Goal: Information Seeking & Learning: Learn about a topic

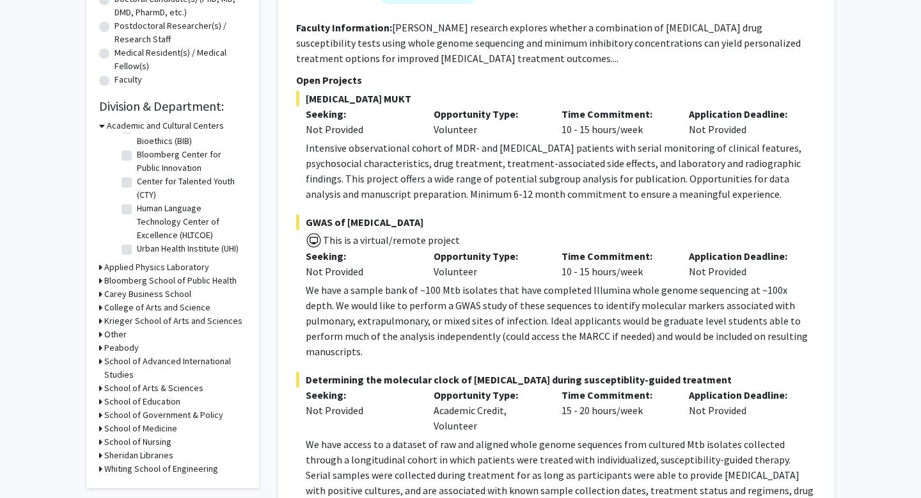
scroll to position [309, 0]
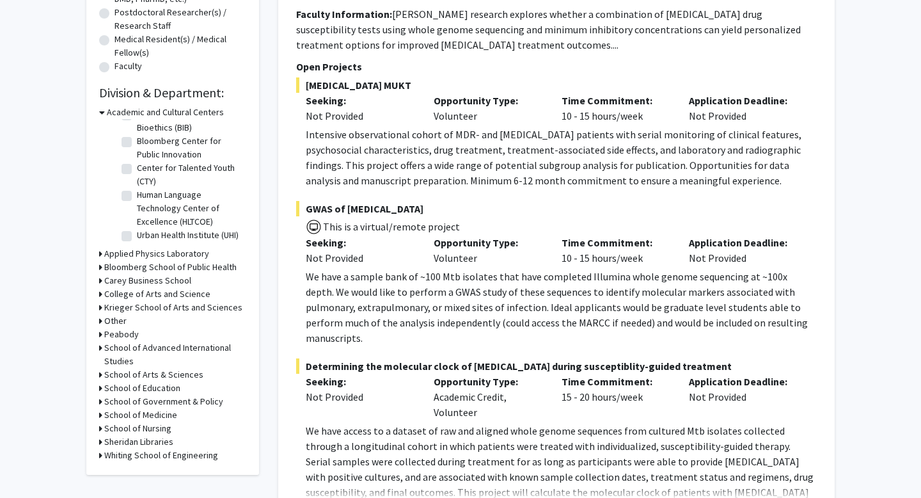
click at [150, 278] on h3 "Carey Business School" at bounding box center [147, 280] width 87 height 13
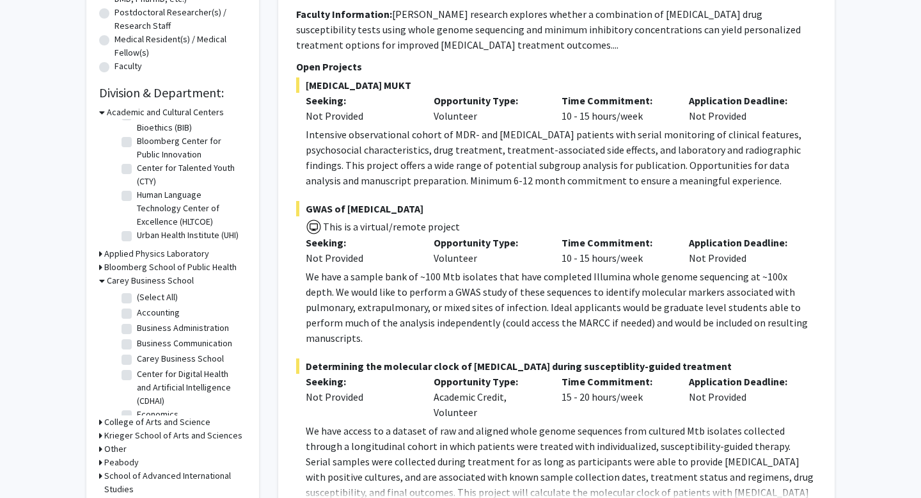
click at [137, 297] on label "(Select All)" at bounding box center [157, 296] width 41 height 13
click at [137, 297] on input "(Select All)" at bounding box center [141, 294] width 8 height 8
checkbox input "true"
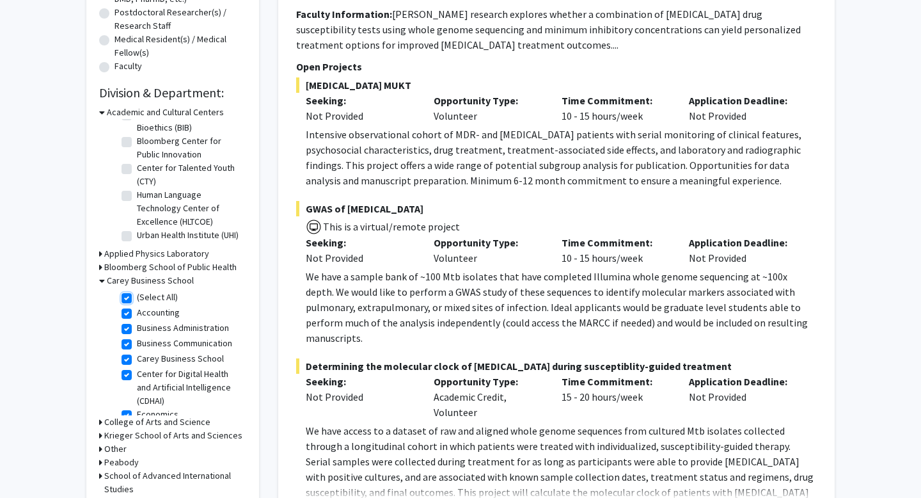
checkbox input "true"
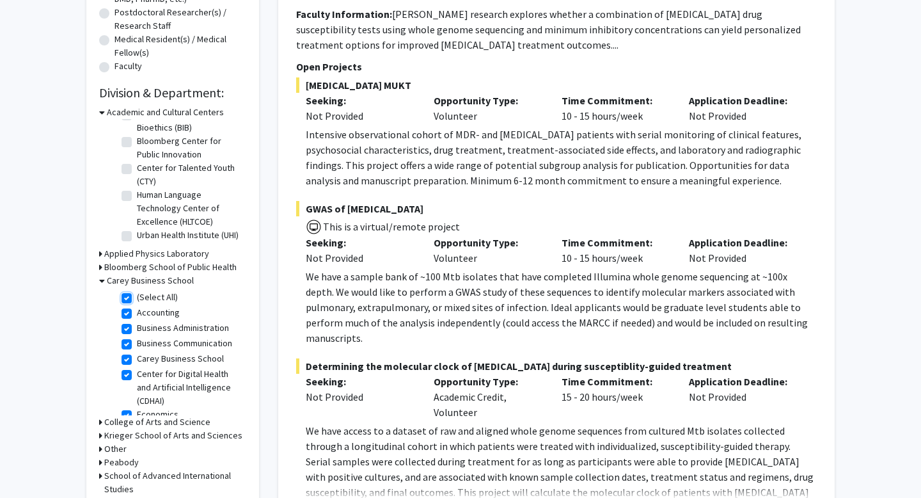
checkbox input "true"
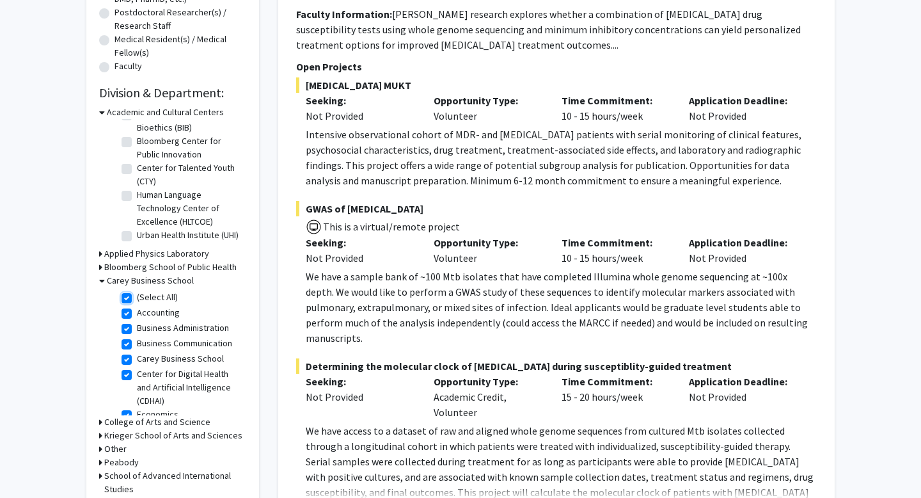
checkbox input "true"
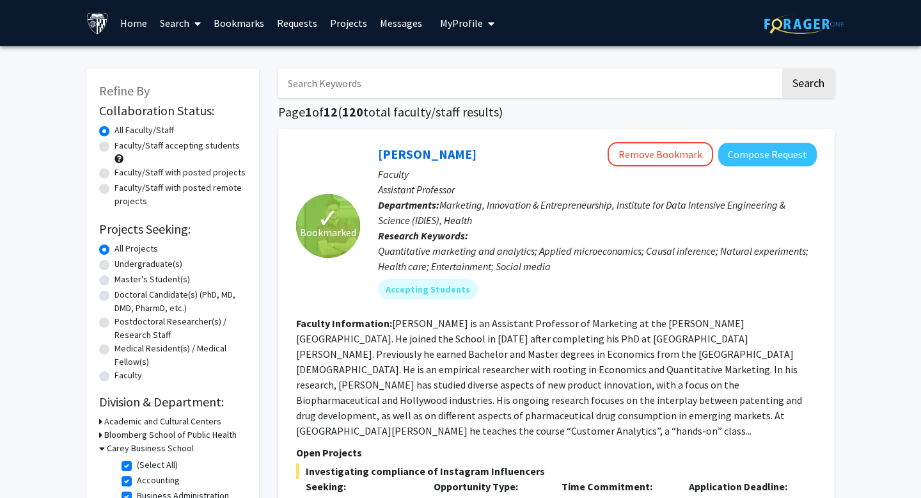
click at [373, 73] on input "Search Keywords" at bounding box center [529, 82] width 502 height 29
click at [335, 77] on input "Search Keywords" at bounding box center [529, 82] width 502 height 29
type input "antarctic"
click at [782, 68] on button "Search" at bounding box center [808, 82] width 52 height 29
checkbox input "false"
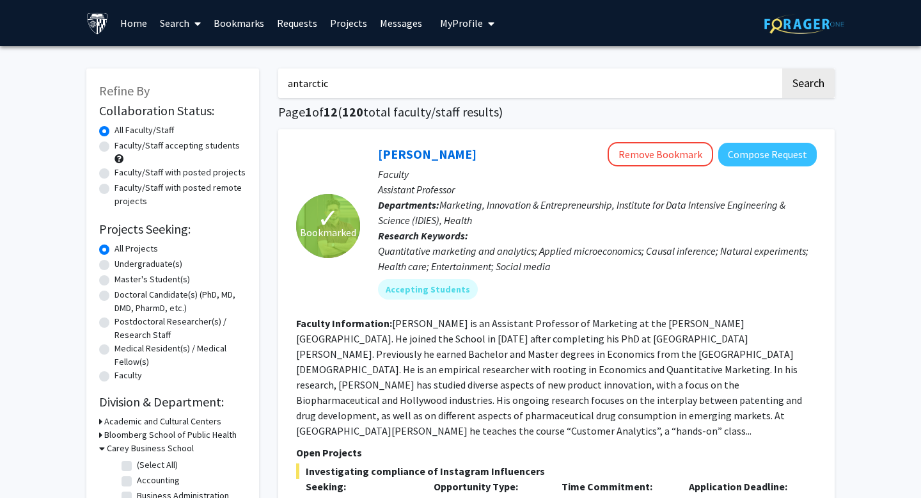
checkbox input "false"
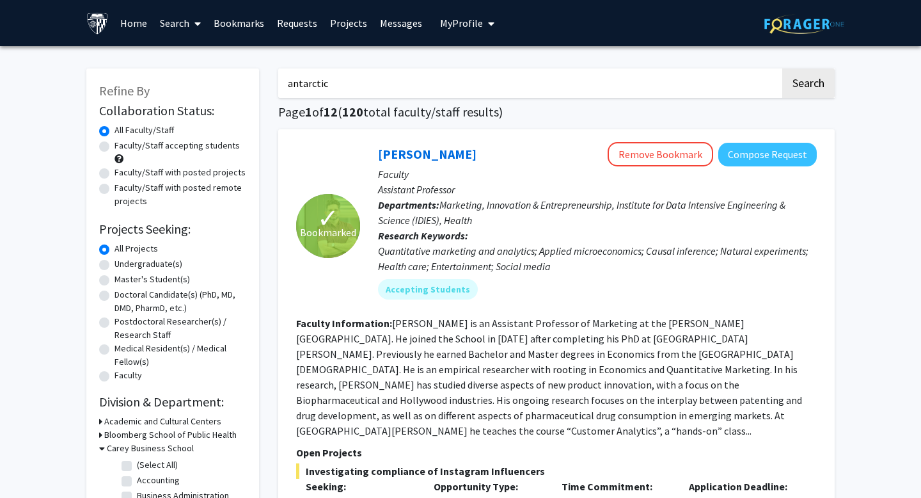
checkbox input "false"
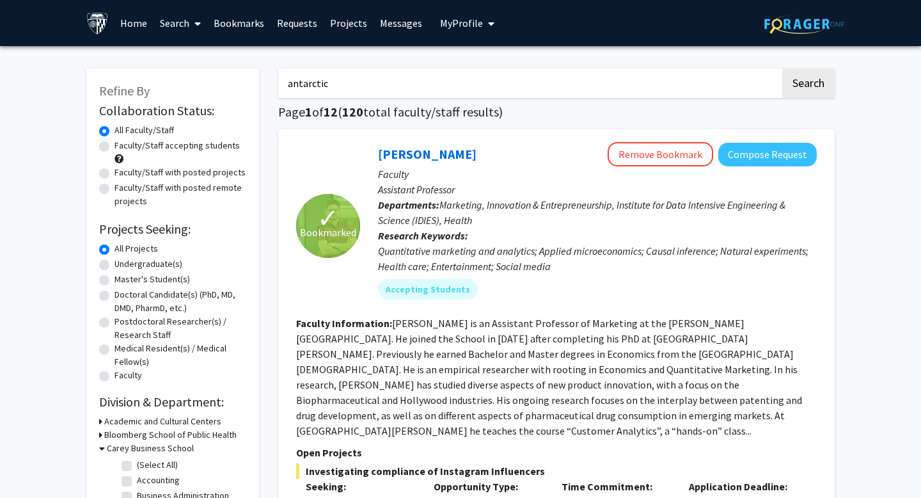
checkbox input "false"
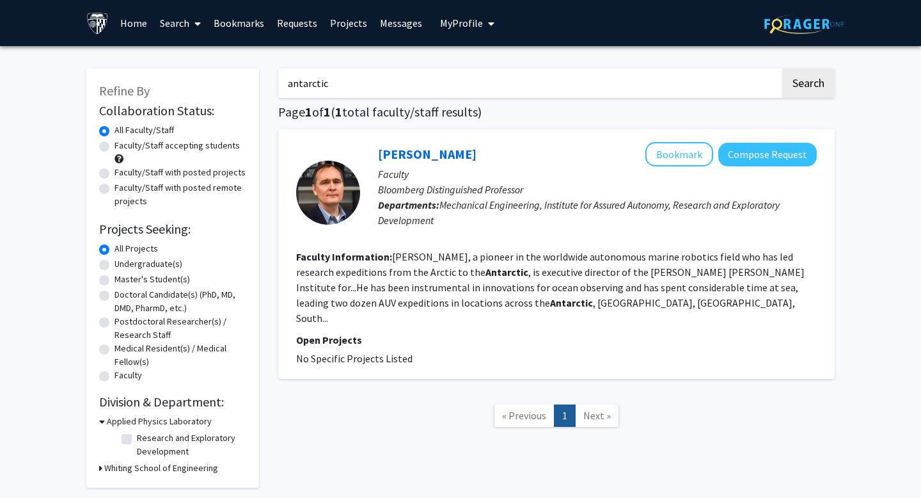
click at [447, 292] on fg-read-more "Jim Bellingham, a pioneer in the worldwide autonomous marine robotics field who…" at bounding box center [550, 287] width 509 height 74
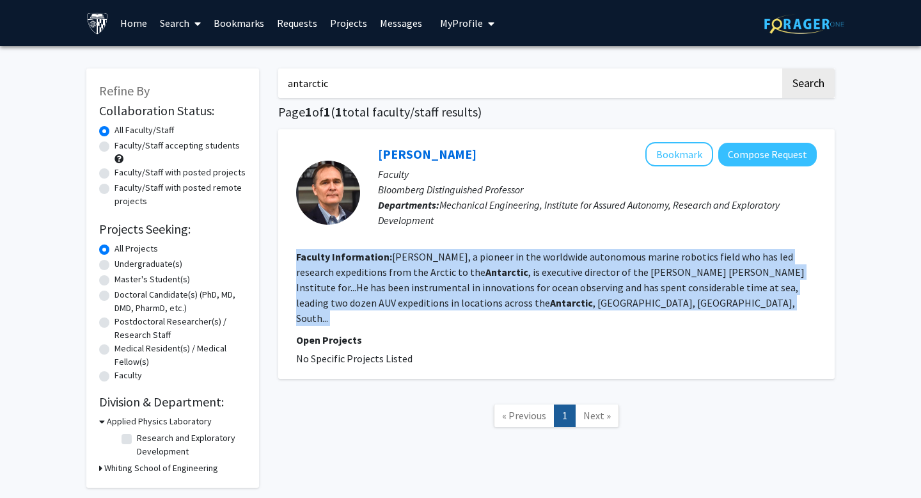
click at [447, 292] on fg-read-more "Jim Bellingham, a pioneer in the worldwide autonomous marine robotics field who…" at bounding box center [550, 287] width 509 height 74
drag, startPoint x: 530, startPoint y: 284, endPoint x: 498, endPoint y: 269, distance: 35.2
click at [530, 284] on fg-read-more "Jim Bellingham, a pioneer in the worldwide autonomous marine robotics field who…" at bounding box center [550, 287] width 509 height 74
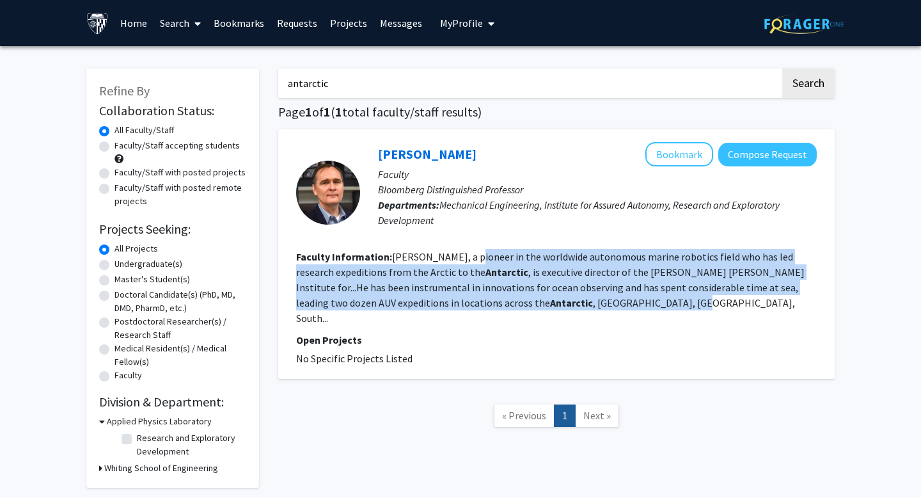
drag, startPoint x: 471, startPoint y: 256, endPoint x: 581, endPoint y: 306, distance: 121.7
click at [582, 308] on fg-read-more "Jim Bellingham, a pioneer in the worldwide autonomous marine robotics field who…" at bounding box center [550, 287] width 509 height 74
click at [581, 304] on fg-read-more "Jim Bellingham, a pioneer in the worldwide autonomous marine robotics field who…" at bounding box center [550, 287] width 509 height 74
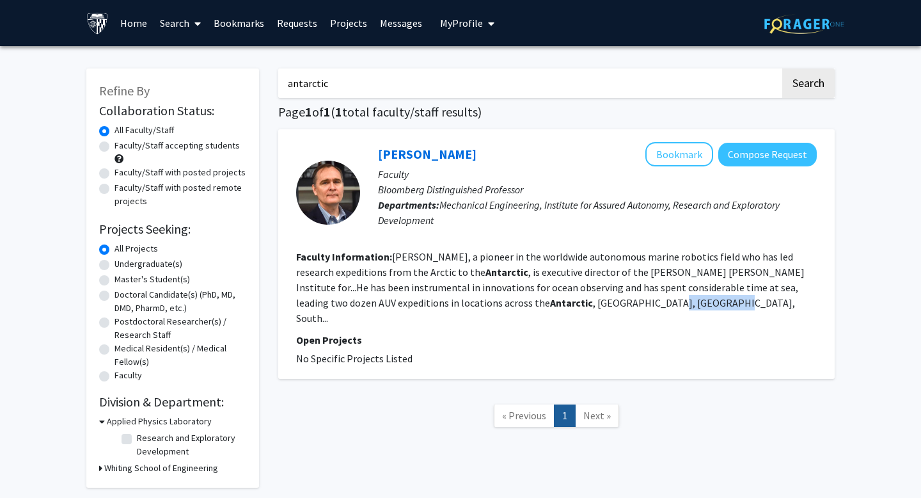
click at [581, 304] on fg-read-more "Jim Bellingham, a pioneer in the worldwide autonomous marine robotics field who…" at bounding box center [550, 287] width 509 height 74
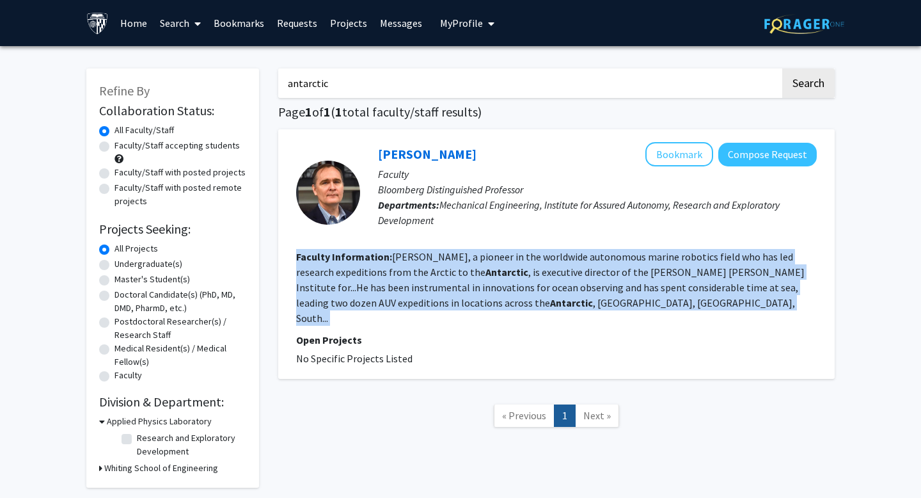
click at [581, 304] on fg-read-more "Jim Bellingham, a pioneer in the worldwide autonomous marine robotics field who…" at bounding box center [550, 287] width 509 height 74
click at [544, 289] on fg-read-more "Jim Bellingham, a pioneer in the worldwide autonomous marine robotics field who…" at bounding box center [550, 287] width 509 height 74
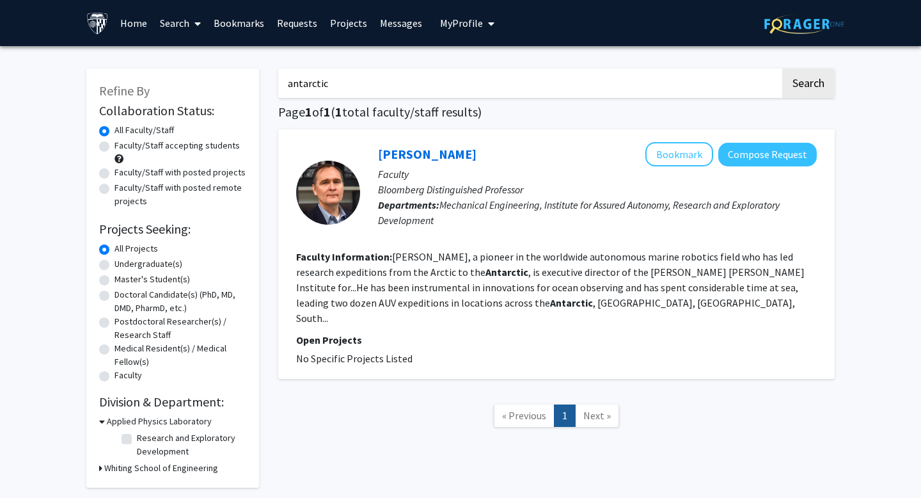
drag, startPoint x: 357, startPoint y: 271, endPoint x: 367, endPoint y: 275, distance: 11.2
click at [367, 275] on fg-read-more "Jim Bellingham, a pioneer in the worldwide autonomous marine robotics field who…" at bounding box center [550, 287] width 509 height 74
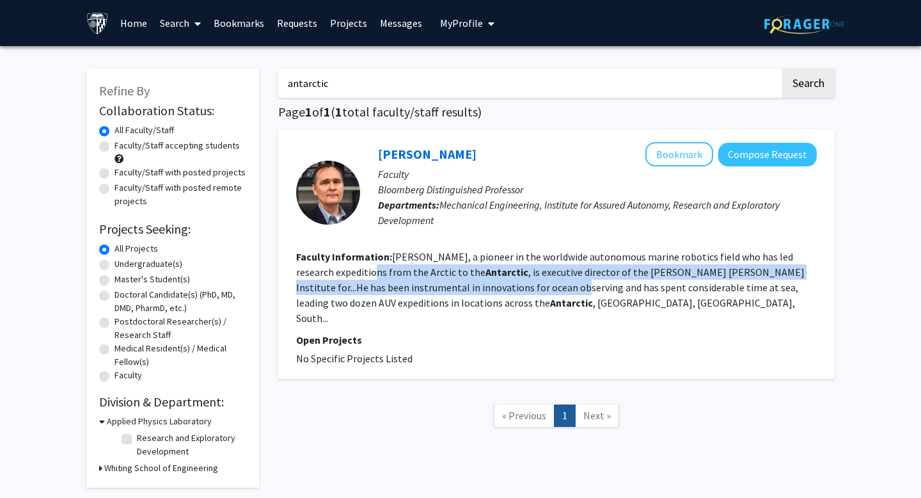
drag, startPoint x: 333, startPoint y: 277, endPoint x: 529, endPoint y: 287, distance: 196.6
click at [529, 287] on fg-read-more "Jim Bellingham, a pioneer in the worldwide autonomous marine robotics field who…" at bounding box center [550, 287] width 509 height 74
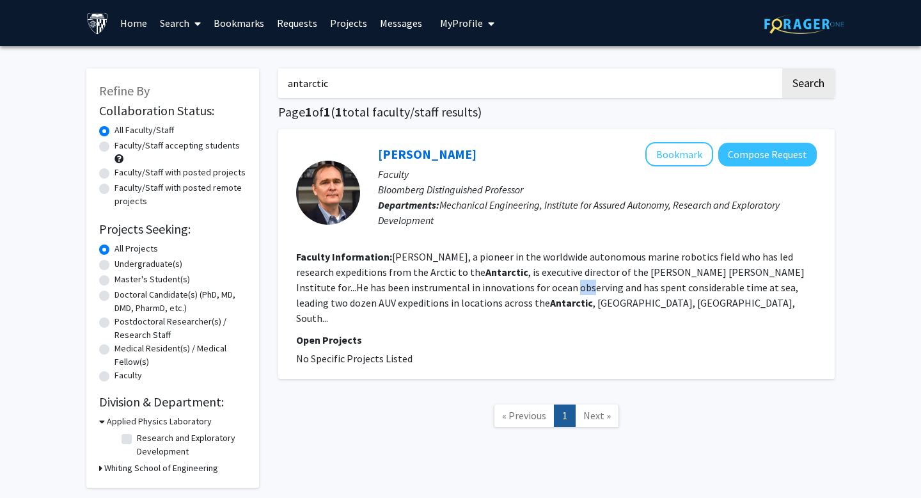
click at [529, 287] on fg-read-more "Jim Bellingham, a pioneer in the worldwide autonomous marine robotics field who…" at bounding box center [550, 287] width 509 height 74
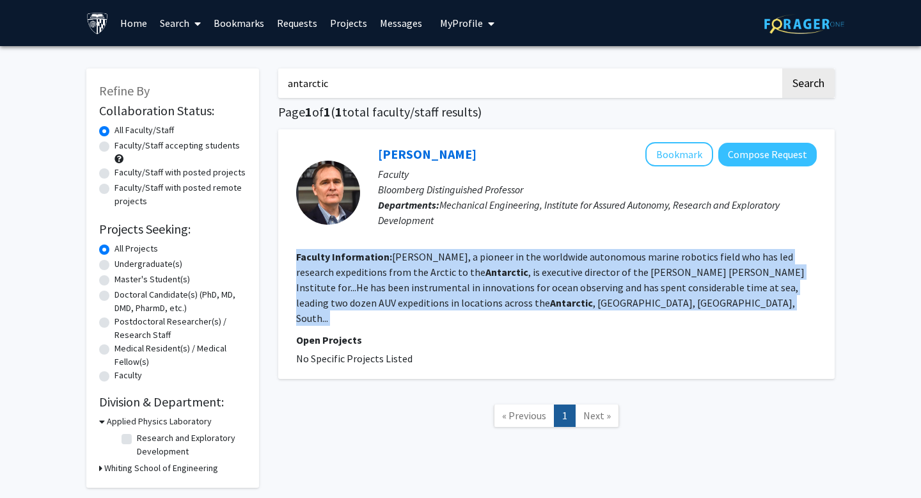
click at [529, 287] on fg-read-more "Jim Bellingham, a pioneer in the worldwide autonomous marine robotics field who…" at bounding box center [550, 287] width 509 height 74
click at [485, 266] on b "Antarctic" at bounding box center [506, 271] width 43 height 13
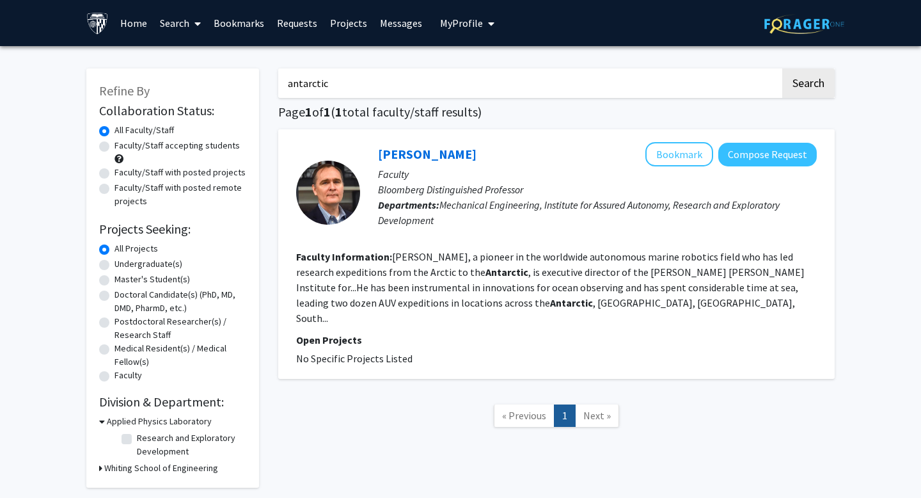
click at [398, 81] on input "antarctic" at bounding box center [529, 82] width 502 height 29
type input "asd"
type input "patent"
click at [782, 68] on button "Search" at bounding box center [808, 82] width 52 height 29
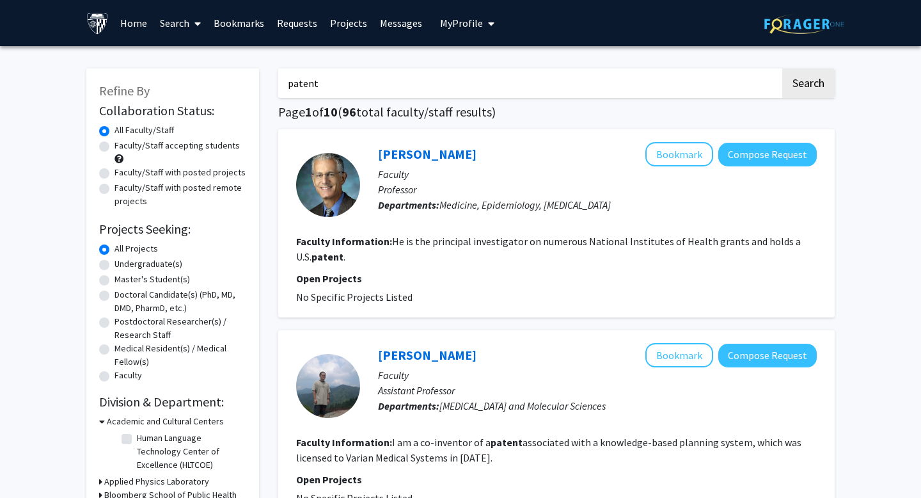
click at [449, 244] on fg-read-more "He is the principal investigator on numerous National Institutes of Health gran…" at bounding box center [548, 249] width 505 height 28
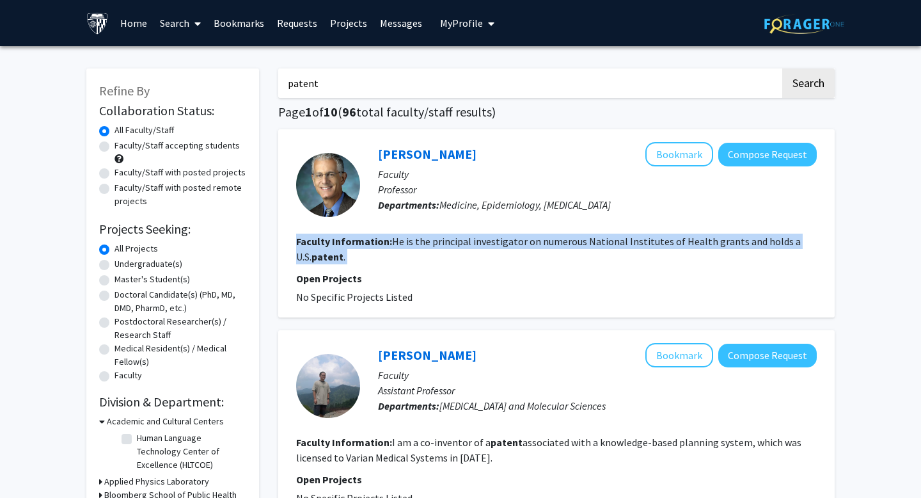
click at [449, 244] on fg-read-more "He is the principal investigator on numerous National Institutes of Health gran…" at bounding box center [548, 249] width 505 height 28
click at [416, 246] on fg-read-more "He is the principal investigator on numerous National Institutes of Health gran…" at bounding box center [548, 249] width 505 height 28
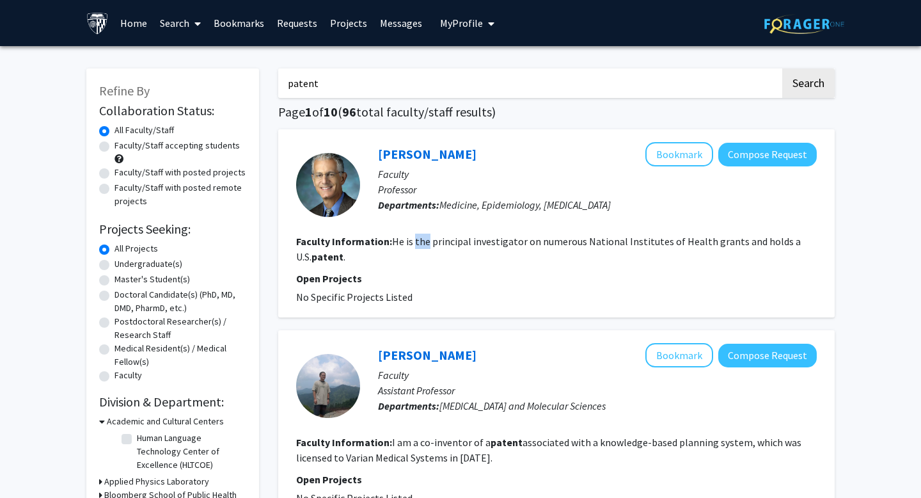
click at [416, 246] on fg-read-more "He is the principal investigator on numerous National Institutes of Health gran…" at bounding box center [548, 249] width 505 height 28
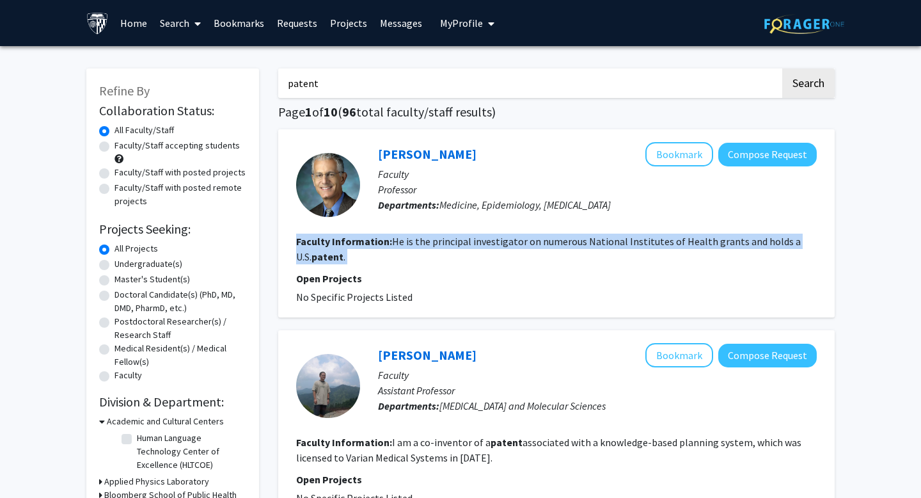
click at [416, 246] on fg-read-more "He is the principal investigator on numerous National Institutes of Health gran…" at bounding box center [548, 249] width 505 height 28
click at [400, 244] on fg-read-more "He is the principal investigator on numerous National Institutes of Health gran…" at bounding box center [548, 249] width 505 height 28
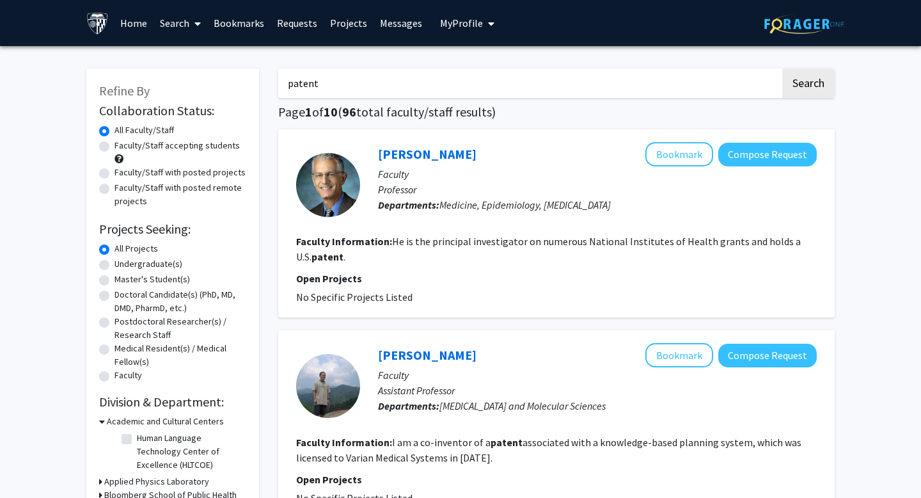
click at [406, 244] on fg-read-more "He is the principal investigator on numerous National Institutes of Health gran…" at bounding box center [548, 249] width 505 height 28
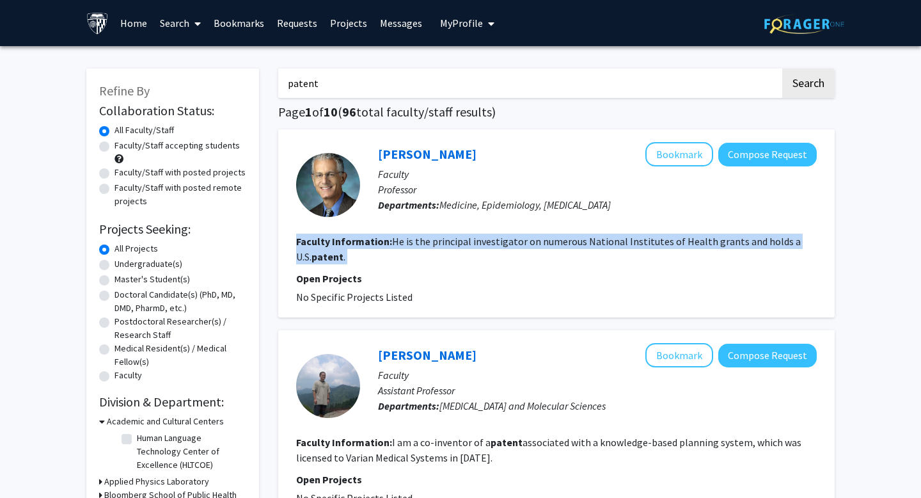
click at [406, 244] on fg-read-more "He is the principal investigator on numerous National Institutes of Health gran…" at bounding box center [548, 249] width 505 height 28
click at [401, 244] on fg-read-more "He is the principal investigator on numerous National Institutes of Health gran…" at bounding box center [548, 249] width 505 height 28
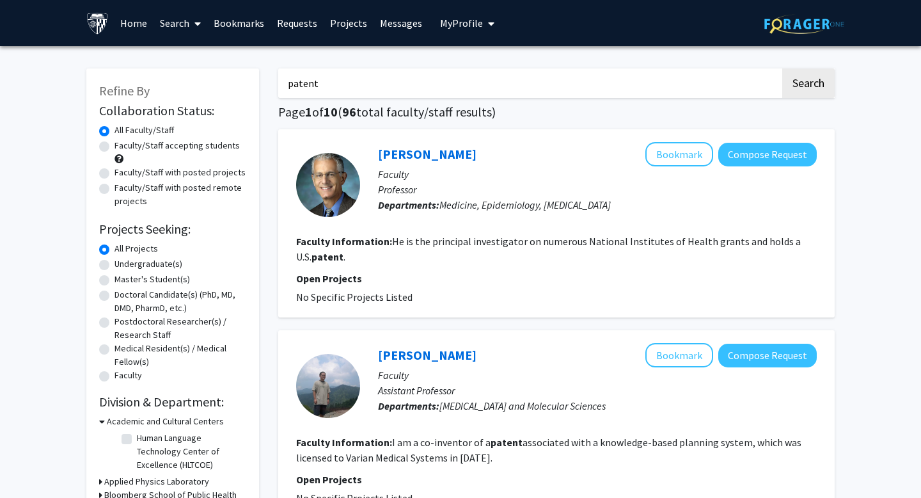
click at [401, 244] on fg-read-more "He is the principal investigator on numerous National Institutes of Health gran…" at bounding box center [548, 249] width 505 height 28
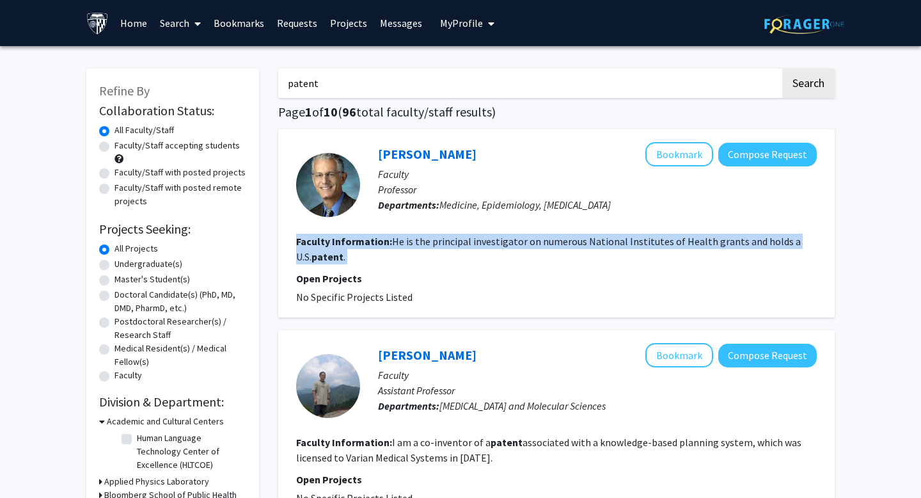
click at [390, 244] on b "Faculty Information:" at bounding box center [344, 241] width 96 height 13
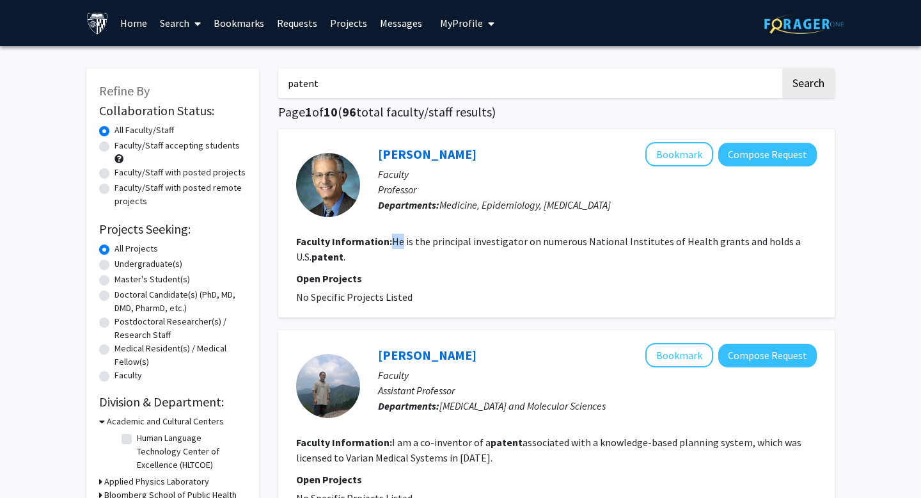
click at [390, 244] on b "Faculty Information:" at bounding box center [344, 241] width 96 height 13
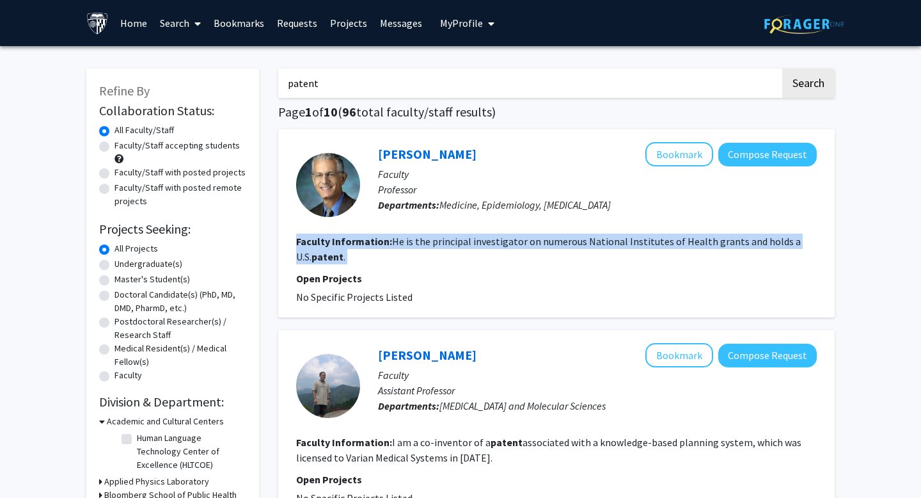
click at [390, 244] on b "Faculty Information:" at bounding box center [344, 241] width 96 height 13
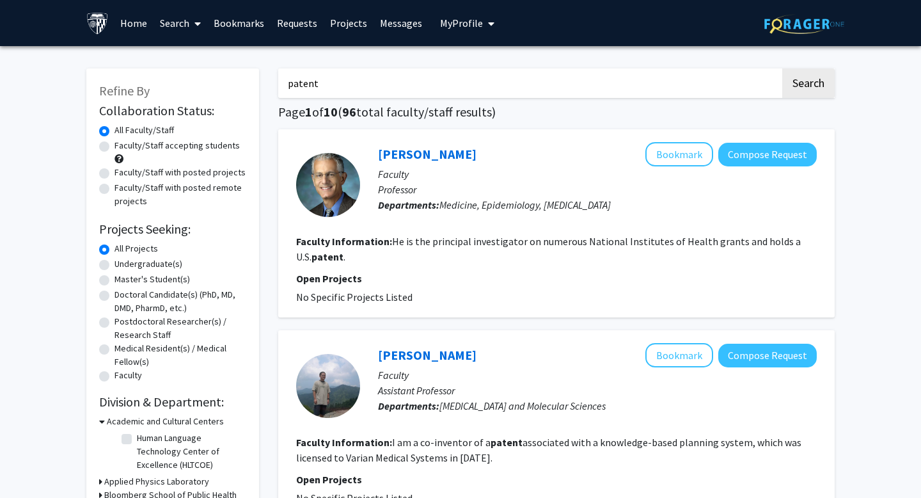
click at [413, 345] on div "Binbin Wu Bookmark Compose Request" at bounding box center [597, 355] width 439 height 24
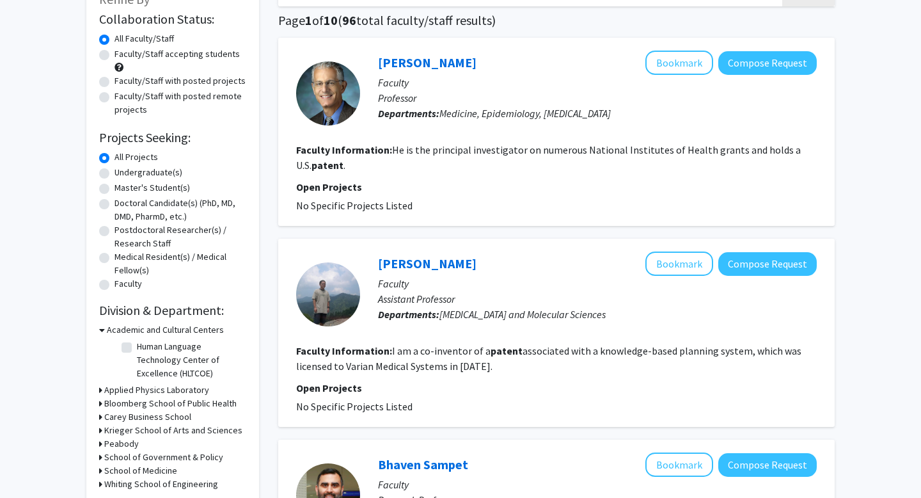
scroll to position [95, 0]
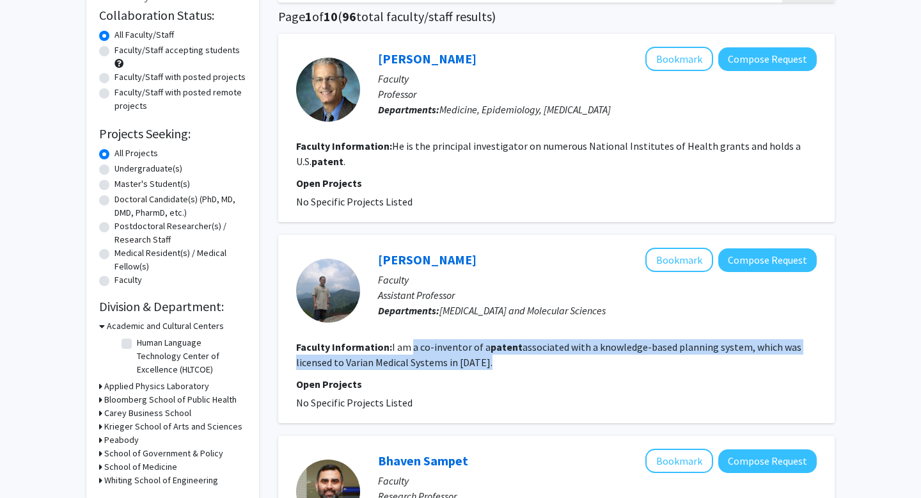
drag, startPoint x: 411, startPoint y: 344, endPoint x: 494, endPoint y: 362, distance: 85.7
click at [494, 363] on section "Faculty Information: I am a co-inventor of a patent associated with a knowledge…" at bounding box center [556, 354] width 521 height 31
click at [494, 362] on section "Faculty Information: I am a co-inventor of a patent associated with a knowledge…" at bounding box center [556, 354] width 521 height 31
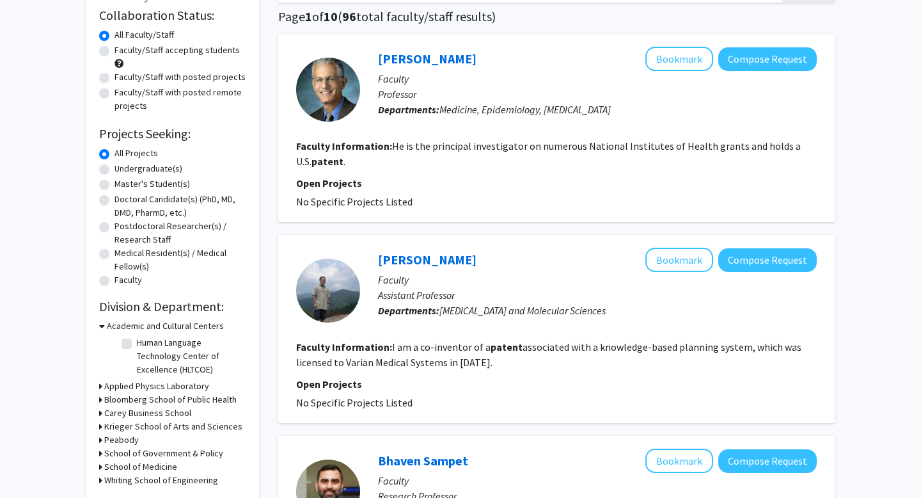
click at [494, 362] on section "Faculty Information: I am a co-inventor of a patent associated with a knowledge…" at bounding box center [556, 354] width 521 height 31
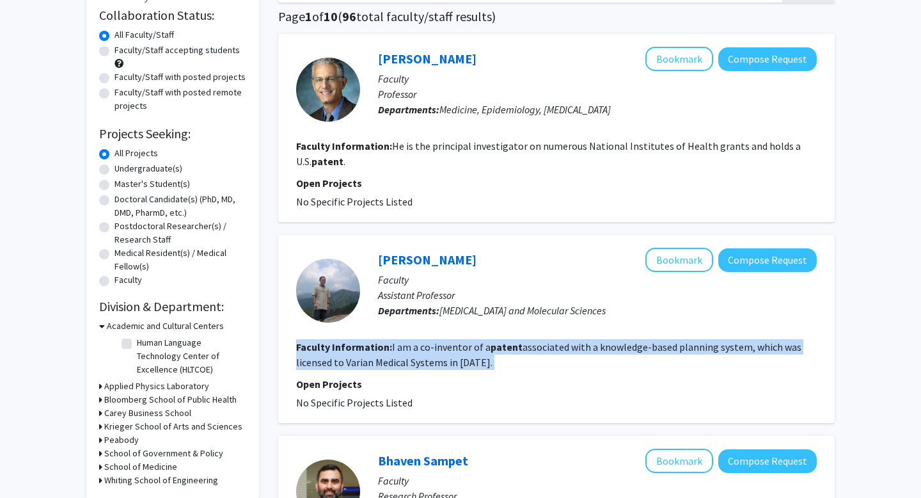
click at [494, 362] on section "Faculty Information: I am a co-inventor of a patent associated with a knowledge…" at bounding box center [556, 354] width 521 height 31
click at [464, 362] on fg-read-more "I am a co-inventor of a patent associated with a knowledge-based planning syste…" at bounding box center [548, 354] width 505 height 28
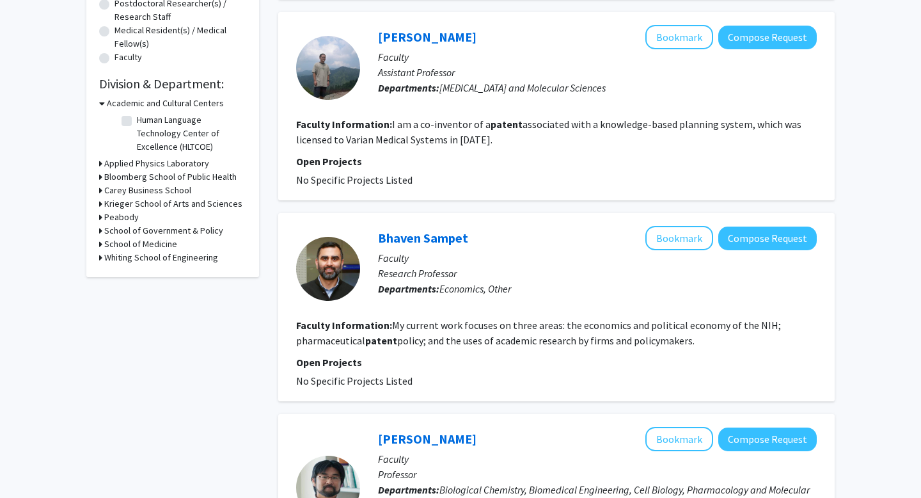
scroll to position [298, 0]
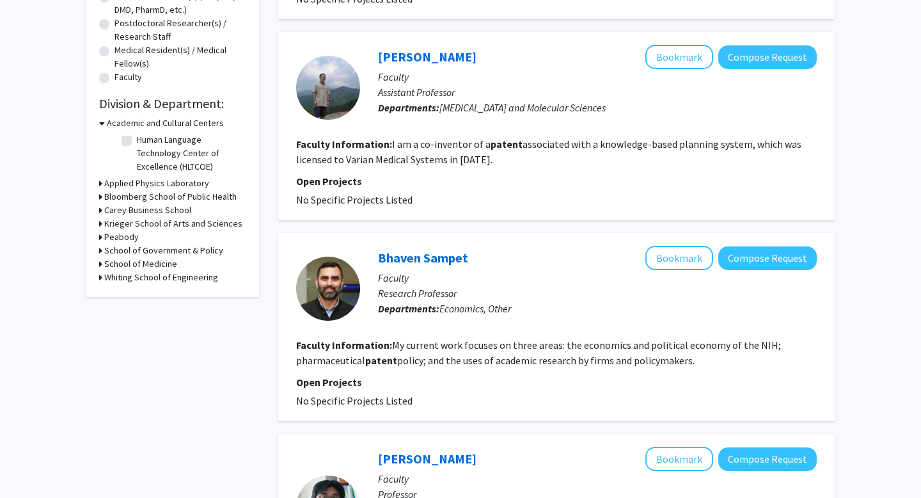
click at [130, 193] on h3 "Bloomberg School of Public Health" at bounding box center [170, 196] width 132 height 13
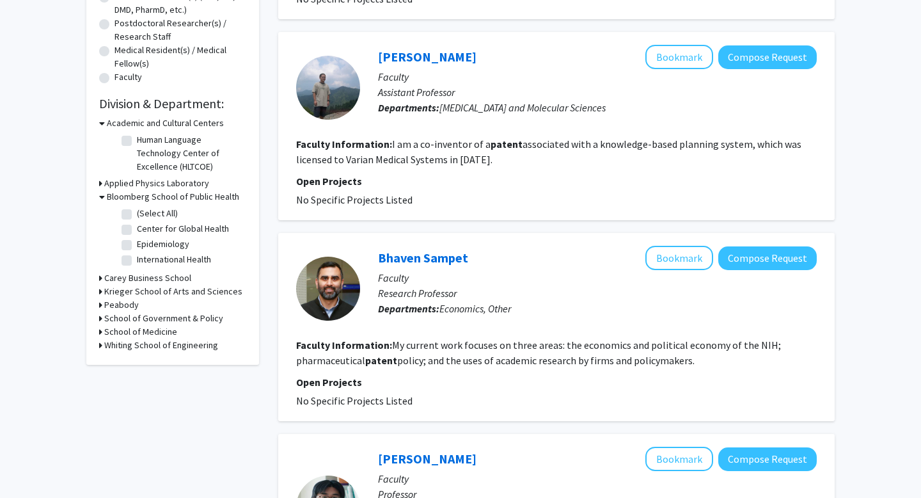
click at [137, 210] on label "(Select All)" at bounding box center [157, 213] width 41 height 13
click at [137, 210] on input "(Select All)" at bounding box center [141, 211] width 8 height 8
checkbox input "true"
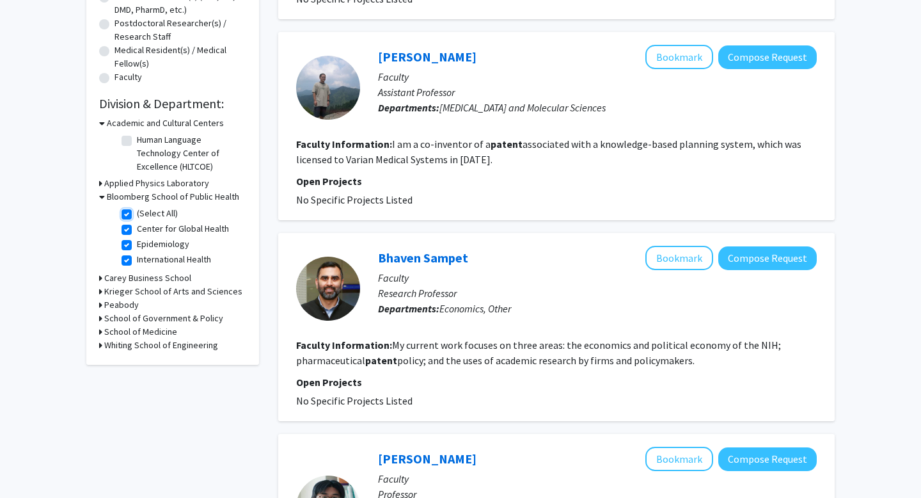
checkbox input "true"
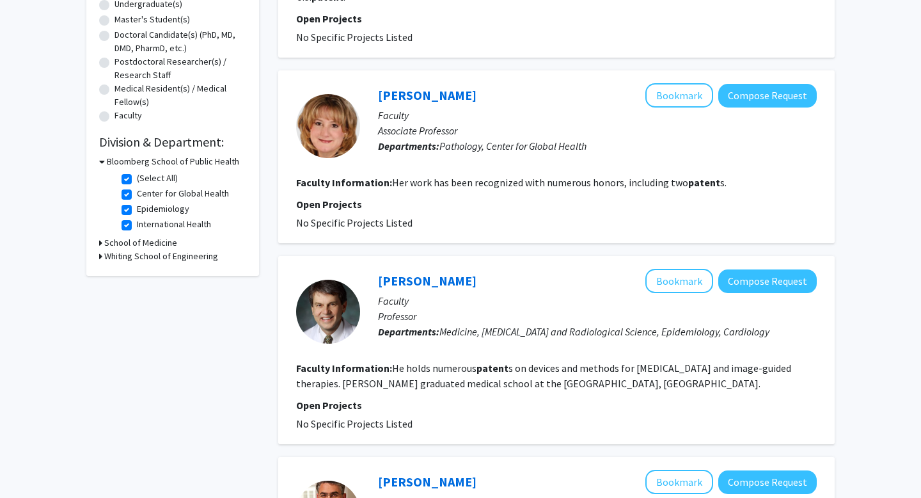
scroll to position [260, 0]
click at [125, 245] on h3 "School of Medicine" at bounding box center [140, 241] width 73 height 13
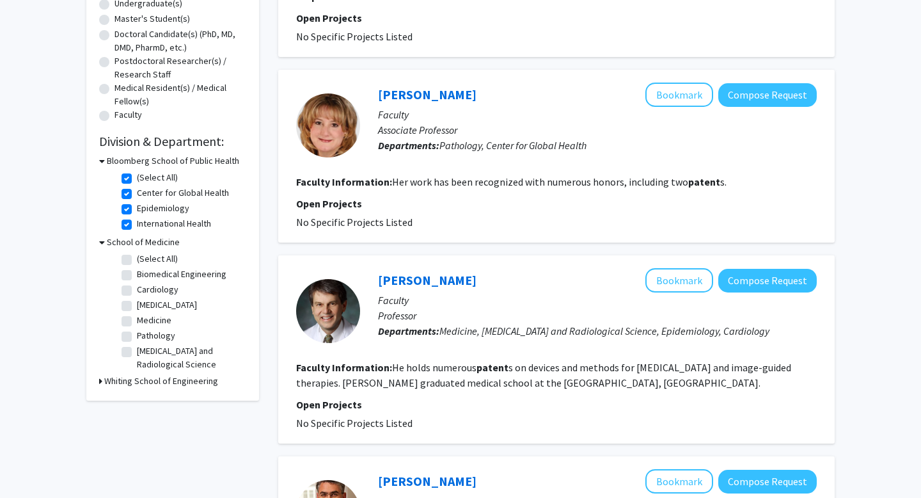
click at [137, 260] on label "(Select All)" at bounding box center [157, 258] width 41 height 13
click at [137, 260] on input "(Select All)" at bounding box center [141, 256] width 8 height 8
checkbox input "true"
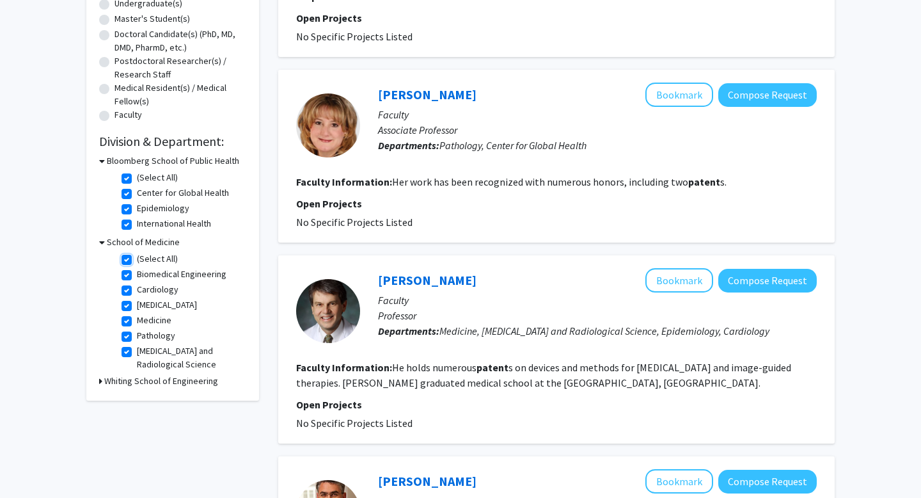
checkbox input "true"
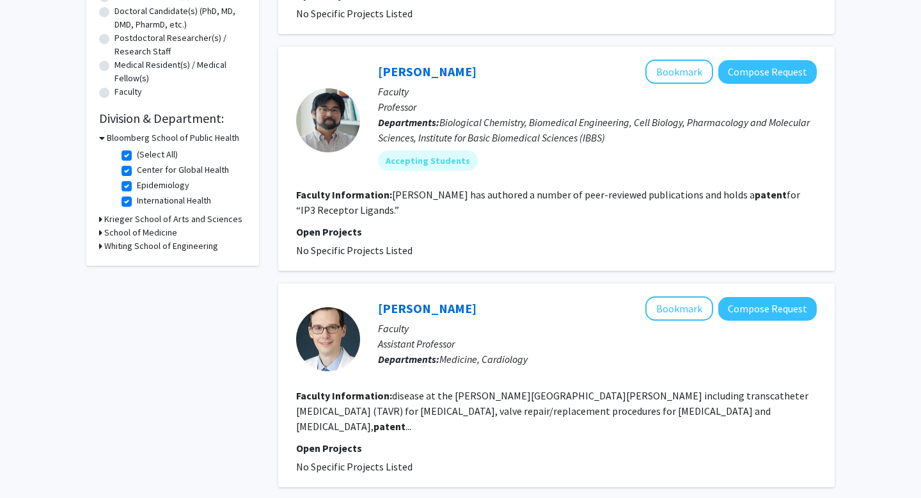
scroll to position [282, 0]
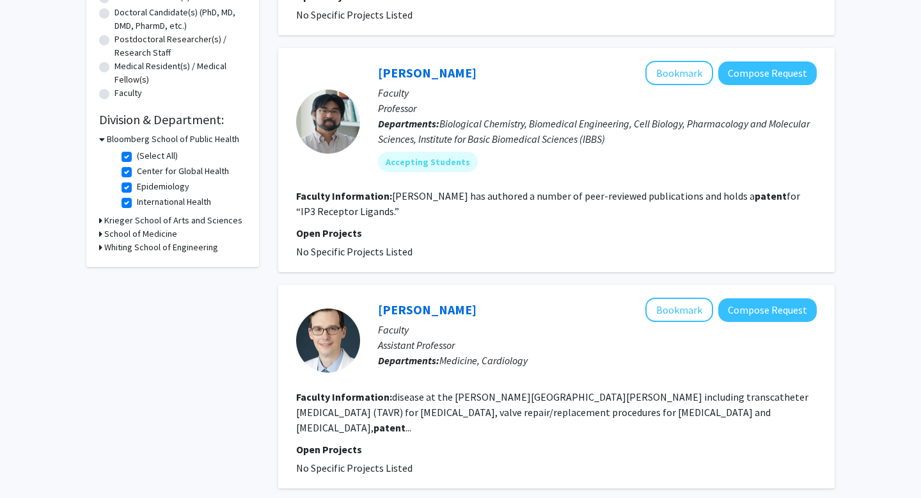
click at [141, 232] on h3 "School of Medicine" at bounding box center [140, 233] width 73 height 13
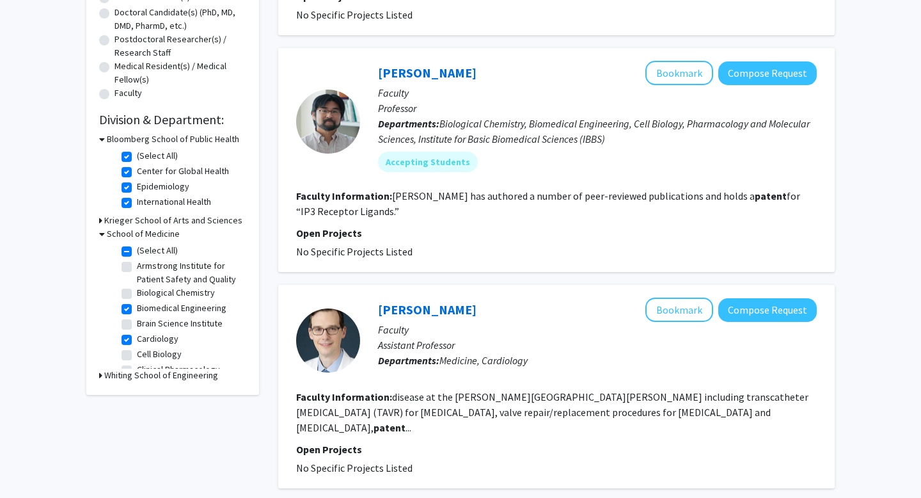
click at [137, 249] on label "(Select All)" at bounding box center [157, 250] width 41 height 13
click at [137, 249] on input "(Select All)" at bounding box center [141, 248] width 8 height 8
checkbox input "false"
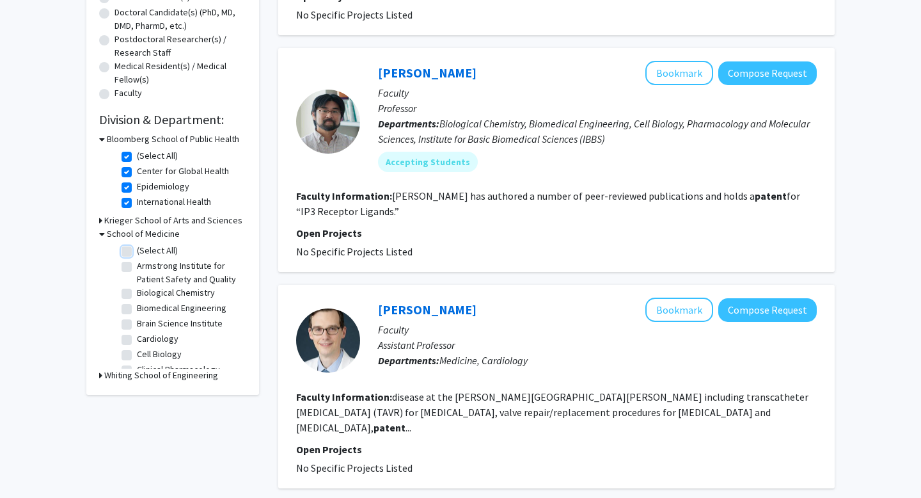
checkbox input "false"
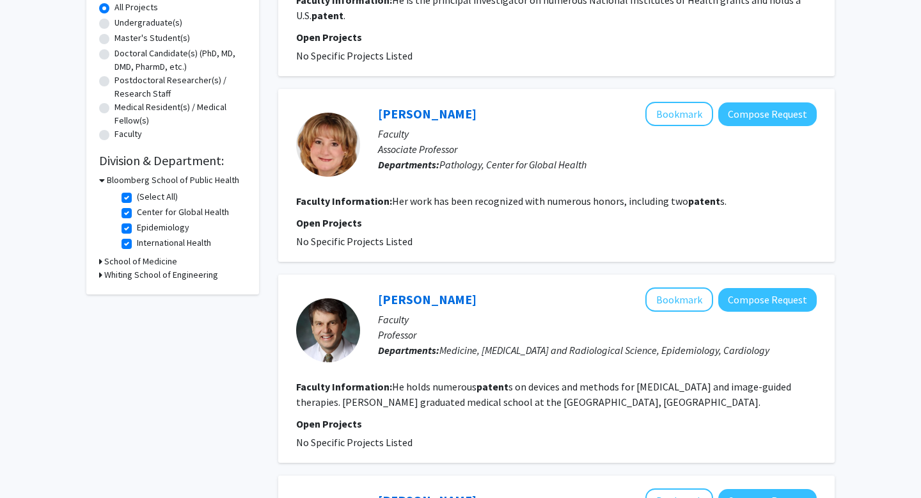
scroll to position [249, 0]
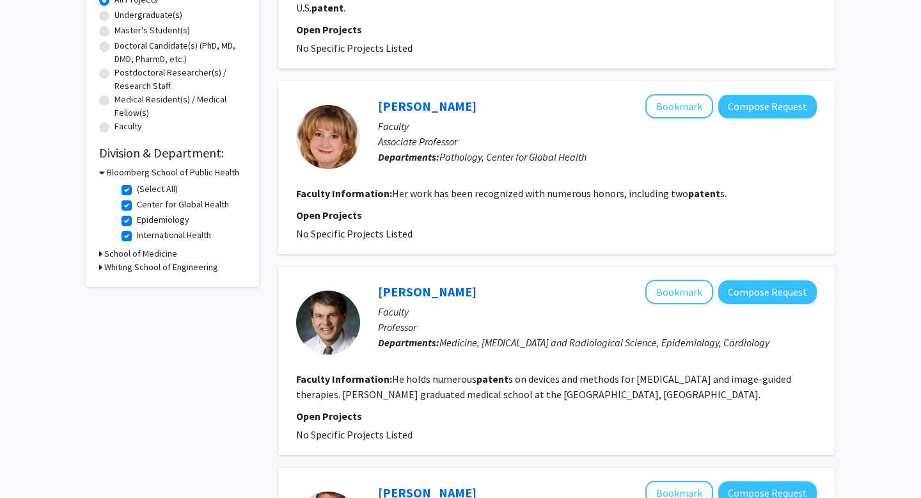
click at [123, 170] on h3 "Bloomberg School of Public Health" at bounding box center [173, 172] width 132 height 13
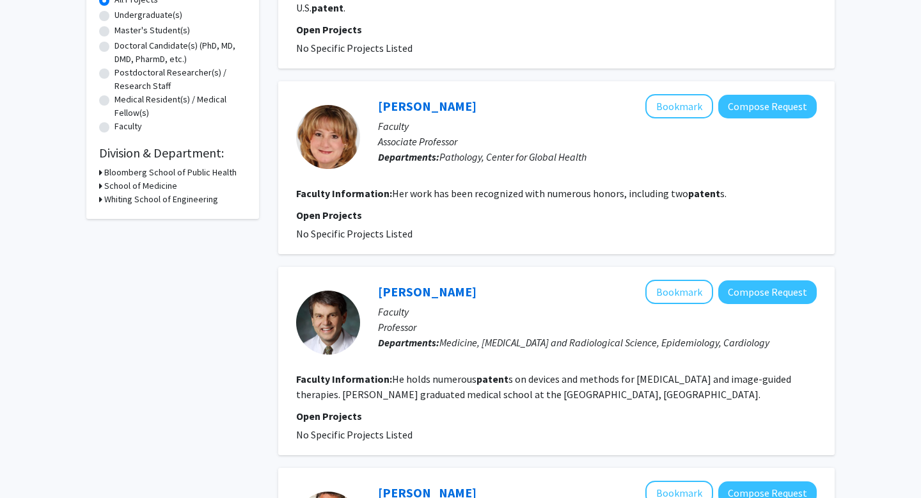
click at [190, 171] on h3 "Bloomberg School of Public Health" at bounding box center [170, 172] width 132 height 13
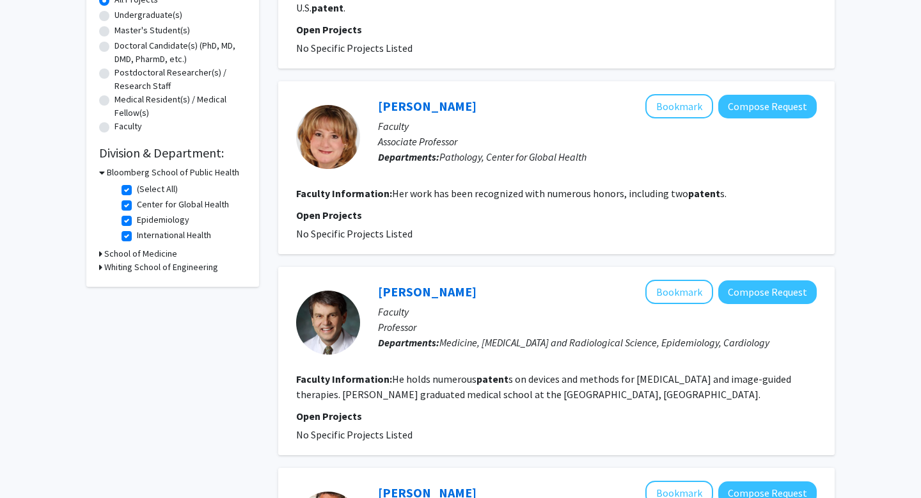
click at [137, 188] on label "(Select All)" at bounding box center [157, 188] width 41 height 13
click at [137, 188] on input "(Select All)" at bounding box center [141, 186] width 8 height 8
checkbox input "false"
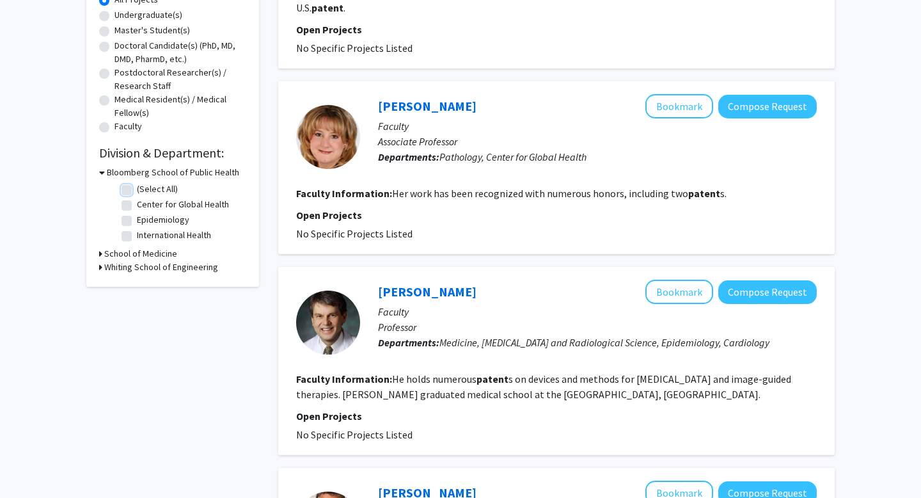
checkbox input "false"
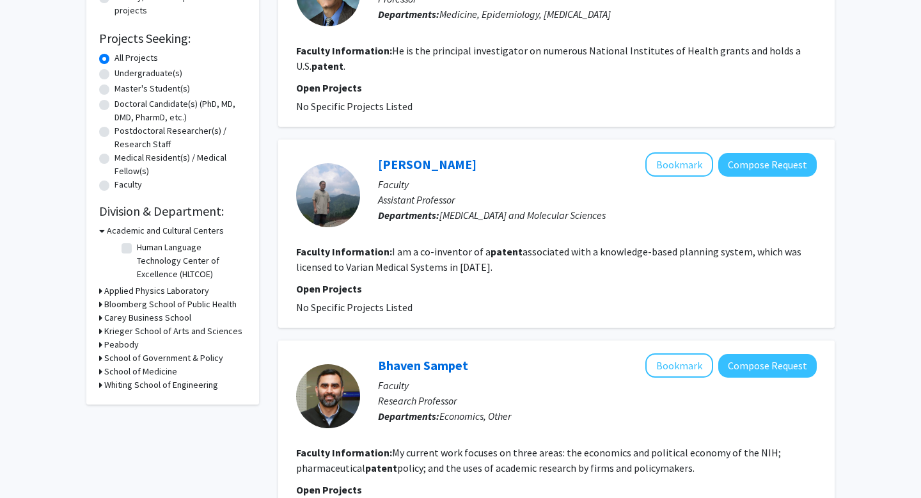
scroll to position [271, 0]
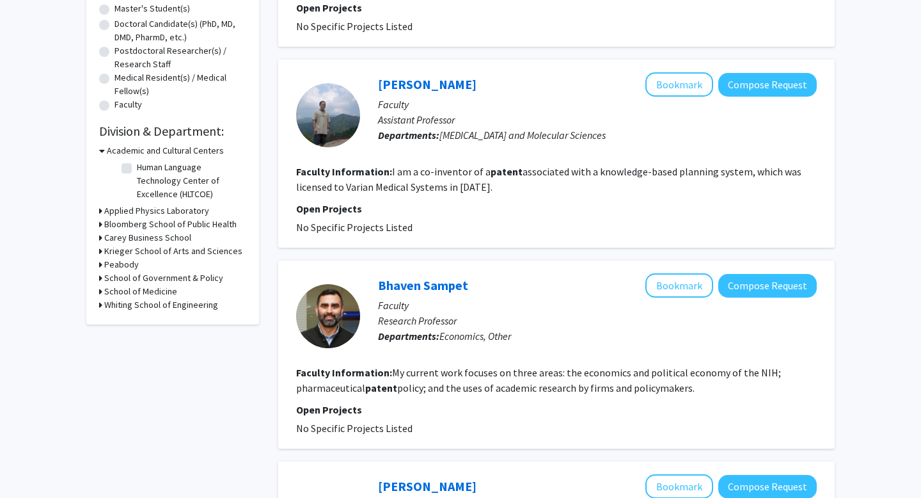
click at [104, 148] on div "Academic and Cultural Centers" at bounding box center [172, 150] width 147 height 13
click at [101, 151] on icon at bounding box center [102, 150] width 6 height 13
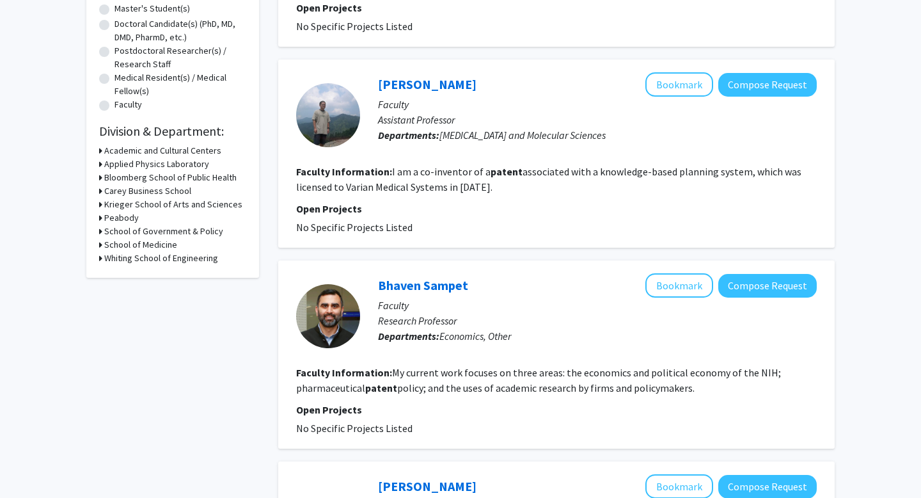
click at [100, 193] on icon at bounding box center [100, 190] width 3 height 13
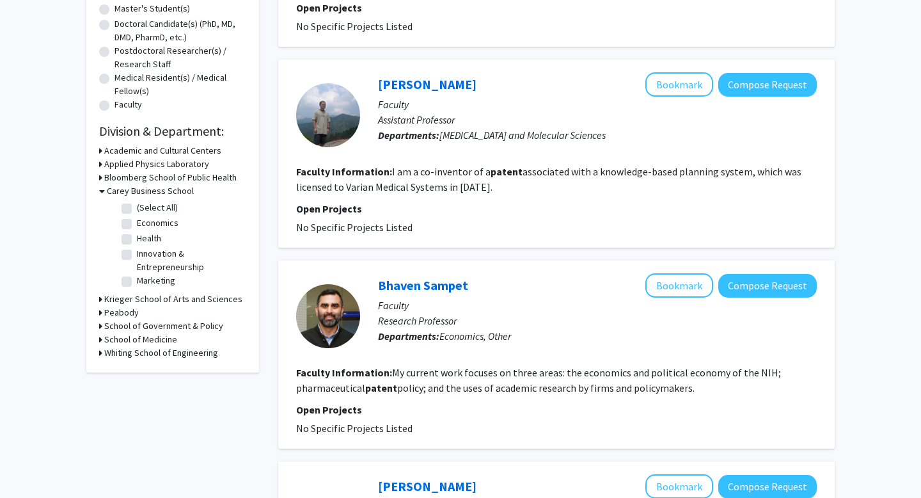
click at [137, 210] on label "(Select All)" at bounding box center [157, 207] width 41 height 13
click at [137, 209] on input "(Select All)" at bounding box center [141, 205] width 8 height 8
checkbox input "true"
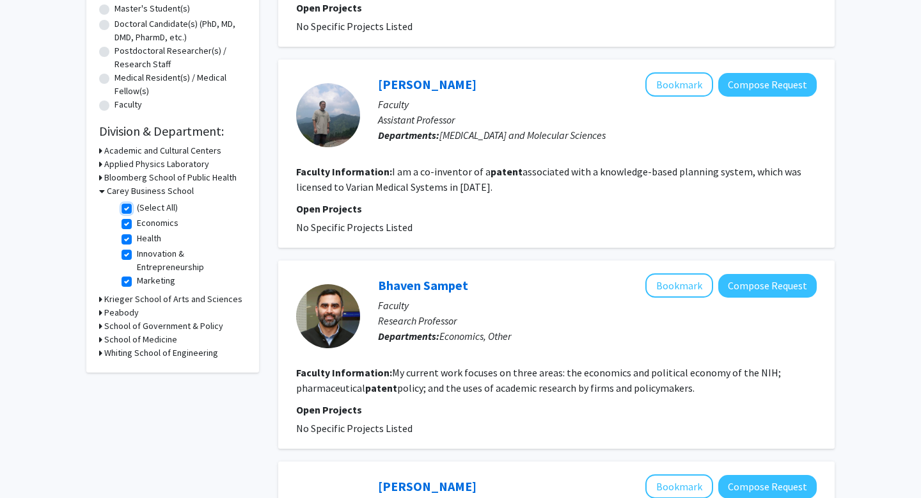
checkbox input "true"
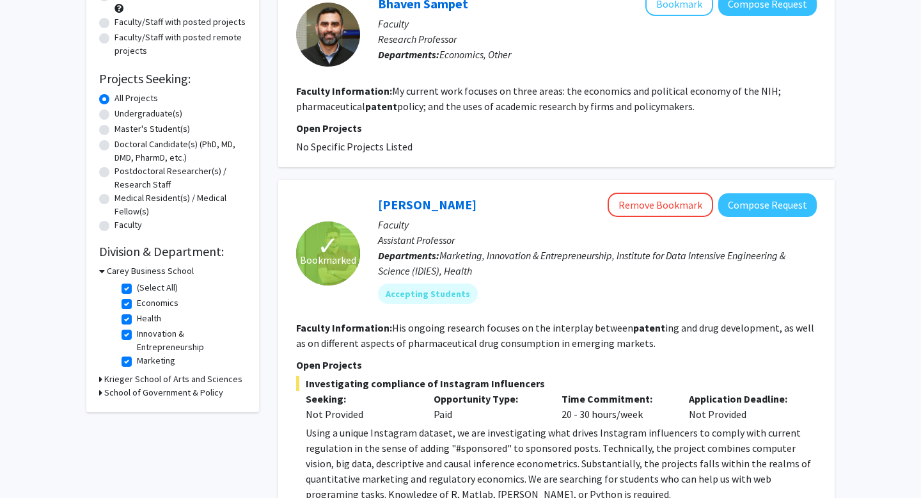
scroll to position [232, 0]
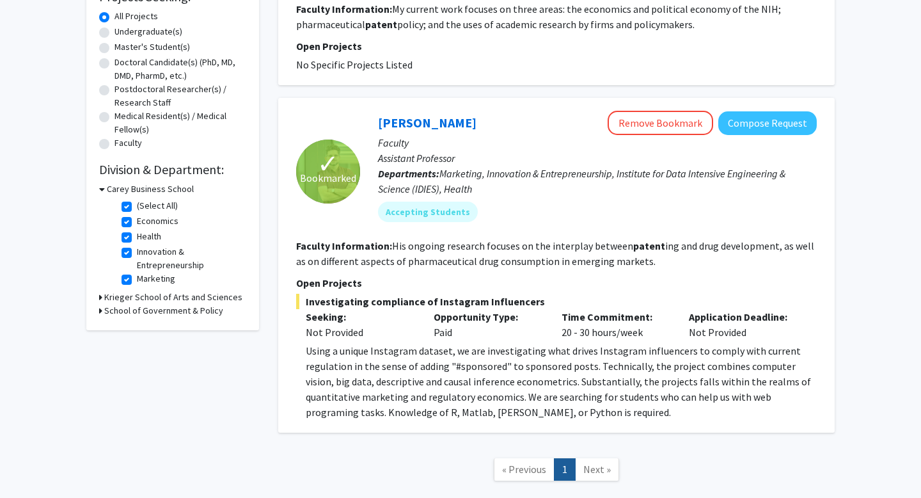
click at [139, 359] on div "Refine By Collaboration Status: Collaboration Status All Faculty/Staff Collabor…" at bounding box center [173, 164] width 192 height 683
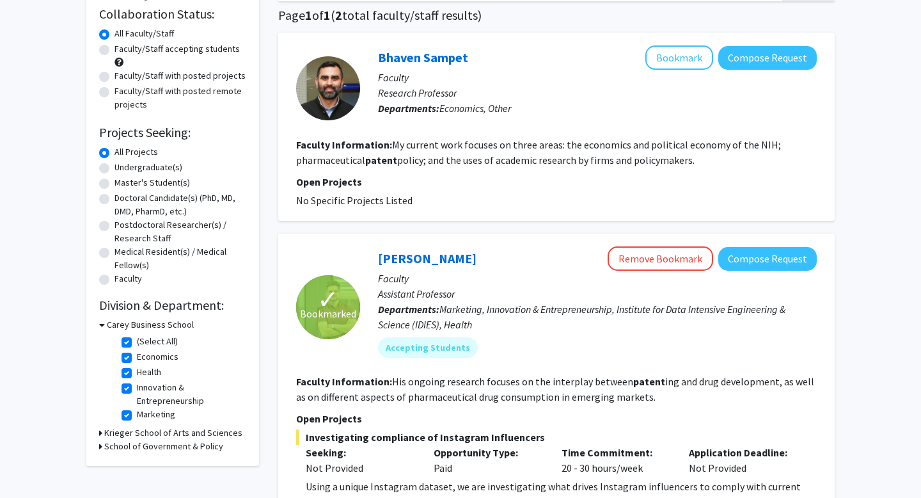
scroll to position [113, 0]
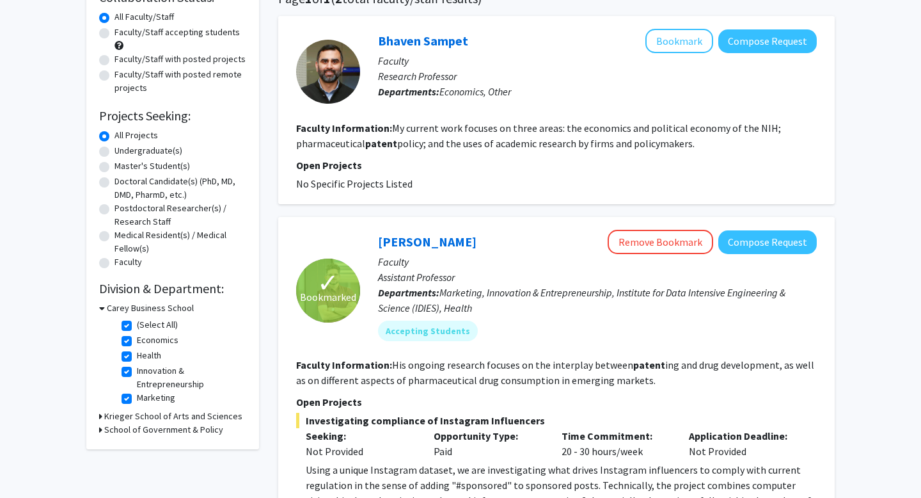
click at [427, 136] on fg-read-more "My current work focuses on three areas: the economics and political economy of …" at bounding box center [538, 136] width 485 height 28
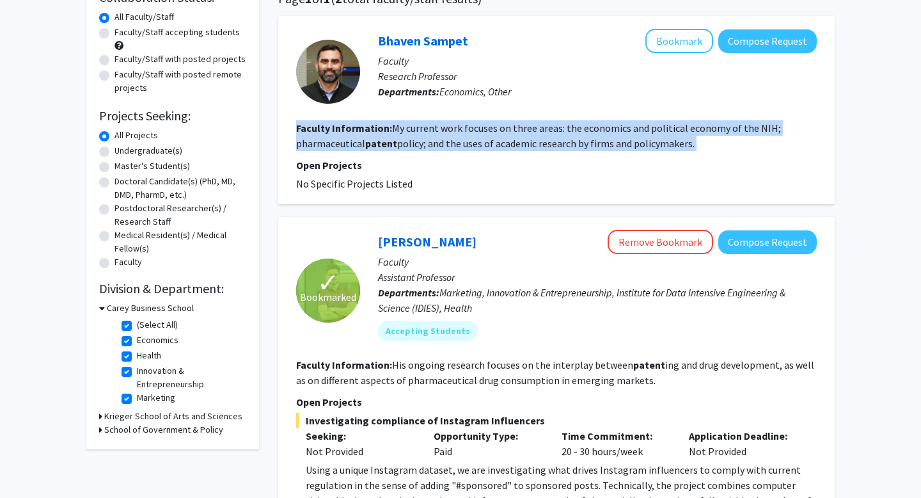
click at [427, 136] on fg-read-more "My current work focuses on three areas: the economics and political economy of …" at bounding box center [538, 136] width 485 height 28
click at [438, 132] on fg-read-more "My current work focuses on three areas: the economics and political economy of …" at bounding box center [538, 136] width 485 height 28
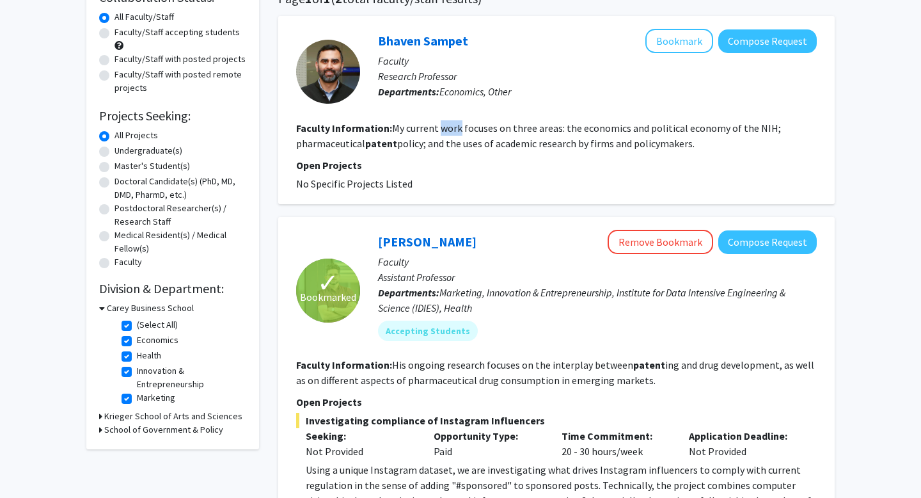
click at [438, 132] on fg-read-more "My current work focuses on three areas: the economics and political economy of …" at bounding box center [538, 136] width 485 height 28
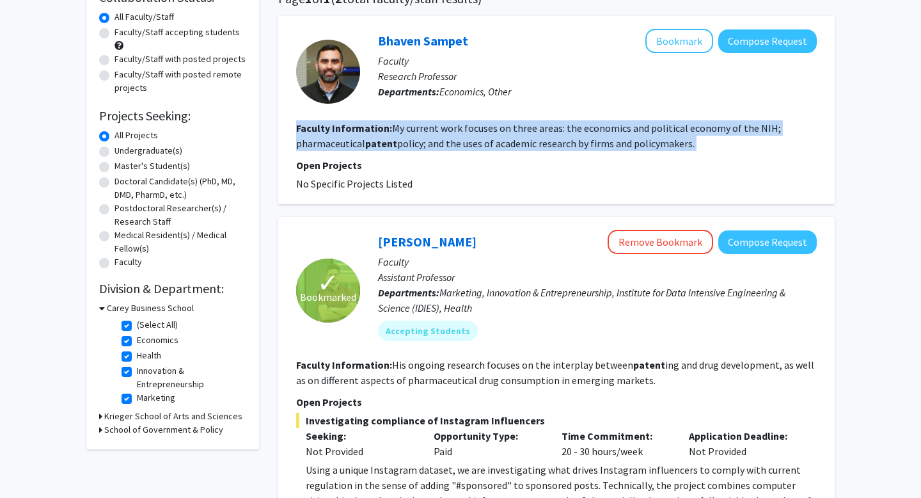
click at [438, 132] on fg-read-more "My current work focuses on three areas: the economics and political economy of …" at bounding box center [538, 136] width 485 height 28
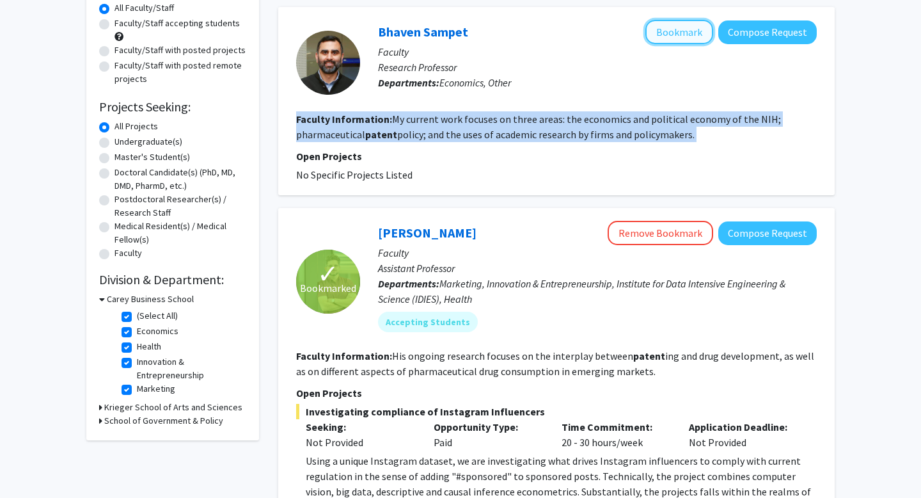
click at [679, 22] on button "Bookmark" at bounding box center [679, 32] width 68 height 24
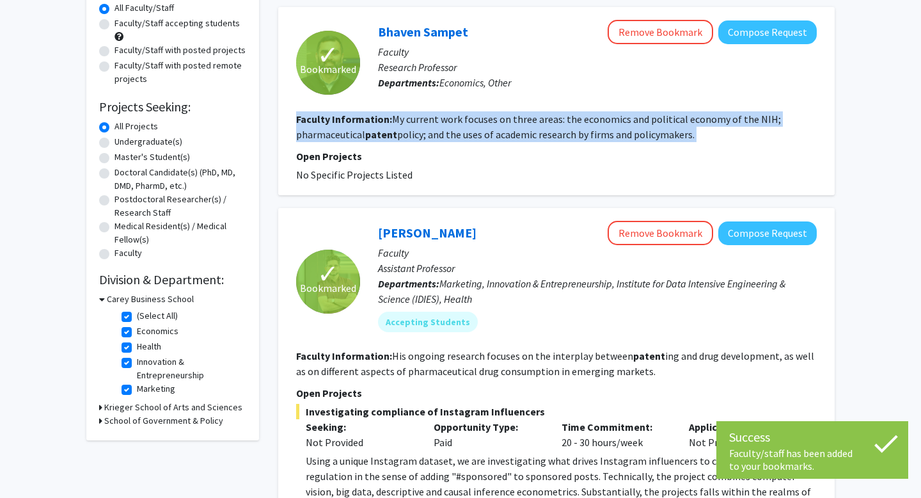
scroll to position [308, 0]
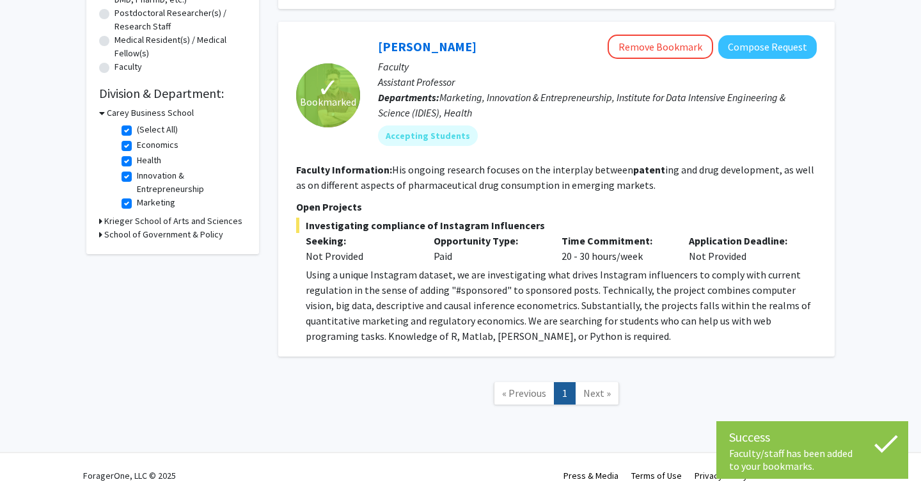
click at [643, 182] on section "Faculty Information: His ongoing research focuses on the interplay between pate…" at bounding box center [556, 177] width 521 height 31
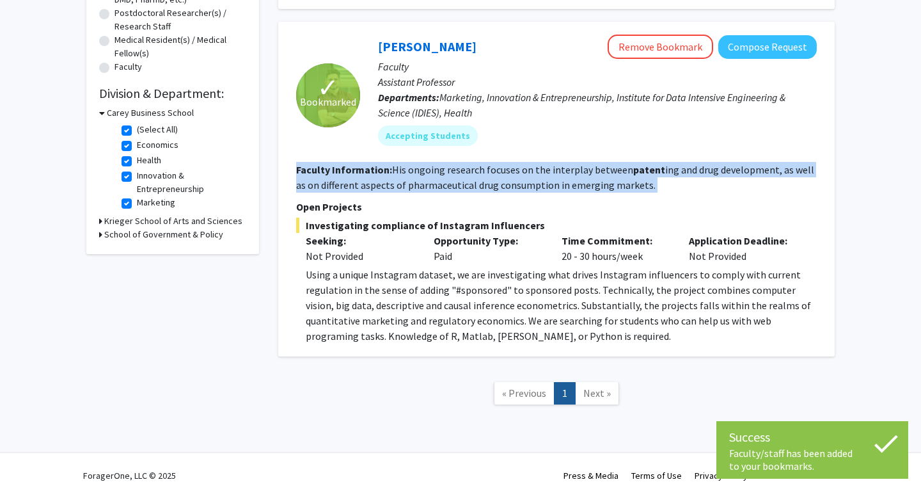
click at [643, 182] on section "Faculty Information: His ongoing research focuses on the interplay between pate…" at bounding box center [556, 177] width 521 height 31
click at [628, 205] on p "Open Projects" at bounding box center [556, 206] width 521 height 15
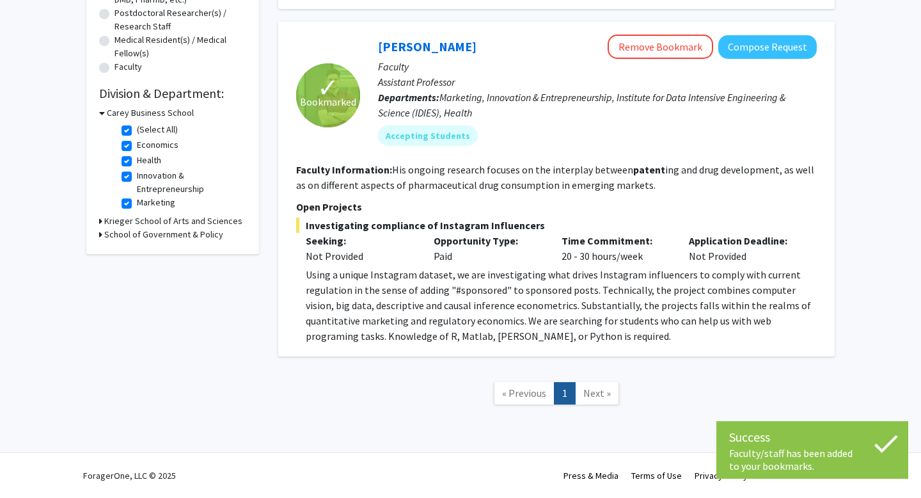
click at [628, 205] on p "Open Projects" at bounding box center [556, 206] width 521 height 15
click at [601, 183] on fg-read-more "His ongoing research focuses on the interplay between patent ing and drug devel…" at bounding box center [555, 177] width 518 height 28
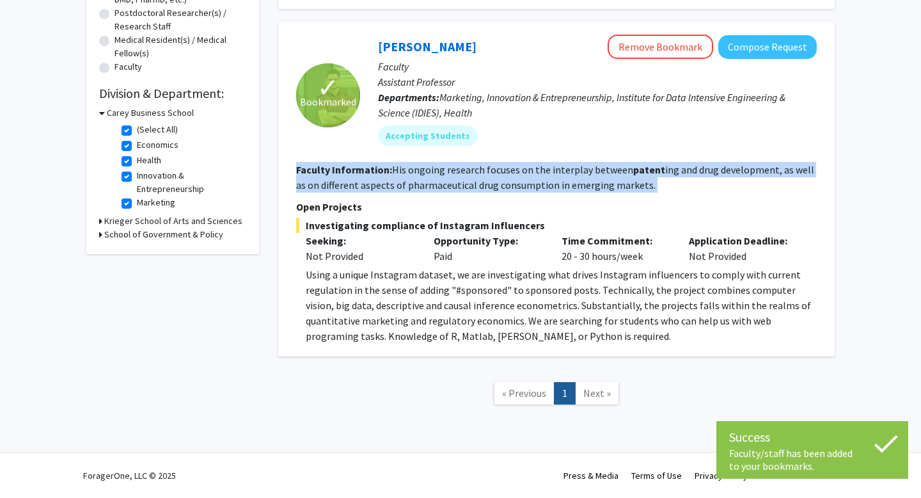
click at [601, 183] on fg-read-more "His ongoing research focuses on the interplay between patent ing and drug devel…" at bounding box center [555, 177] width 518 height 28
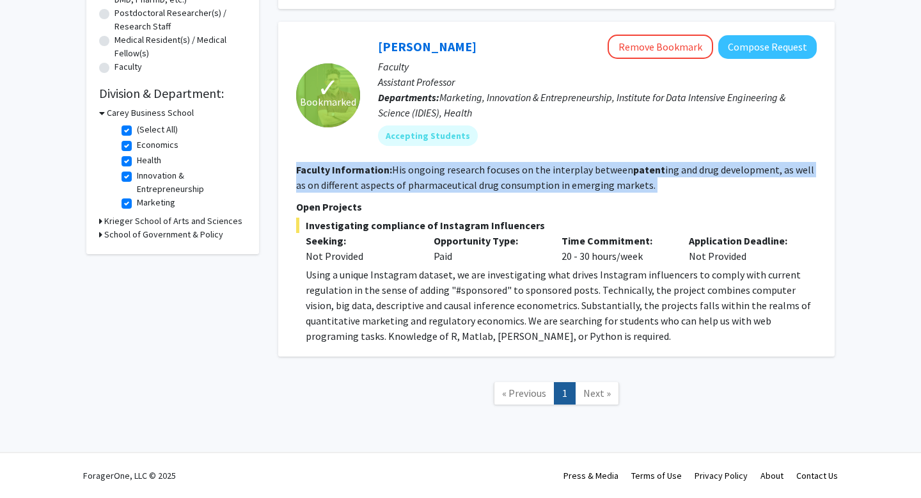
scroll to position [291, 0]
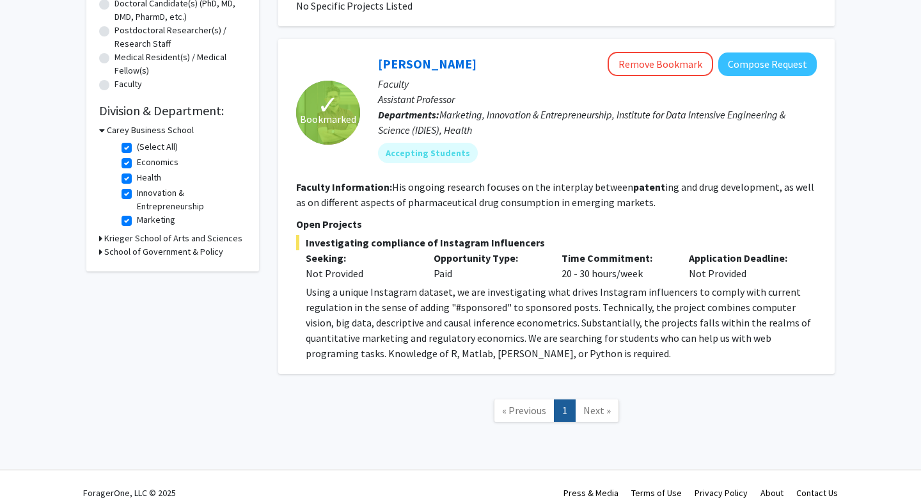
click at [137, 145] on label "(Select All)" at bounding box center [157, 146] width 41 height 13
click at [137, 145] on input "(Select All)" at bounding box center [141, 144] width 8 height 8
checkbox input "false"
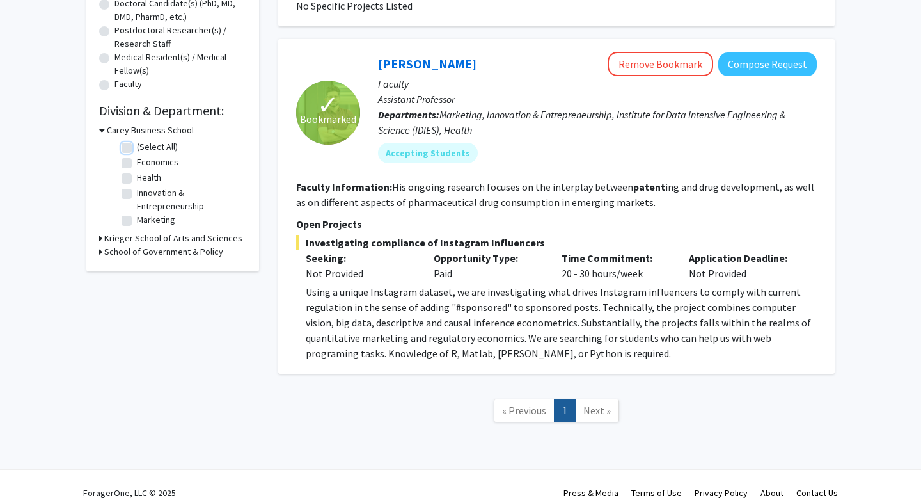
checkbox input "false"
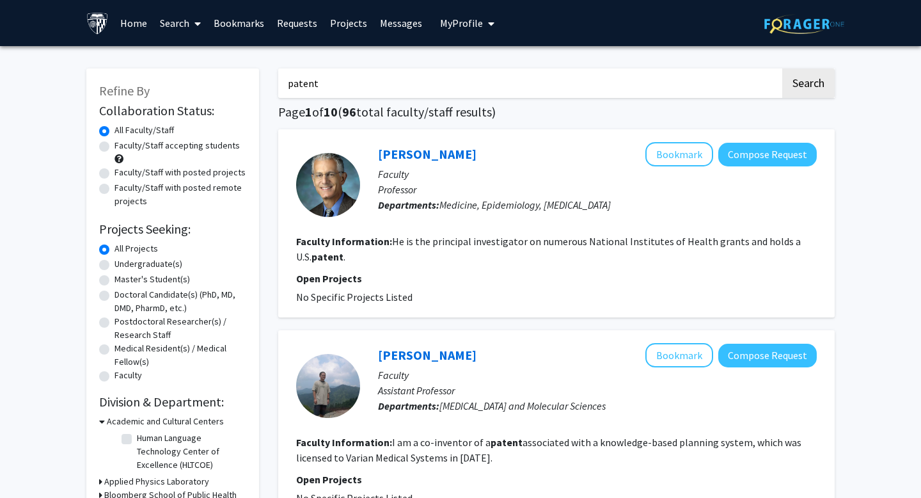
scroll to position [349, 0]
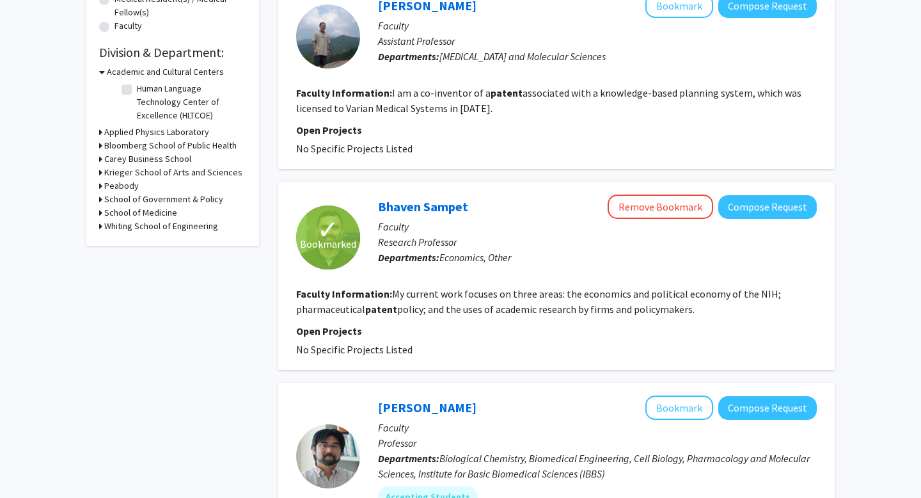
click at [142, 150] on h3 "Bloomberg School of Public Health" at bounding box center [170, 145] width 132 height 13
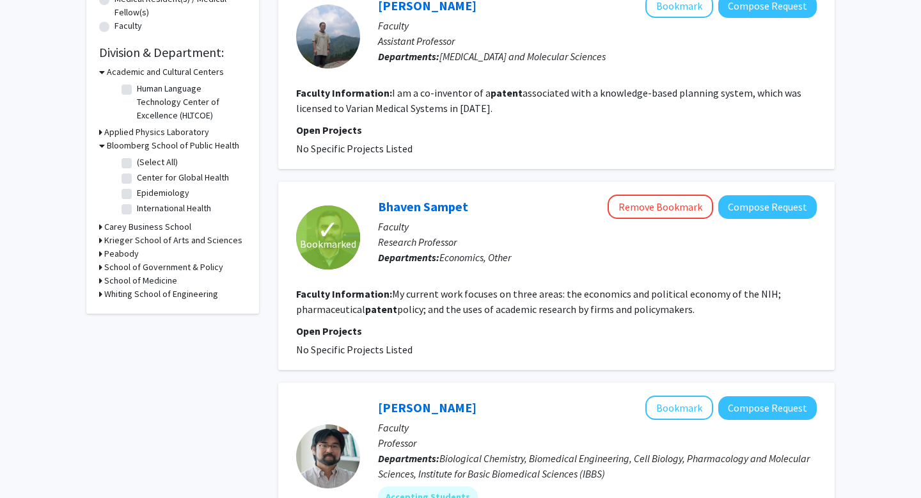
click at [137, 162] on label "(Select All)" at bounding box center [157, 161] width 41 height 13
click at [137, 162] on input "(Select All)" at bounding box center [141, 159] width 8 height 8
checkbox input "true"
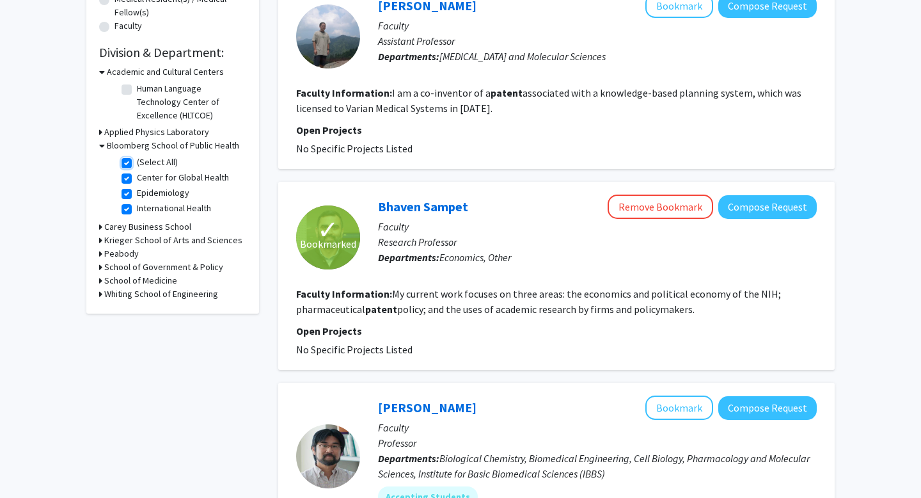
checkbox input "true"
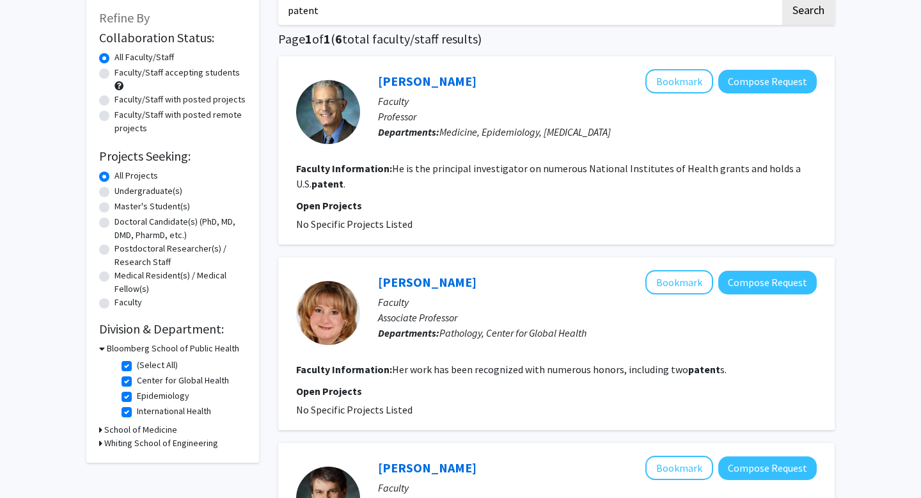
scroll to position [77, 0]
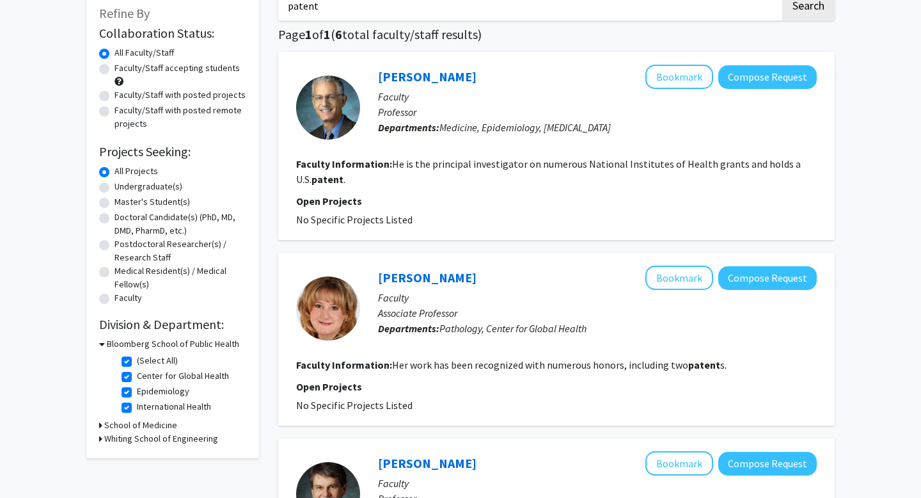
click at [430, 165] on fg-read-more "He is the principal investigator on numerous National Institutes of Health gran…" at bounding box center [548, 171] width 505 height 28
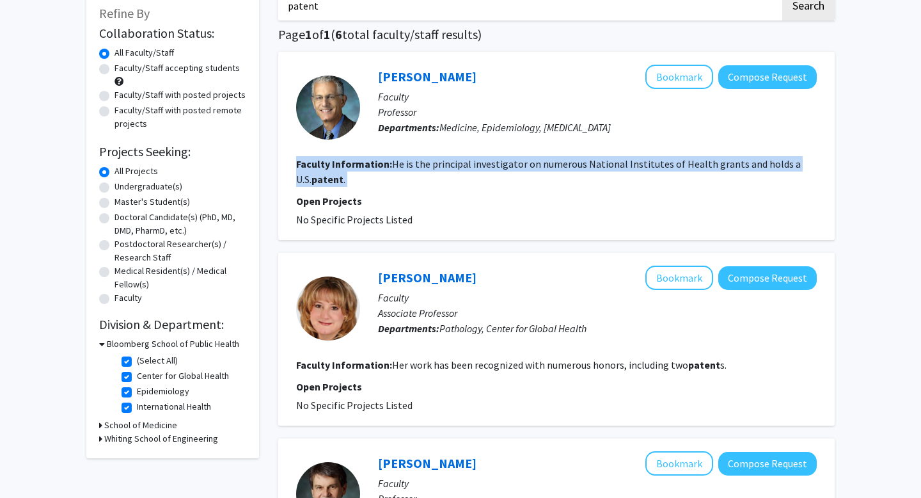
click at [430, 165] on fg-read-more "He is the principal investigator on numerous National Institutes of Health gran…" at bounding box center [548, 171] width 505 height 28
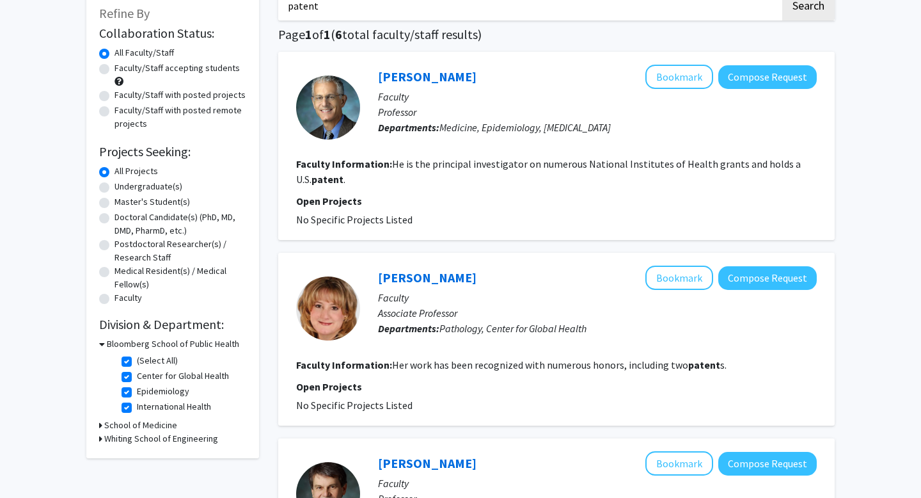
click at [519, 365] on fg-read-more "Her work has been recognized with numerous honors, including two patent s." at bounding box center [559, 364] width 335 height 13
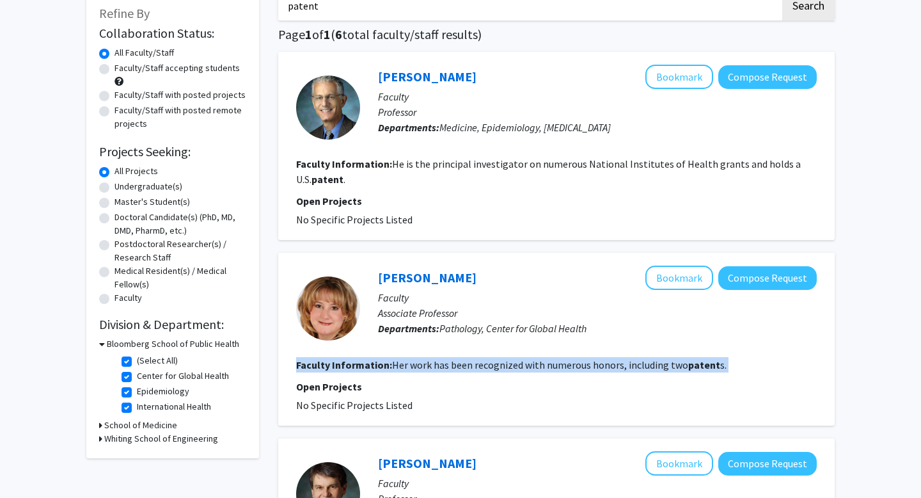
click at [519, 365] on fg-read-more "Her work has been recognized with numerous honors, including two patent s." at bounding box center [559, 364] width 335 height 13
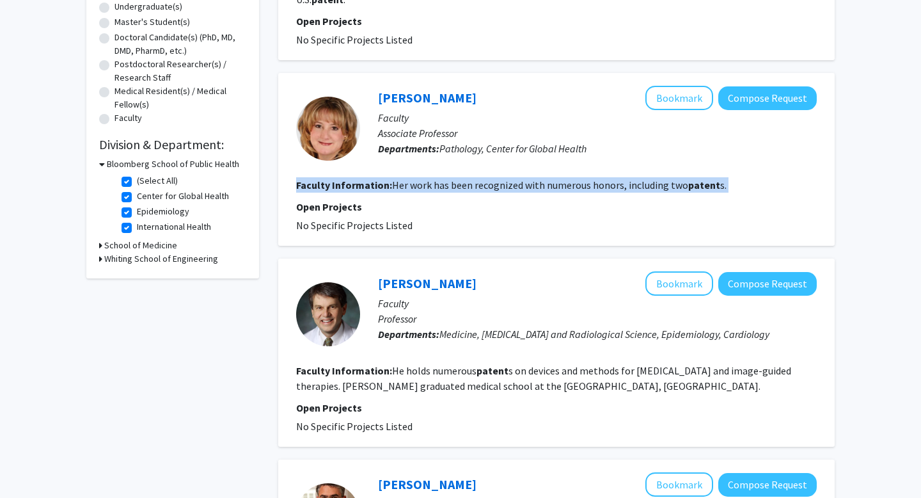
scroll to position [259, 0]
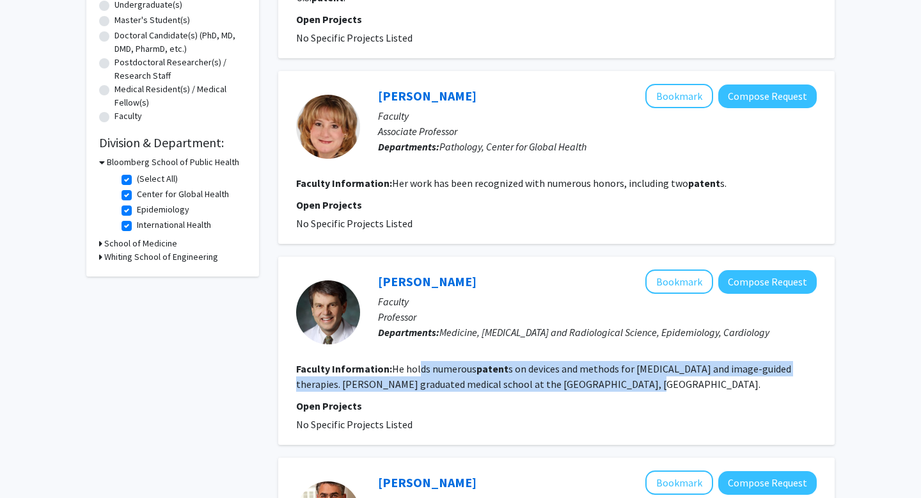
drag, startPoint x: 419, startPoint y: 368, endPoint x: 617, endPoint y: 388, distance: 198.6
click at [617, 388] on fg-read-more "He holds numerous patent s on devices and methods for cardiac imaging and image…" at bounding box center [543, 376] width 495 height 28
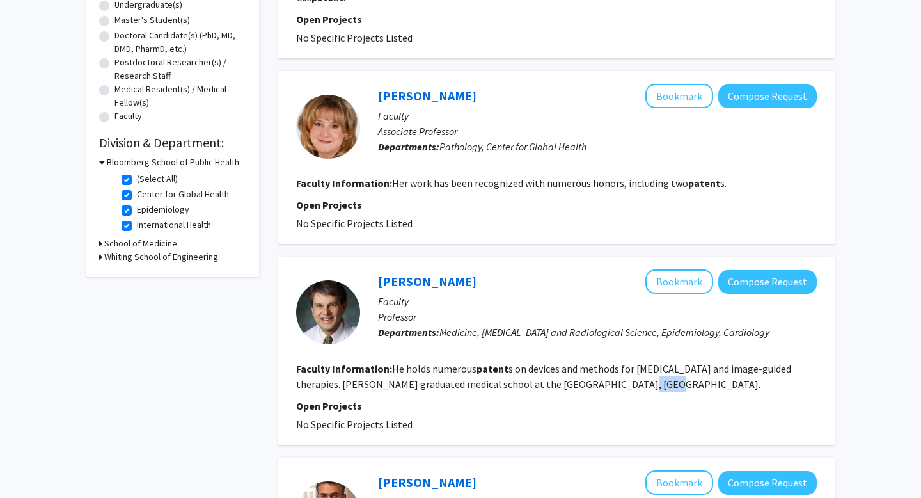
click at [617, 388] on fg-read-more "He holds numerous patent s on devices and methods for cardiac imaging and image…" at bounding box center [543, 376] width 495 height 28
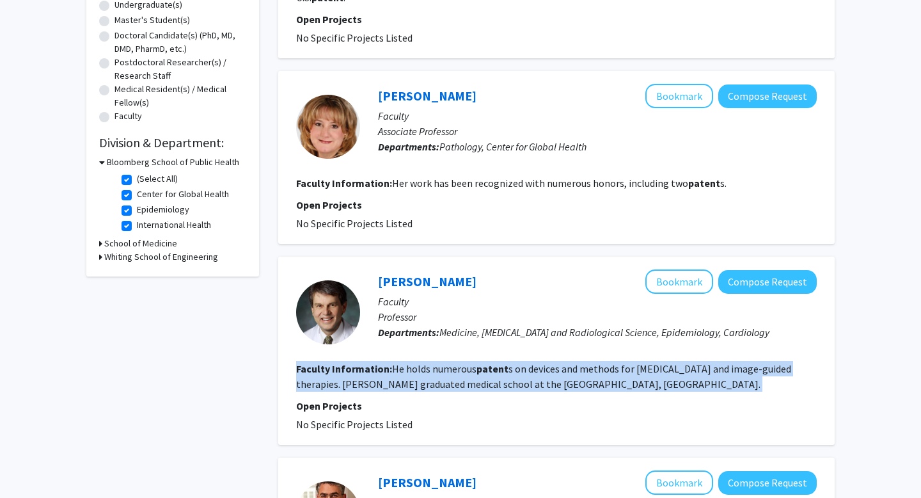
click at [617, 388] on fg-read-more "He holds numerous patent s on devices and methods for cardiac imaging and image…" at bounding box center [543, 376] width 495 height 28
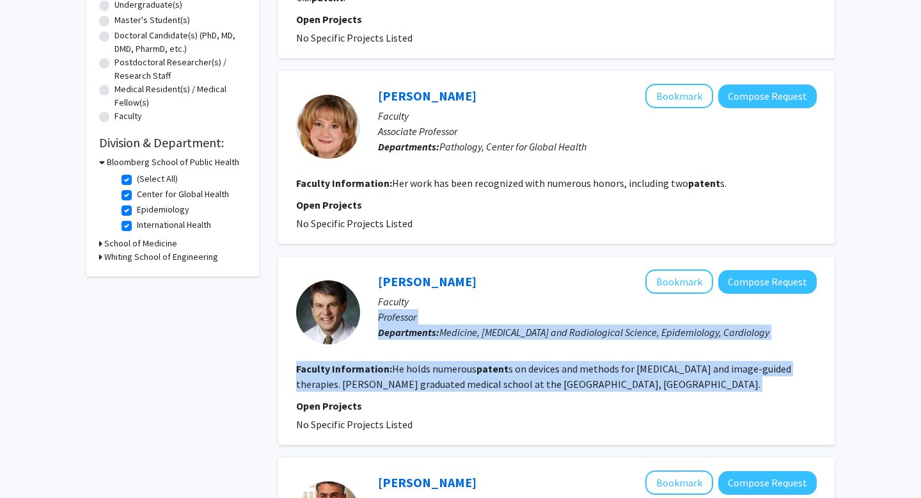
drag, startPoint x: 585, startPoint y: 387, endPoint x: 521, endPoint y: 309, distance: 100.5
click at [521, 309] on fg-search-faculty "Joao Lima Bookmark Compose Request Faculty Professor Departments: Medicine, Rad…" at bounding box center [556, 350] width 521 height 162
click at [525, 370] on fg-read-more "He holds numerous patent s on devices and methods for cardiac imaging and image…" at bounding box center [543, 376] width 495 height 28
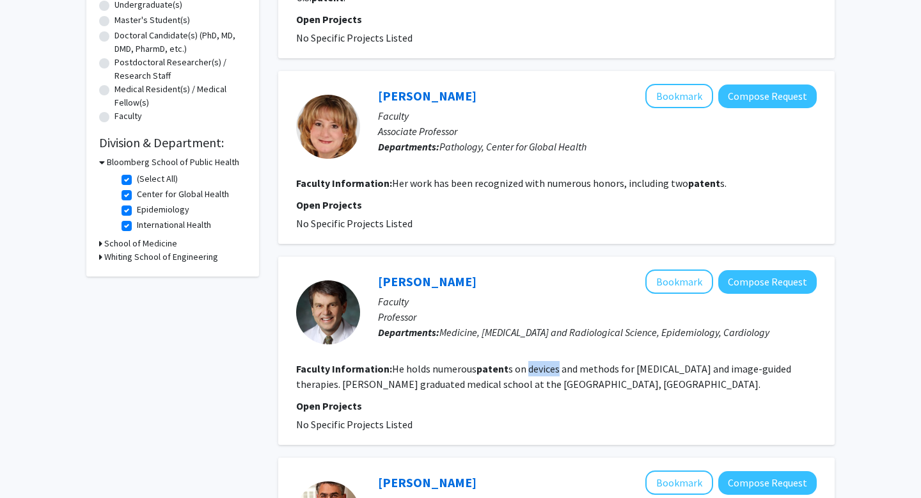
click at [525, 370] on fg-read-more "He holds numerous patent s on devices and methods for cardiac imaging and image…" at bounding box center [543, 376] width 495 height 28
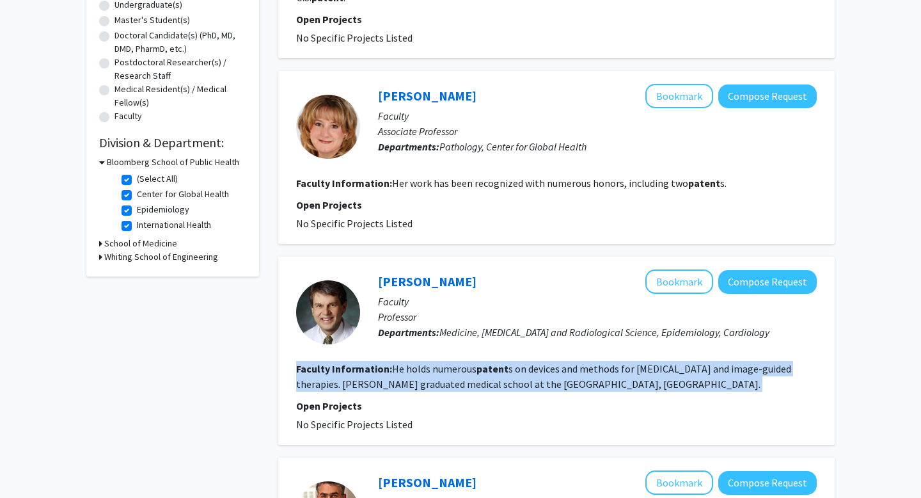
click at [525, 370] on fg-read-more "He holds numerous patent s on devices and methods for cardiac imaging and image…" at bounding box center [543, 376] width 495 height 28
click at [518, 360] on fg-search-faculty "Joao Lima Bookmark Compose Request Faculty Professor Departments: Medicine, Rad…" at bounding box center [556, 350] width 521 height 162
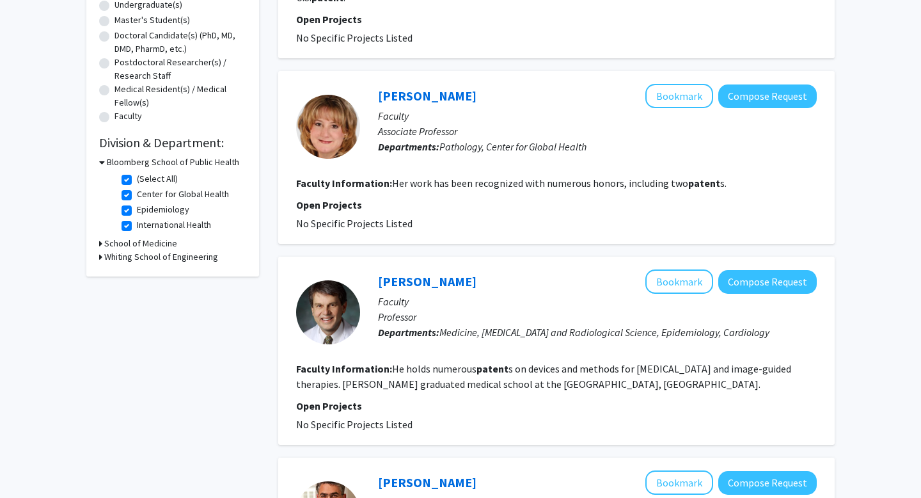
click at [518, 360] on fg-search-faculty "Joao Lima Bookmark Compose Request Faculty Professor Departments: Medicine, Rad…" at bounding box center [556, 350] width 521 height 162
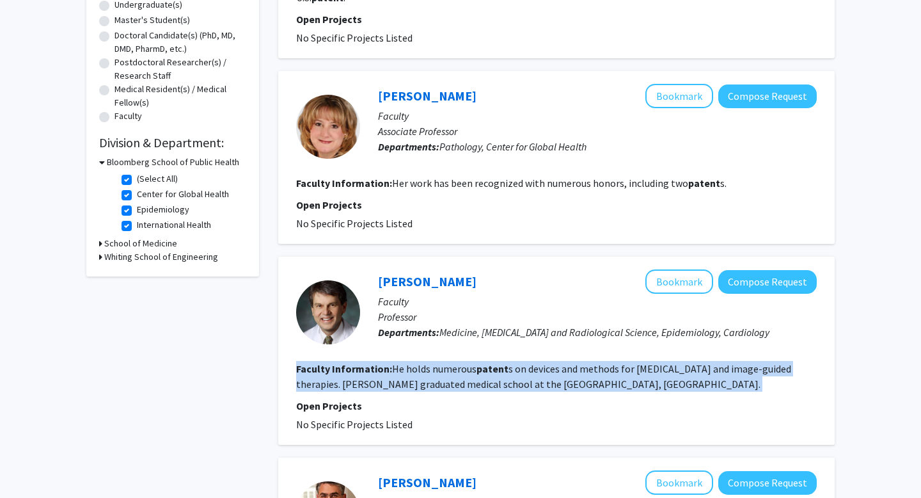
drag, startPoint x: 521, startPoint y: 375, endPoint x: 516, endPoint y: 359, distance: 16.6
click at [516, 359] on fg-search-faculty "Joao Lima Bookmark Compose Request Faculty Professor Departments: Medicine, Rad…" at bounding box center [556, 350] width 521 height 162
click at [516, 358] on fg-search-faculty "Joao Lima Bookmark Compose Request Faculty Professor Departments: Medicine, Rad…" at bounding box center [556, 350] width 521 height 162
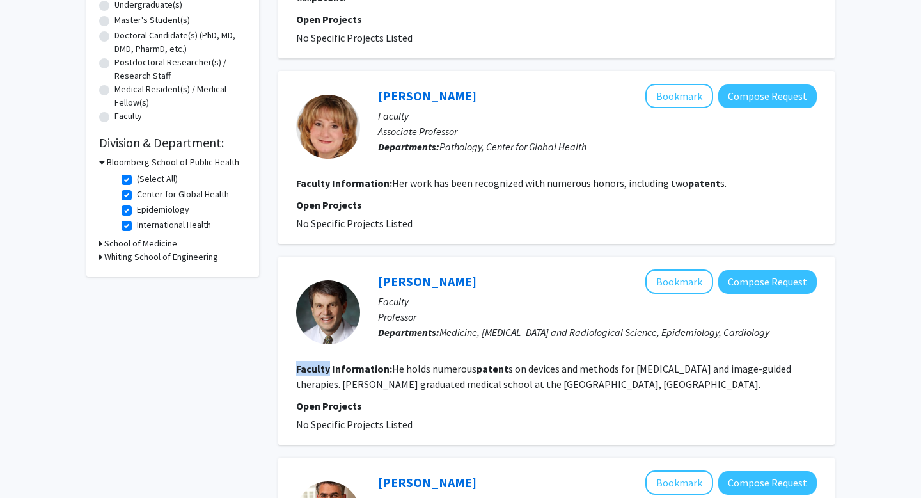
click at [516, 358] on fg-search-faculty "Joao Lima Bookmark Compose Request Faculty Professor Departments: Medicine, Rad…" at bounding box center [556, 350] width 521 height 162
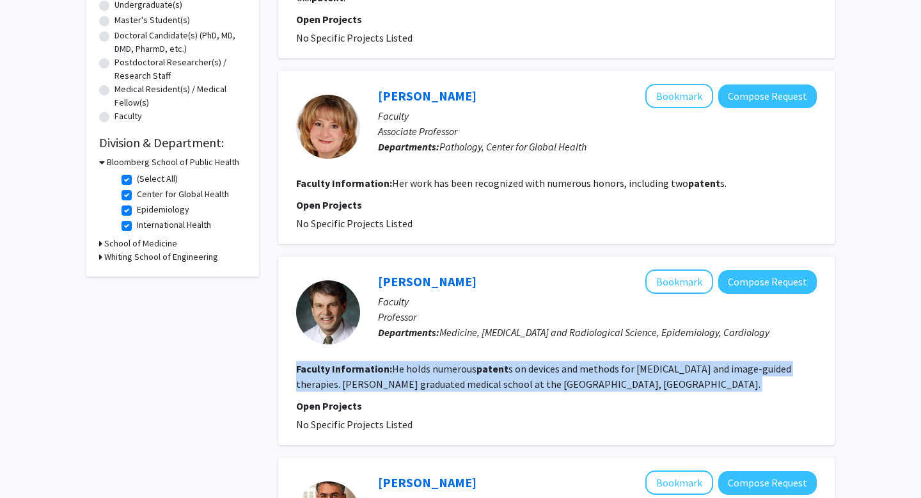
click at [516, 358] on fg-search-faculty "Joao Lima Bookmark Compose Request Faculty Professor Departments: Medicine, Rad…" at bounding box center [556, 350] width 521 height 162
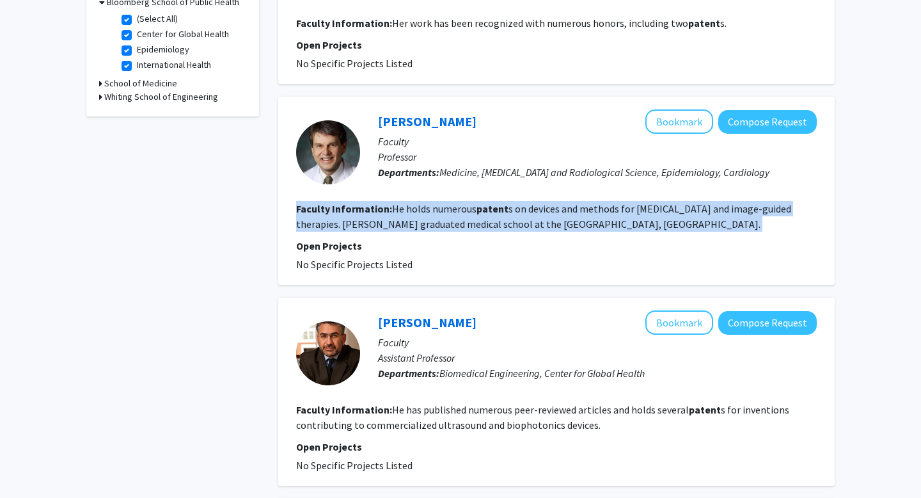
scroll to position [434, 0]
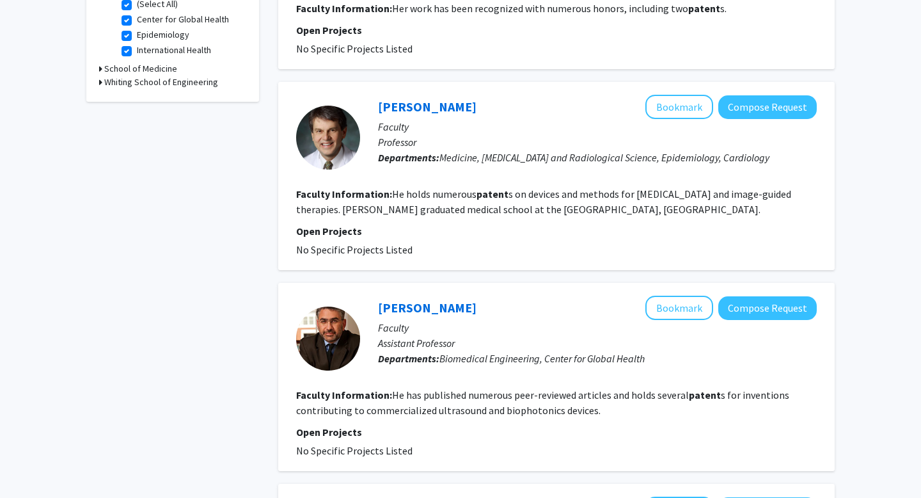
click at [500, 404] on fg-read-more "He has published numerous peer-reviewed articles and holds several patent s for…" at bounding box center [542, 402] width 493 height 28
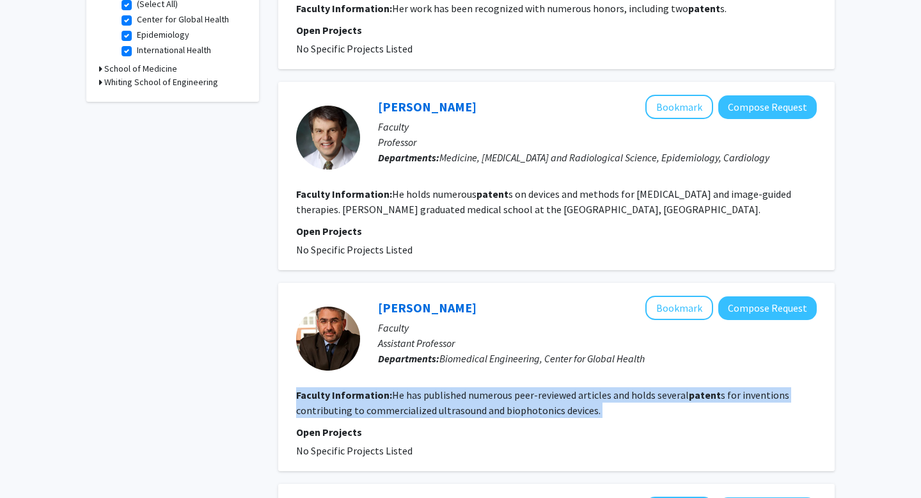
click at [500, 404] on fg-read-more "He has published numerous peer-reviewed articles and holds several patent s for…" at bounding box center [542, 402] width 493 height 28
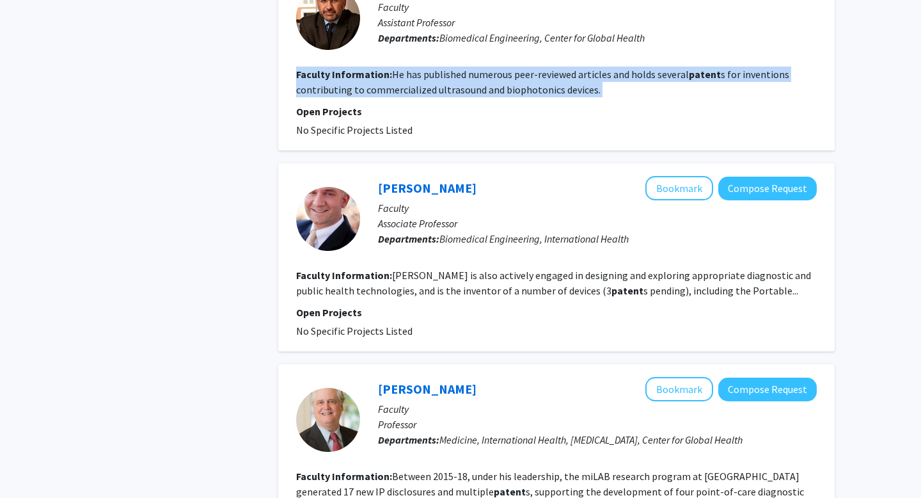
scroll to position [777, 0]
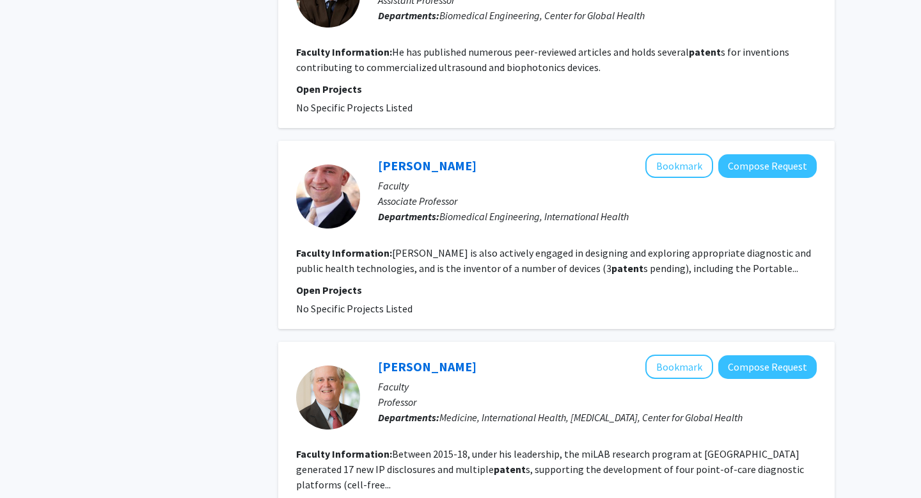
click at [498, 258] on fg-read-more "Labrique is also actively engaged in designing and exploring appropriate diagno…" at bounding box center [553, 260] width 515 height 28
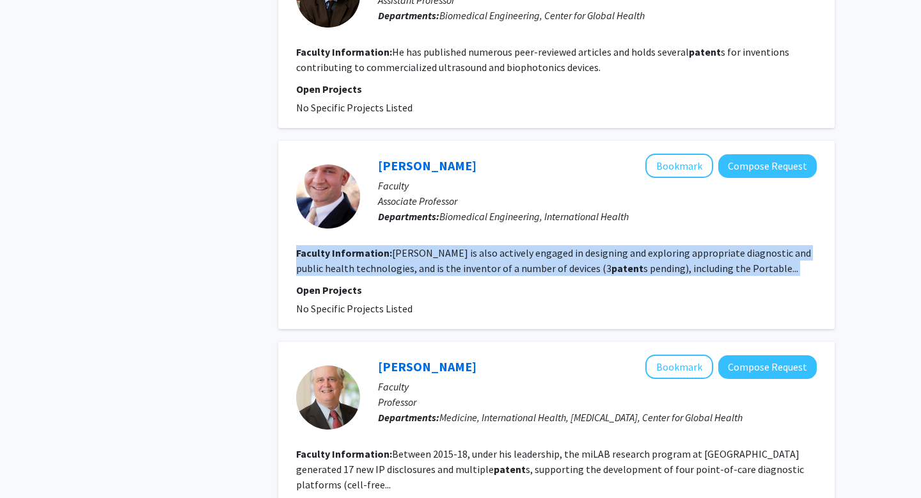
click at [498, 258] on fg-read-more "Labrique is also actively engaged in designing and exploring appropriate diagno…" at bounding box center [553, 260] width 515 height 28
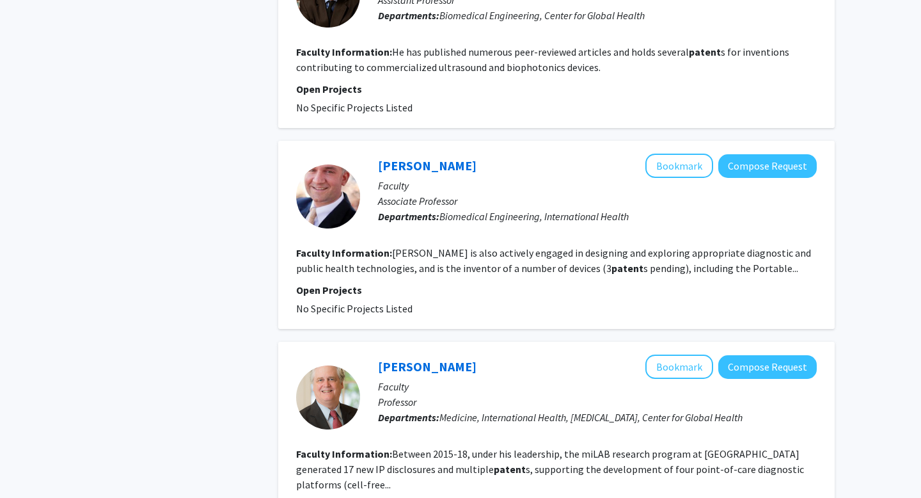
click at [498, 258] on fg-read-more "Labrique is also actively engaged in designing and exploring appropriate diagno…" at bounding box center [553, 260] width 515 height 28
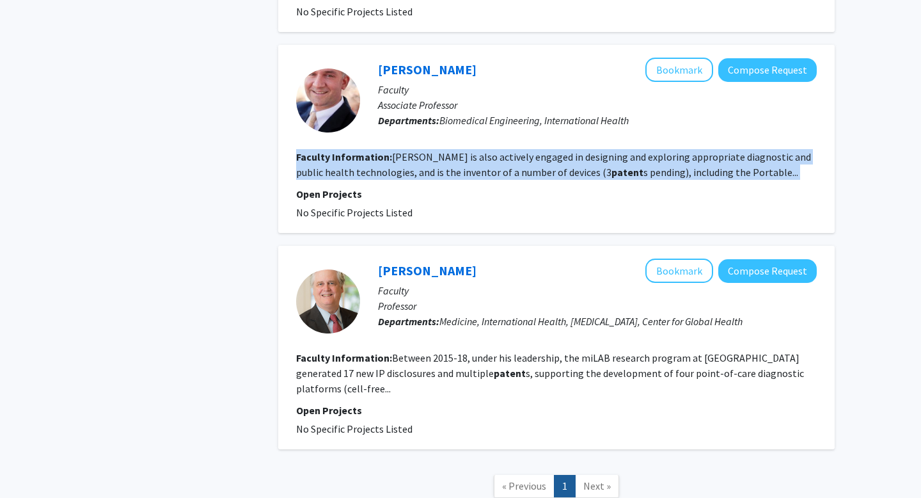
scroll to position [875, 0]
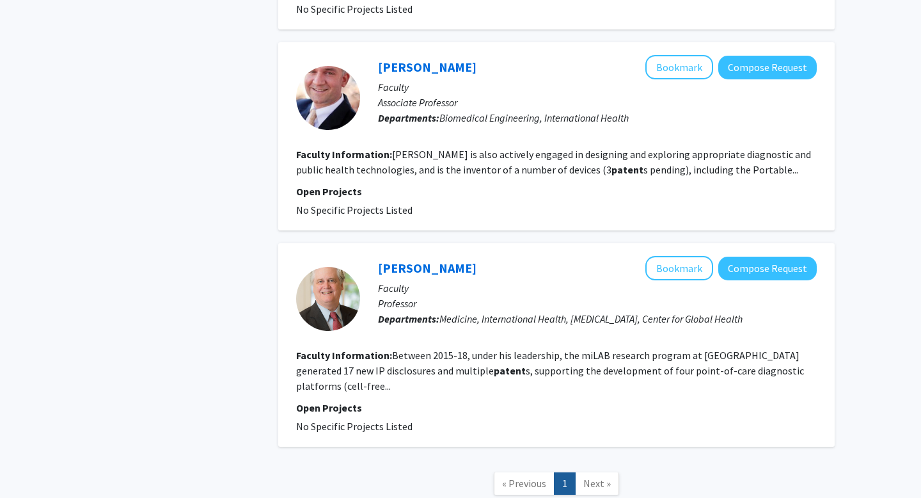
click at [525, 400] on p "Open Projects" at bounding box center [556, 407] width 521 height 15
click at [521, 370] on fg-read-more "Between 2015-18, under his leadership, the miLAB research program at JHU genera…" at bounding box center [550, 370] width 508 height 43
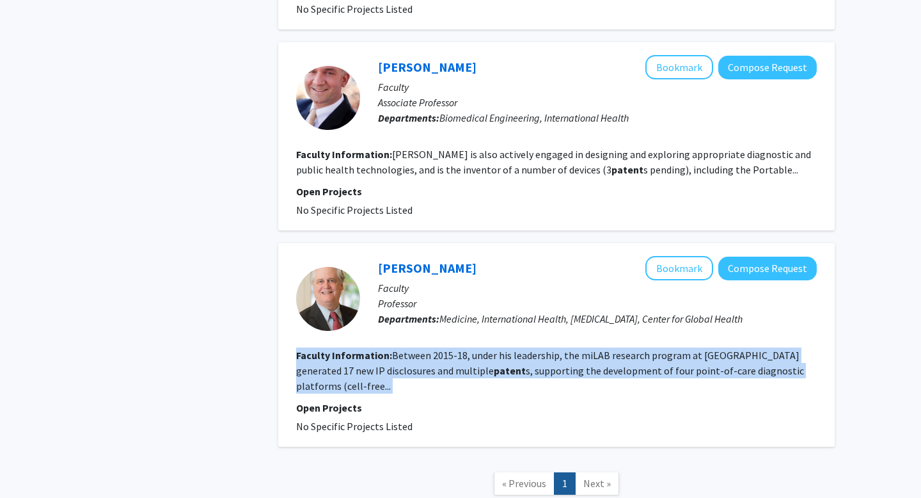
click at [521, 370] on fg-read-more "Between 2015-18, under his leadership, the miLAB research program at JHU genera…" at bounding box center [550, 370] width 508 height 43
click at [515, 374] on fg-read-more "Between 2015-18, under his leadership, the miLAB research program at JHU genera…" at bounding box center [550, 370] width 508 height 43
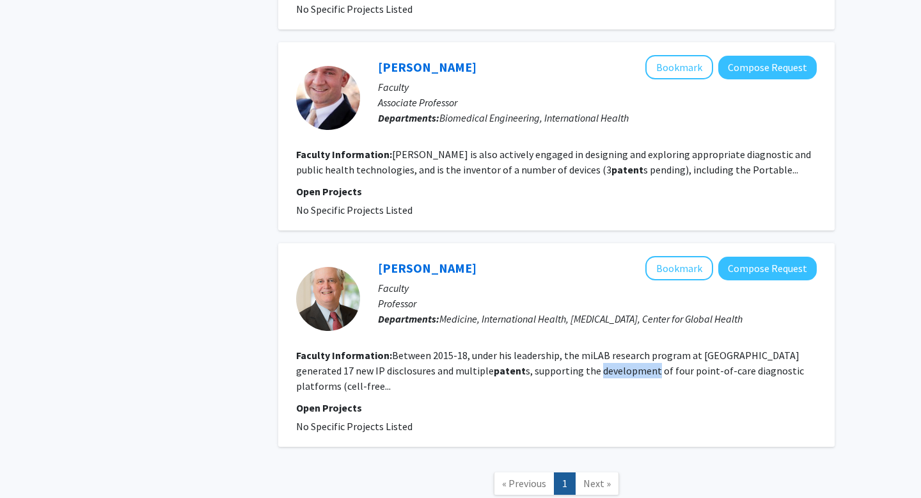
click at [515, 374] on fg-read-more "Between 2015-18, under his leadership, the miLAB research program at JHU genera…" at bounding box center [550, 370] width 508 height 43
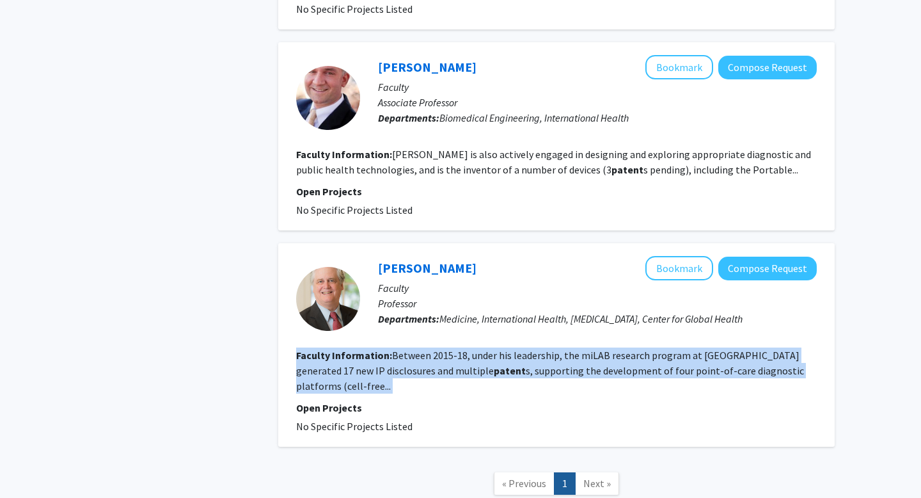
drag, startPoint x: 515, startPoint y: 374, endPoint x: 499, endPoint y: 374, distance: 16.0
click at [515, 374] on fg-read-more "Between 2015-18, under his leadership, the miLAB research program at JHU genera…" at bounding box center [550, 370] width 508 height 43
click at [493, 373] on fg-read-more "Between 2015-18, under his leadership, the miLAB research program at JHU genera…" at bounding box center [550, 370] width 508 height 43
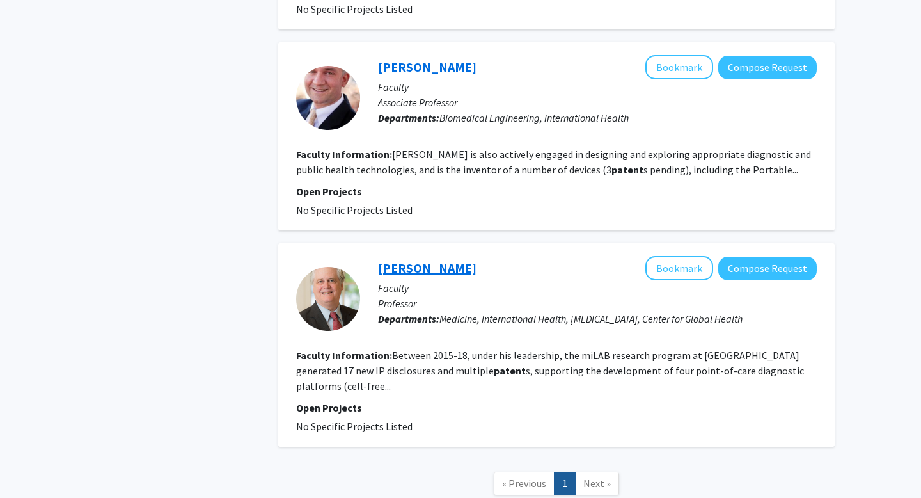
click at [416, 269] on link "Bob Bollinger" at bounding box center [427, 268] width 99 height 16
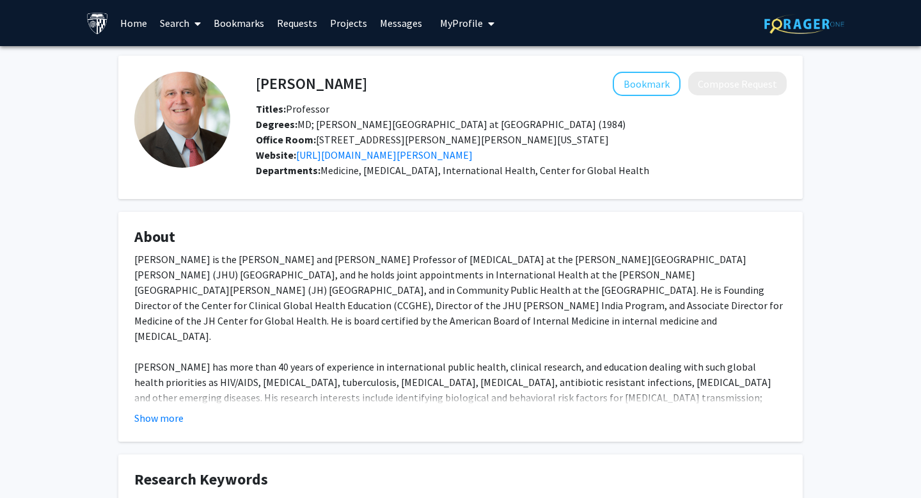
click at [364, 125] on span "Degrees: MD; Geisel School of Medicine at Dartmouth (1984)" at bounding box center [441, 124] width 370 height 13
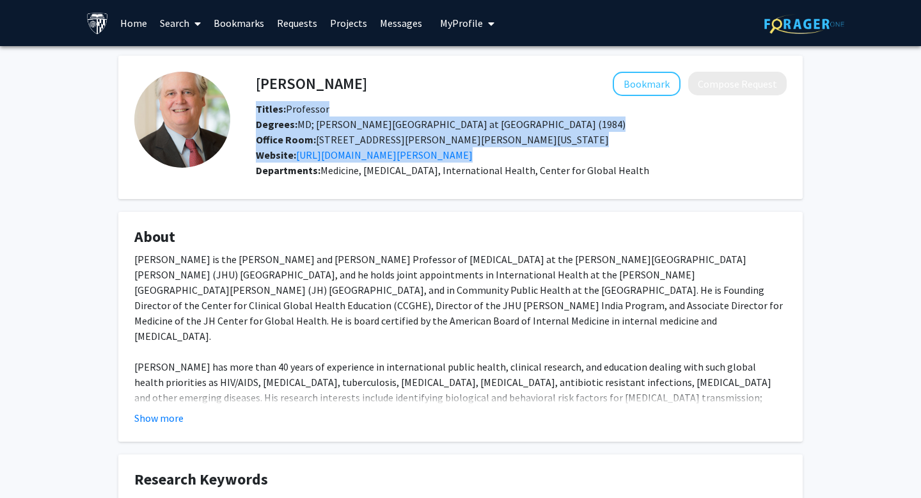
click at [364, 125] on span "Degrees: MD; Geisel School of Medicine at Dartmouth (1984)" at bounding box center [441, 124] width 370 height 13
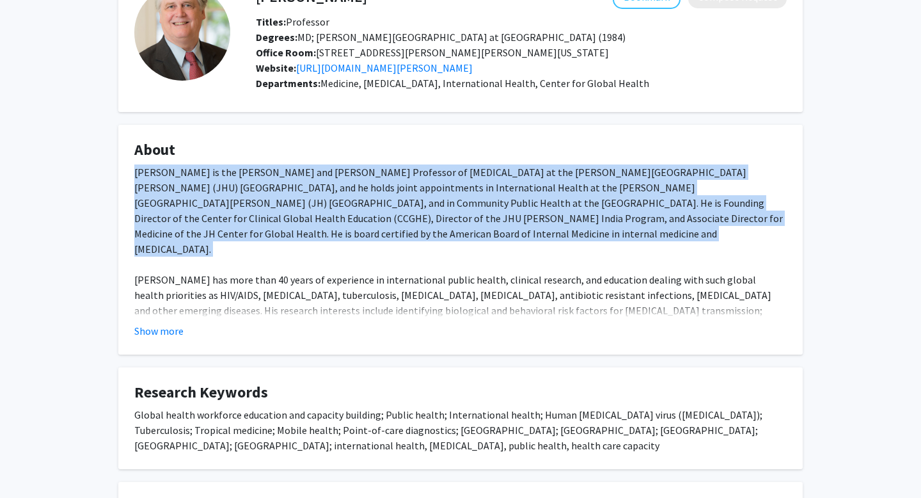
scroll to position [88, 0]
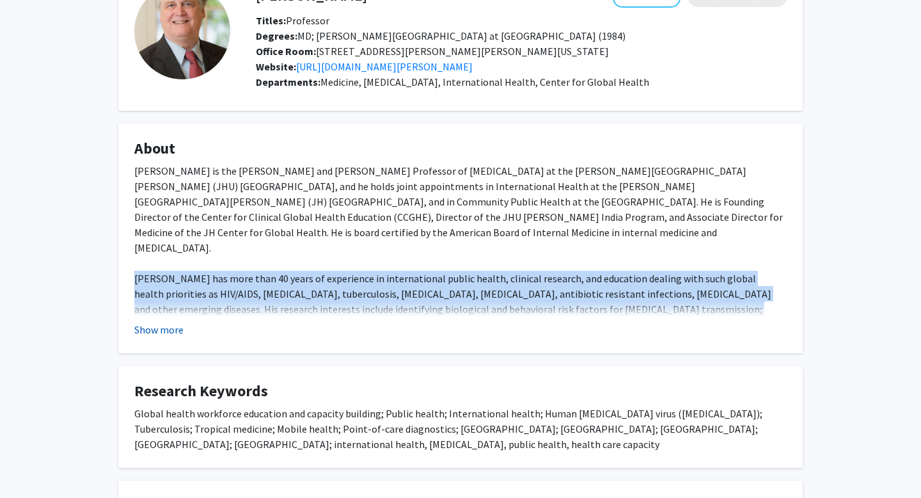
click at [173, 334] on button "Show more" at bounding box center [158, 329] width 49 height 15
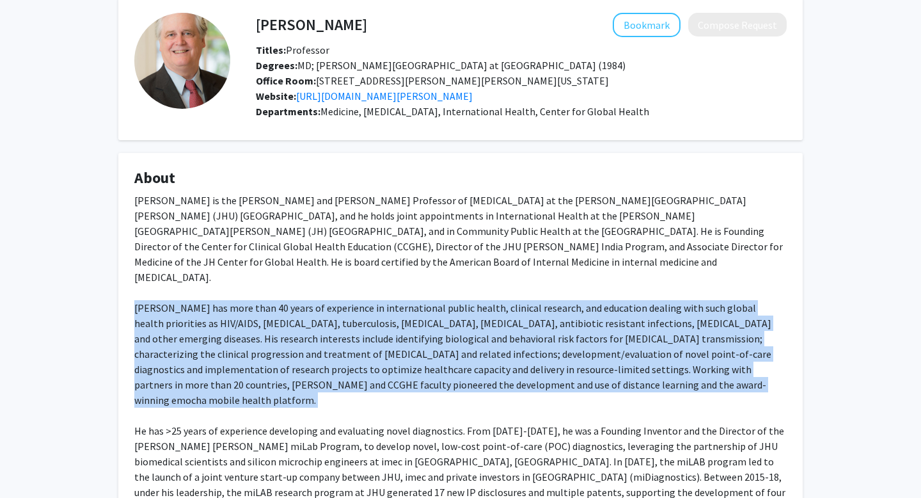
scroll to position [56, 0]
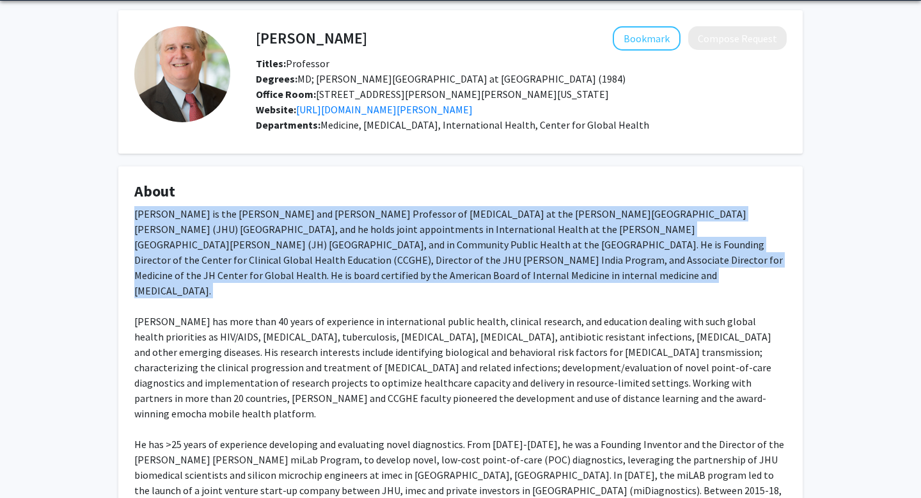
scroll to position [43, 0]
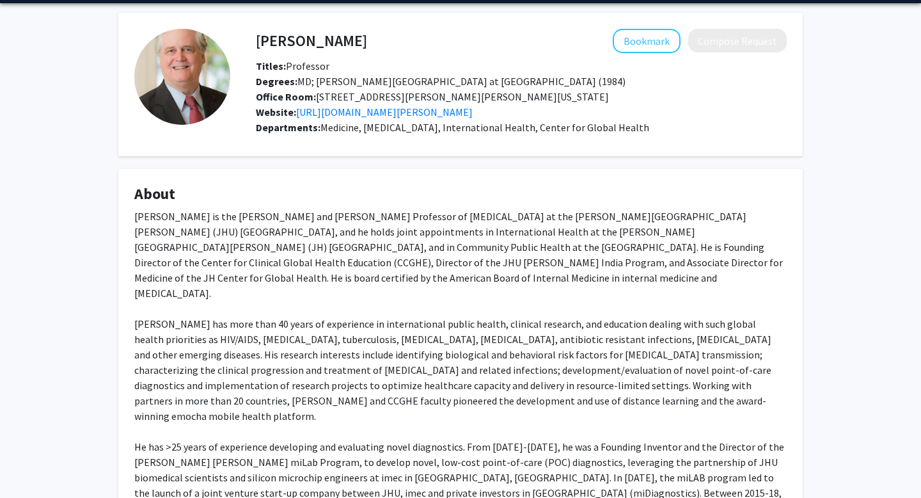
click at [328, 79] on span "Degrees: MD; Geisel School of Medicine at Dartmouth (1984)" at bounding box center [441, 81] width 370 height 13
click at [352, 80] on span "Degrees: MD; Geisel School of Medicine at Dartmouth (1984)" at bounding box center [441, 81] width 370 height 13
click at [455, 89] on div "Office Room: 600 N. Wolfe Street, Phipps 540-A, Baltimore, Maryland 21287" at bounding box center [521, 96] width 550 height 15
click at [447, 86] on span "Degrees: MD; Geisel School of Medicine at Dartmouth (1984)" at bounding box center [441, 81] width 370 height 13
click at [447, 83] on span "Degrees: MD; Geisel School of Medicine at Dartmouth (1984)" at bounding box center [441, 81] width 370 height 13
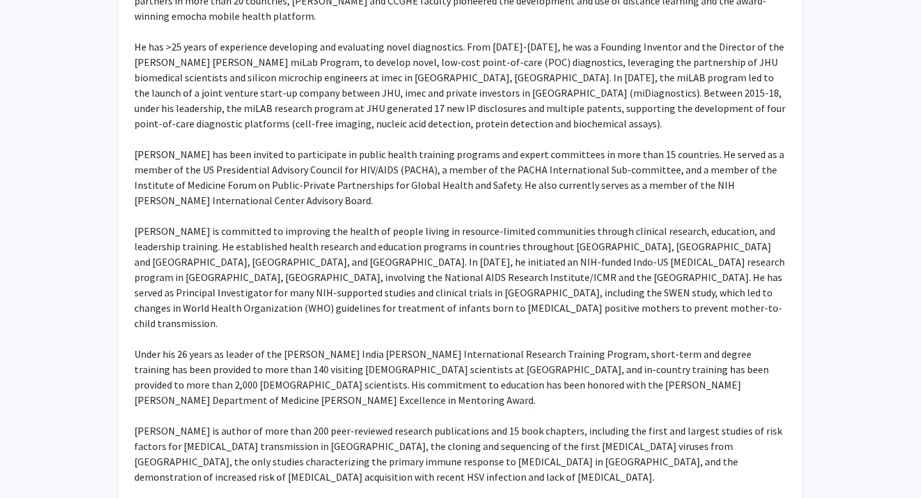
scroll to position [544, 0]
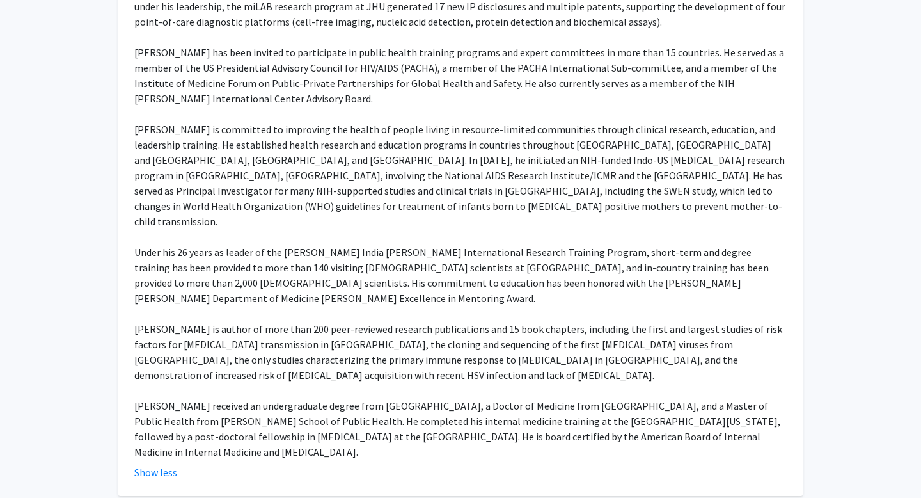
click at [354, 271] on div "Dr. Bollinger is the Raj and Kamla Gupta Professor of Infectious Diseases at th…" at bounding box center [460, 83] width 652 height 752
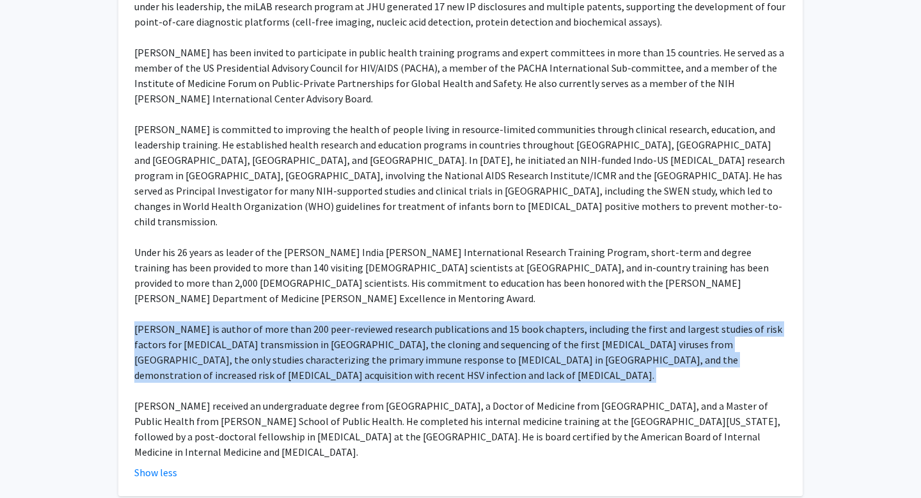
click at [354, 271] on div "Dr. Bollinger is the Raj and Kamla Gupta Professor of Infectious Diseases at th…" at bounding box center [460, 83] width 652 height 752
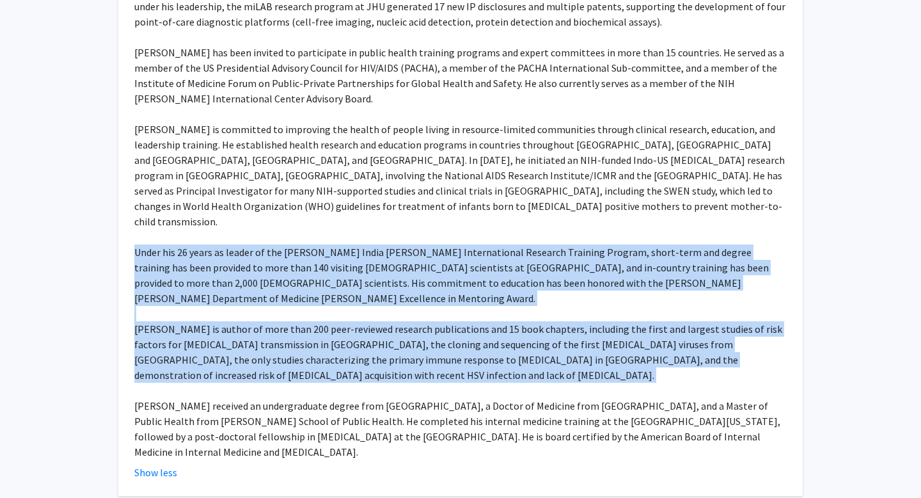
drag, startPoint x: 320, startPoint y: 268, endPoint x: 292, endPoint y: 230, distance: 47.1
click at [292, 230] on div "Dr. Bollinger is the Raj and Kamla Gupta Professor of Infectious Diseases at th…" at bounding box center [460, 83] width 652 height 752
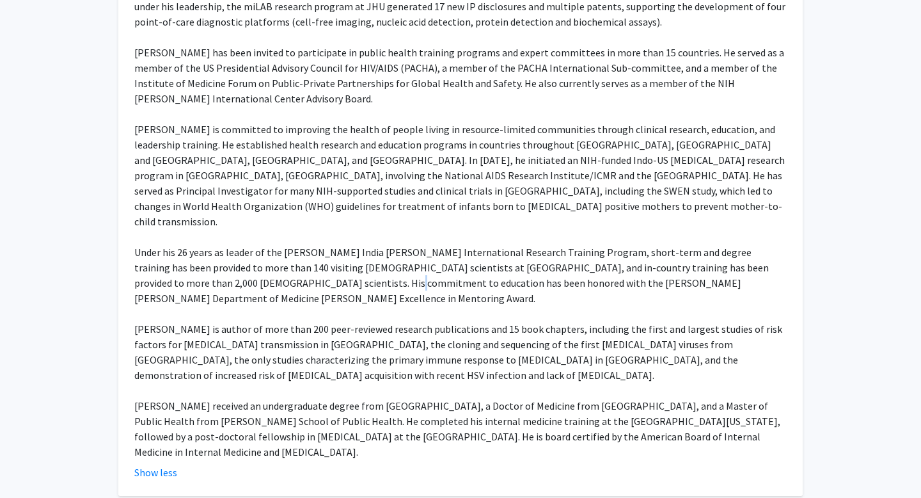
click at [292, 230] on div "Dr. Bollinger is the Raj and Kamla Gupta Professor of Infectious Diseases at th…" at bounding box center [460, 83] width 652 height 752
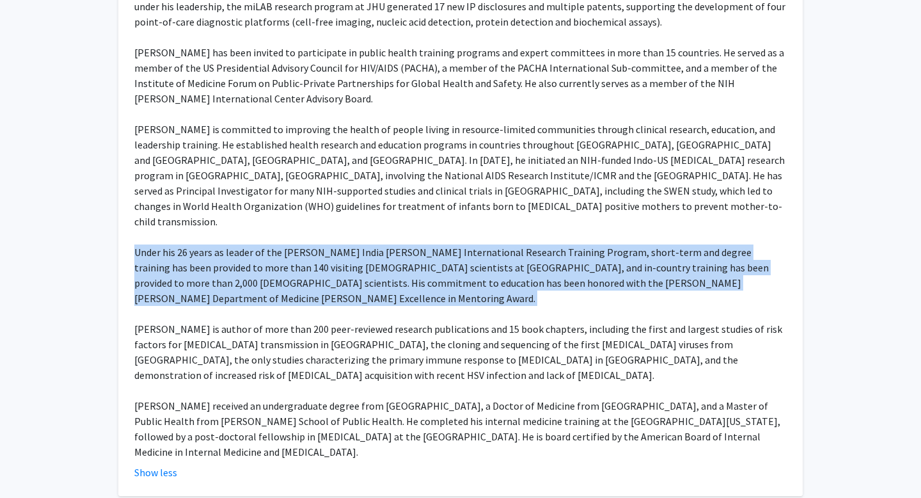
drag, startPoint x: 292, startPoint y: 230, endPoint x: 283, endPoint y: 221, distance: 12.2
click at [292, 230] on div "Dr. Bollinger is the Raj and Kamla Gupta Professor of Infectious Diseases at th…" at bounding box center [460, 83] width 652 height 752
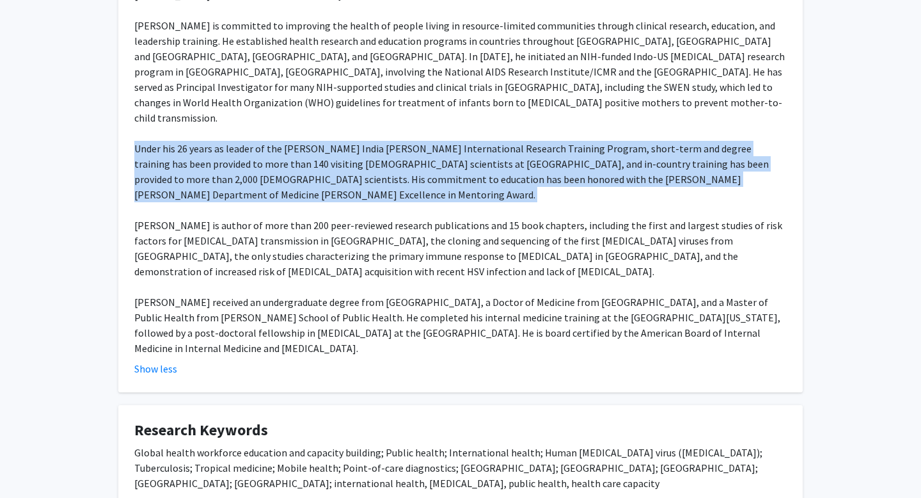
scroll to position [652, 0]
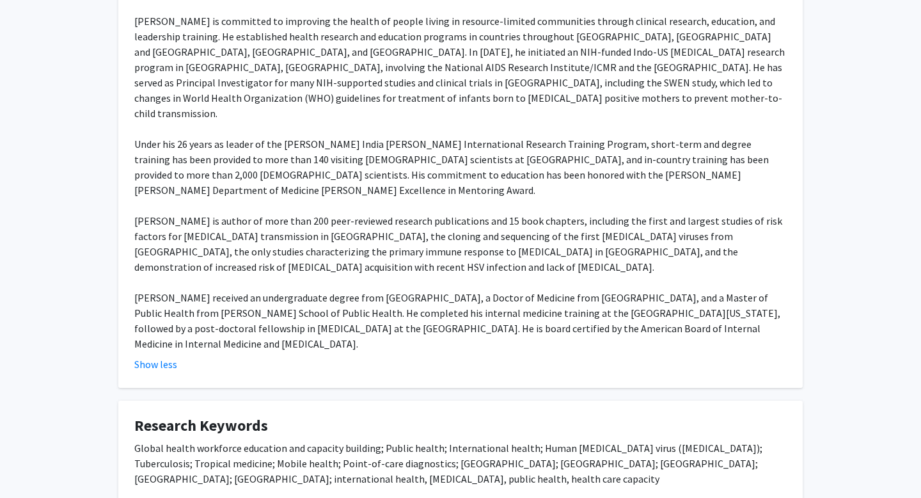
click at [448, 440] on div "Global health workforce education and capacity building; Public health; Interna…" at bounding box center [460, 463] width 652 height 46
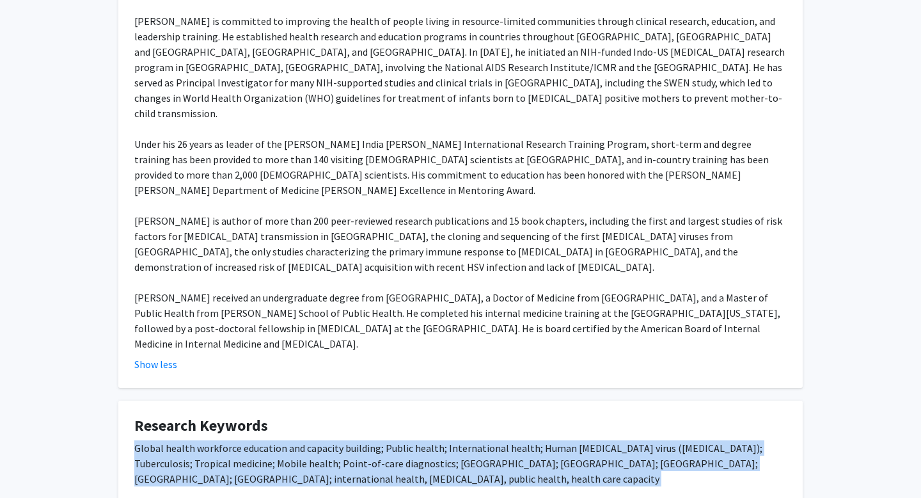
click at [448, 440] on div "Global health workforce education and capacity building; Public health; Interna…" at bounding box center [460, 463] width 652 height 46
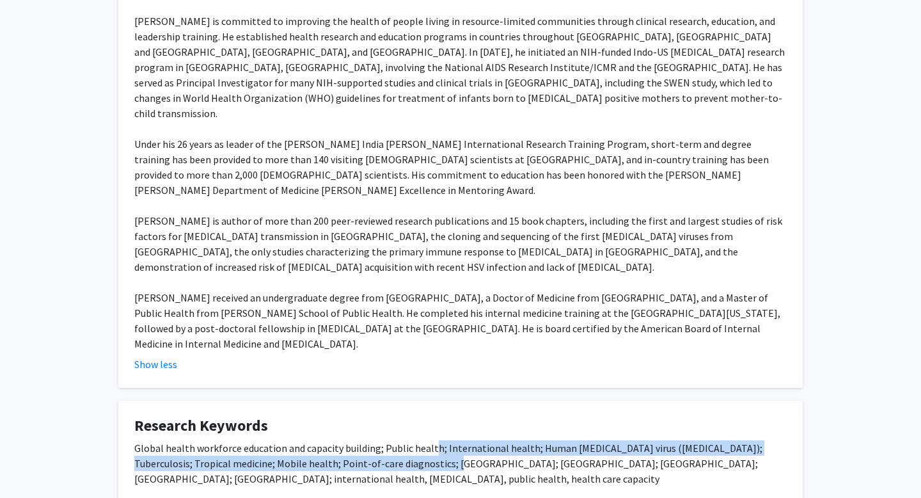
drag, startPoint x: 429, startPoint y: 379, endPoint x: 432, endPoint y: 372, distance: 8.6
click at [432, 440] on div "Global health workforce education and capacity building; Public health; Interna…" at bounding box center [460, 463] width 652 height 46
click at [434, 440] on div "Global health workforce education and capacity building; Public health; Interna…" at bounding box center [460, 463] width 652 height 46
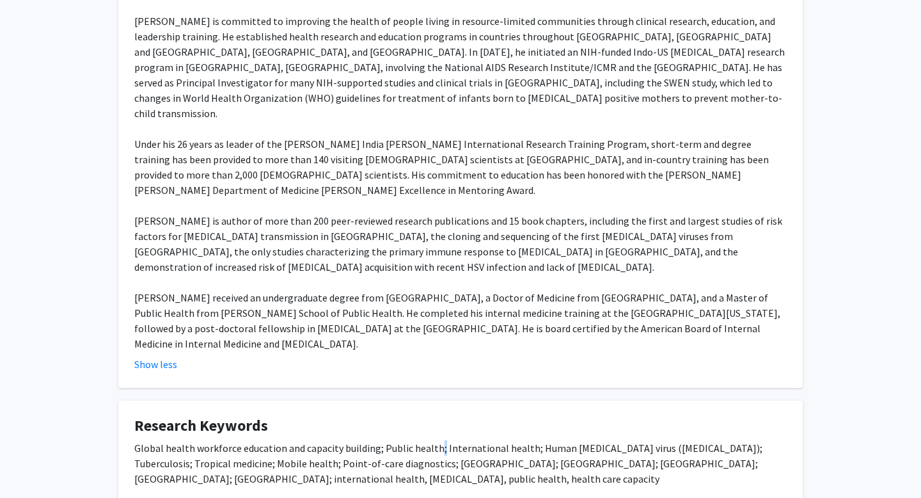
click at [434, 440] on div "Global health workforce education and capacity building; Public health; Interna…" at bounding box center [460, 463] width 652 height 46
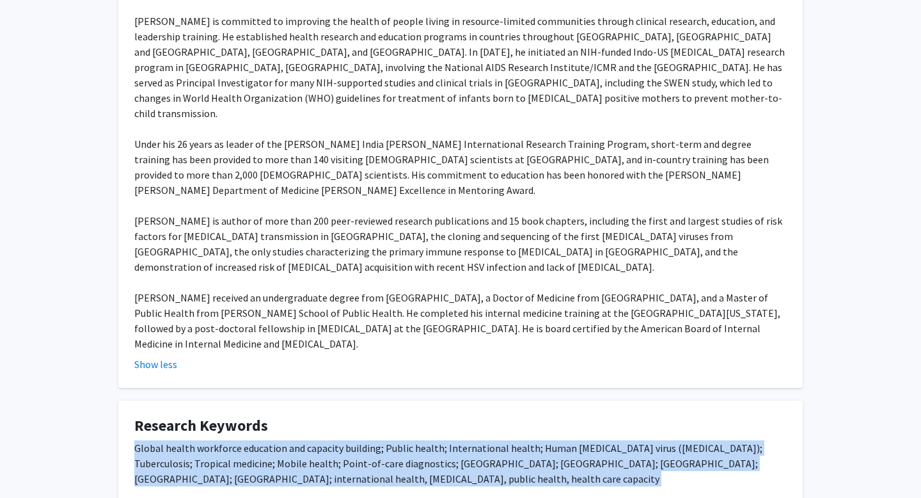
click at [434, 440] on div "Global health workforce education and capacity building; Public health; Interna…" at bounding box center [460, 463] width 652 height 46
click at [473, 440] on div "Global health workforce education and capacity building; Public health; Interna…" at bounding box center [460, 463] width 652 height 46
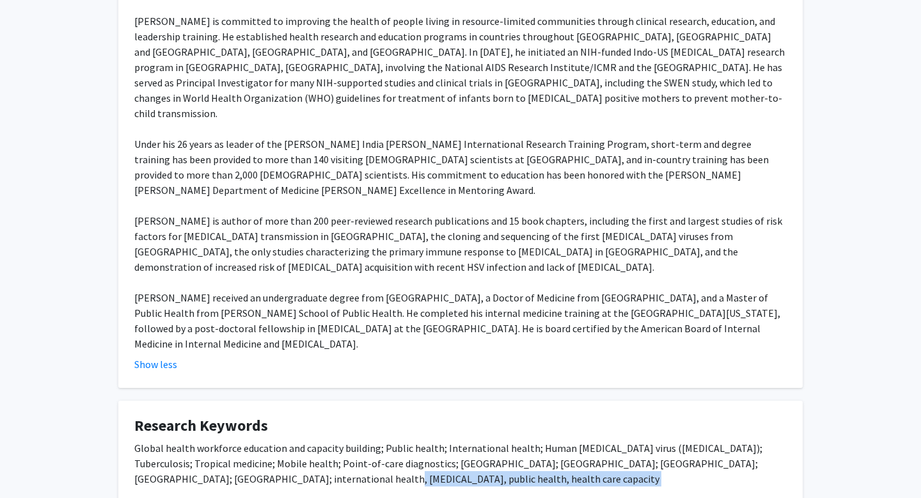
click at [473, 440] on div "Global health workforce education and capacity building; Public health; Interna…" at bounding box center [460, 463] width 652 height 46
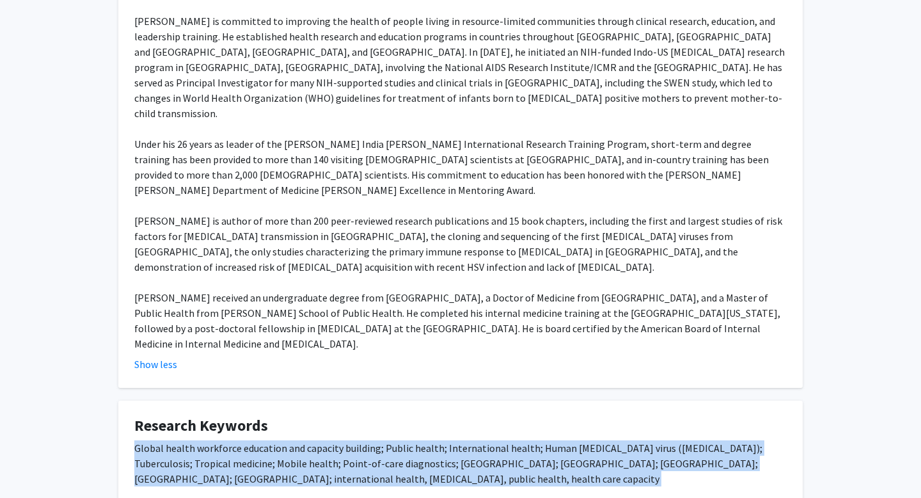
click at [473, 440] on div "Global health workforce education and capacity building; Public health; Interna…" at bounding box center [460, 463] width 652 height 46
click at [414, 440] on div "Global health workforce education and capacity building; Public health; Interna…" at bounding box center [460, 463] width 652 height 46
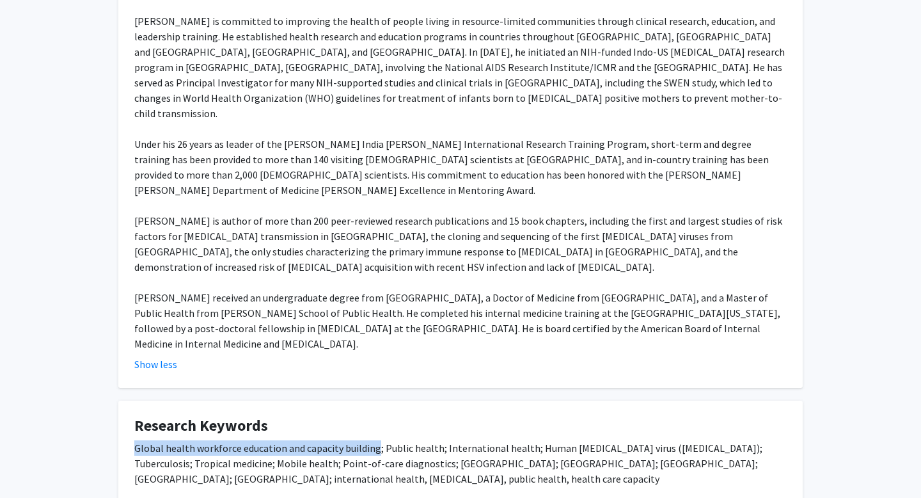
drag, startPoint x: 136, startPoint y: 372, endPoint x: 375, endPoint y: 372, distance: 239.2
click at [375, 440] on div "Global health workforce education and capacity building; Public health; Interna…" at bounding box center [460, 463] width 652 height 46
click at [290, 440] on div "Global health workforce education and capacity building; Public health; Interna…" at bounding box center [460, 463] width 652 height 46
drag, startPoint x: 132, startPoint y: 372, endPoint x: 375, endPoint y: 368, distance: 243.1
click at [375, 400] on fg-card "Research Keywords Global health workforce education and capacity building; Publ…" at bounding box center [460, 451] width 684 height 102
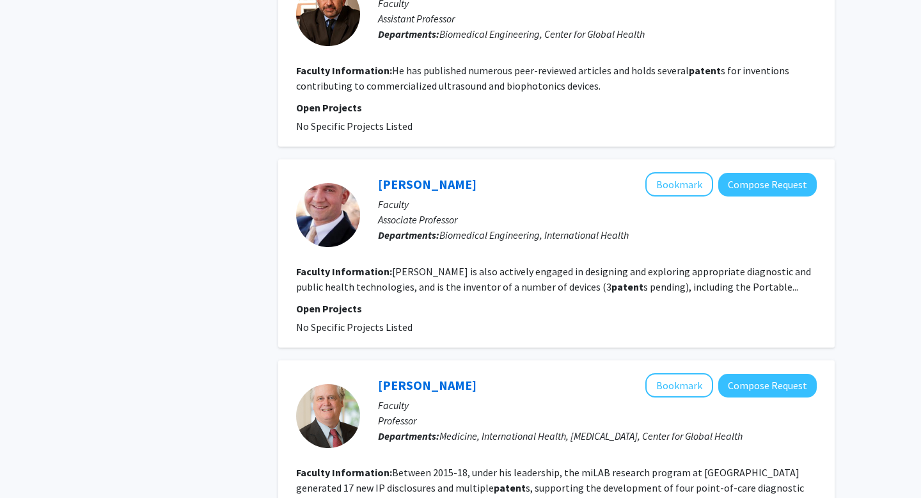
scroll to position [950, 0]
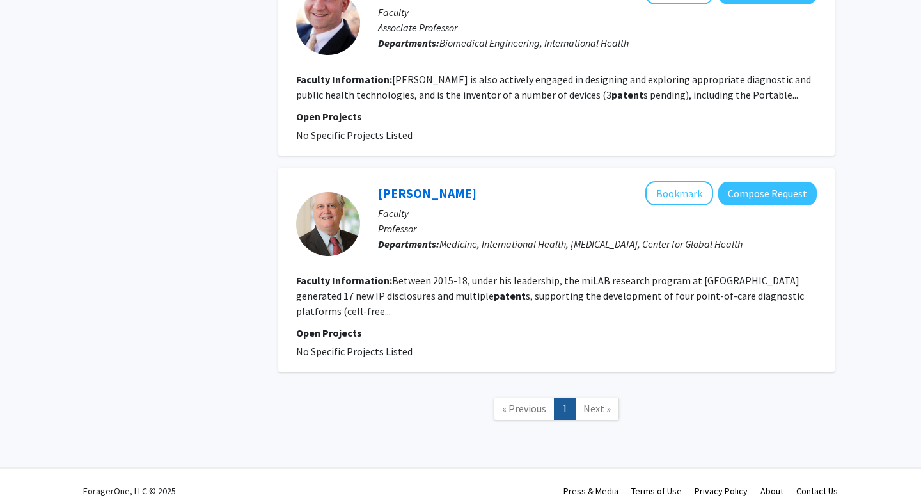
click at [523, 283] on fg-read-more "Between 2015-18, under his leadership, the miLAB research program at JHU genera…" at bounding box center [550, 295] width 508 height 43
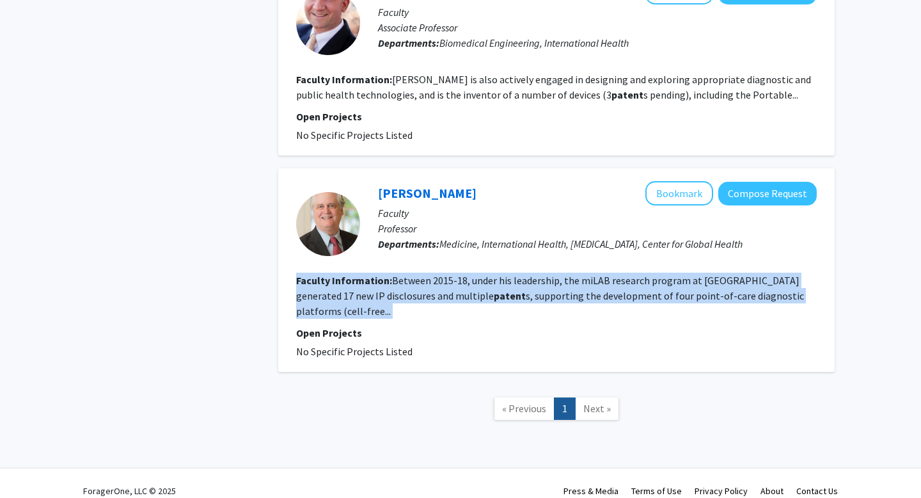
click at [523, 283] on fg-read-more "Between 2015-18, under his leadership, the miLAB research program at JHU genera…" at bounding box center [550, 295] width 508 height 43
click at [509, 283] on fg-read-more "Between 2015-18, under his leadership, the miLAB research program at JHU genera…" at bounding box center [550, 295] width 508 height 43
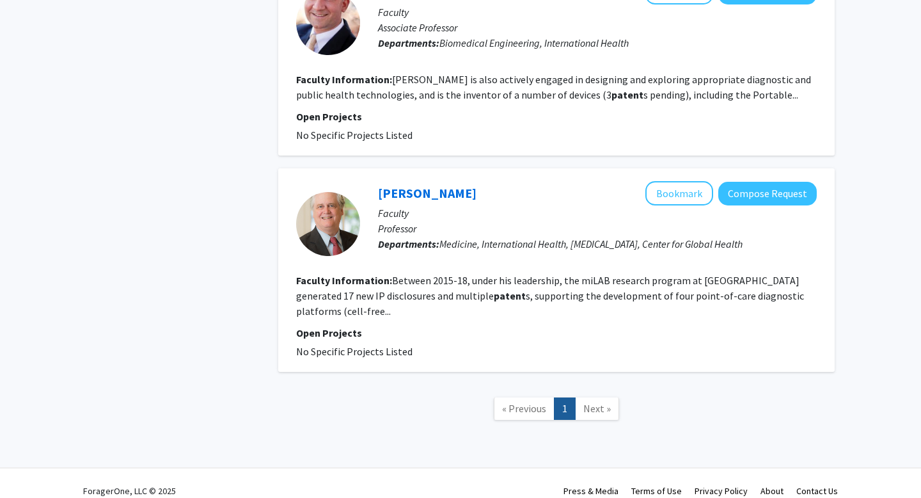
click at [509, 283] on fg-read-more "Between 2015-18, under his leadership, the miLAB research program at JHU genera…" at bounding box center [550, 295] width 508 height 43
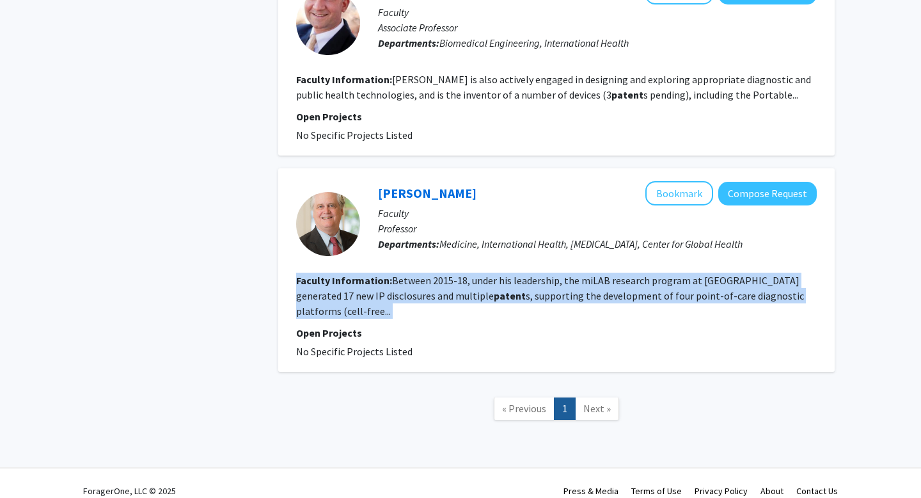
click at [509, 283] on fg-read-more "Between 2015-18, under his leadership, the miLAB research program at JHU genera…" at bounding box center [550, 295] width 508 height 43
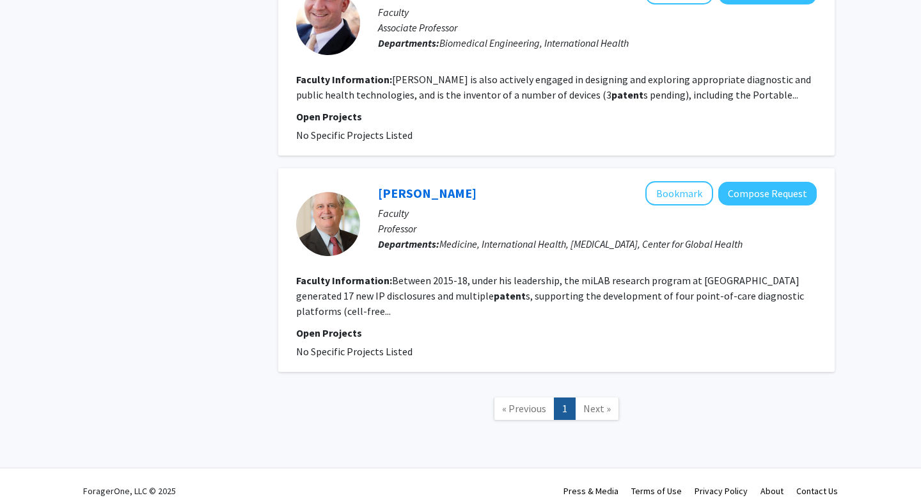
click at [509, 283] on fg-read-more "Between 2015-18, under his leadership, the miLAB research program at JHU genera…" at bounding box center [550, 295] width 508 height 43
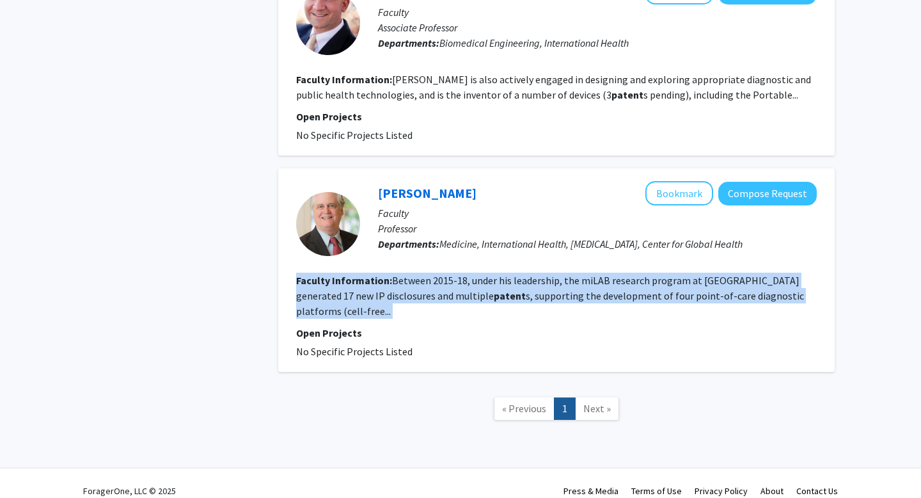
click at [509, 283] on fg-read-more "Between 2015-18, under his leadership, the miLAB research program at JHU genera…" at bounding box center [550, 295] width 508 height 43
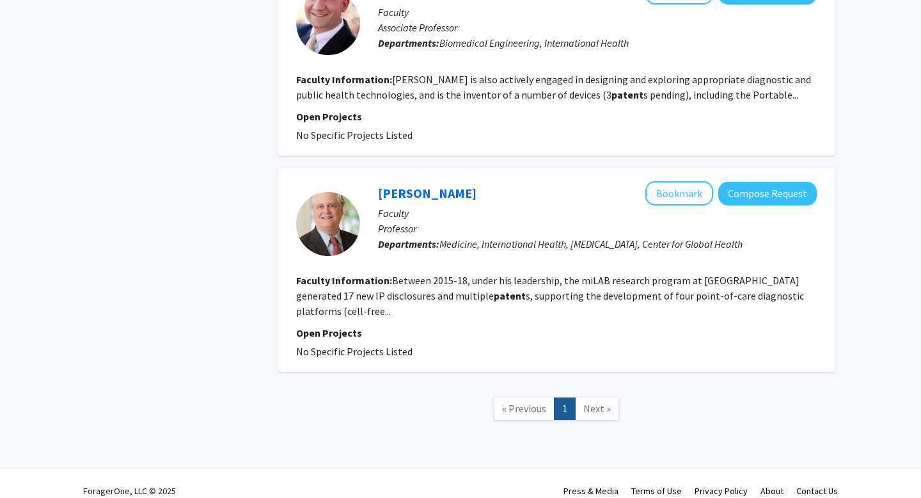
click at [509, 283] on fg-read-more "Between 2015-18, under his leadership, the miLAB research program at JHU genera…" at bounding box center [550, 295] width 508 height 43
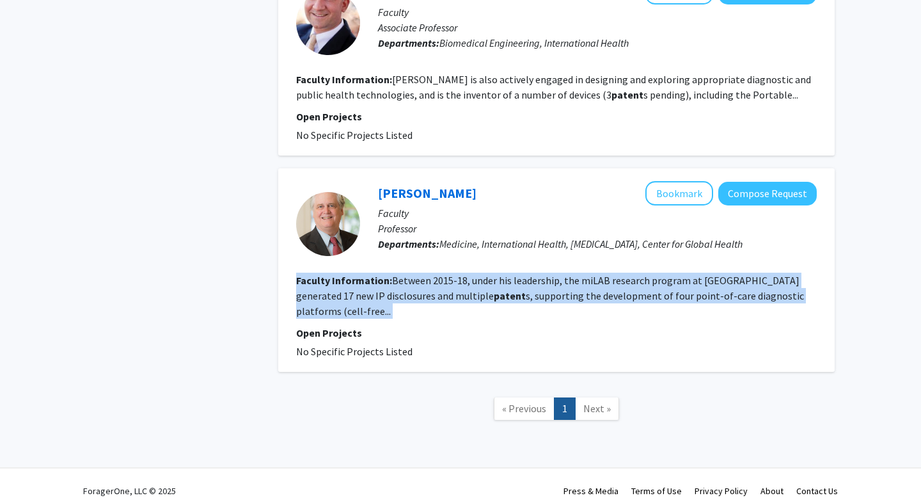
click at [509, 283] on fg-read-more "Between 2015-18, under his leadership, the miLAB research program at JHU genera…" at bounding box center [550, 295] width 508 height 43
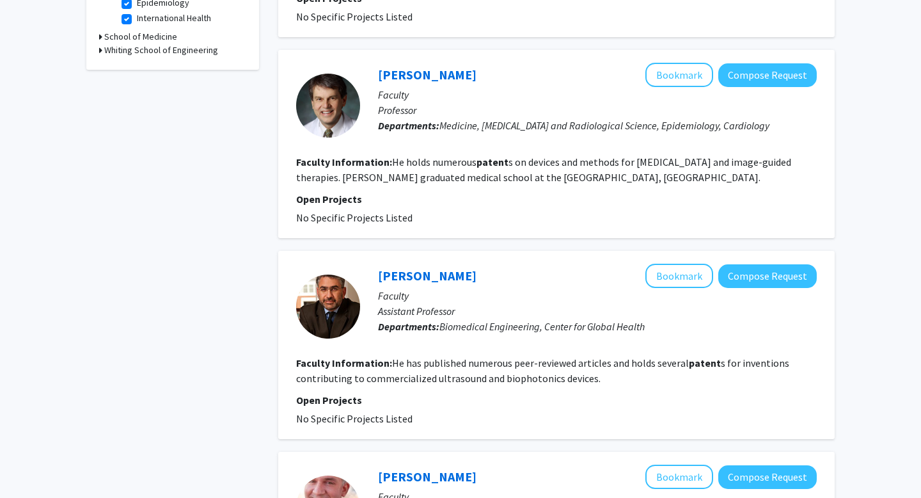
scroll to position [461, 0]
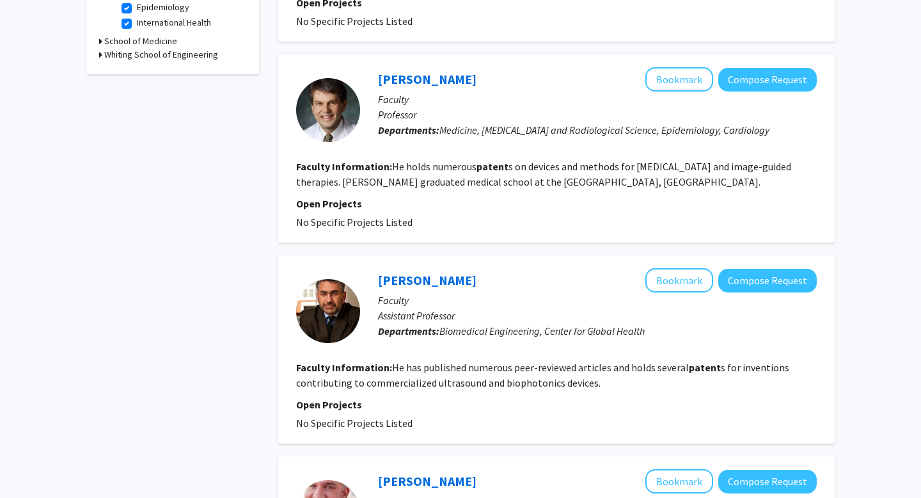
click at [505, 171] on fg-read-more "He holds numerous patent s on devices and methods for cardiac imaging and image…" at bounding box center [543, 174] width 495 height 28
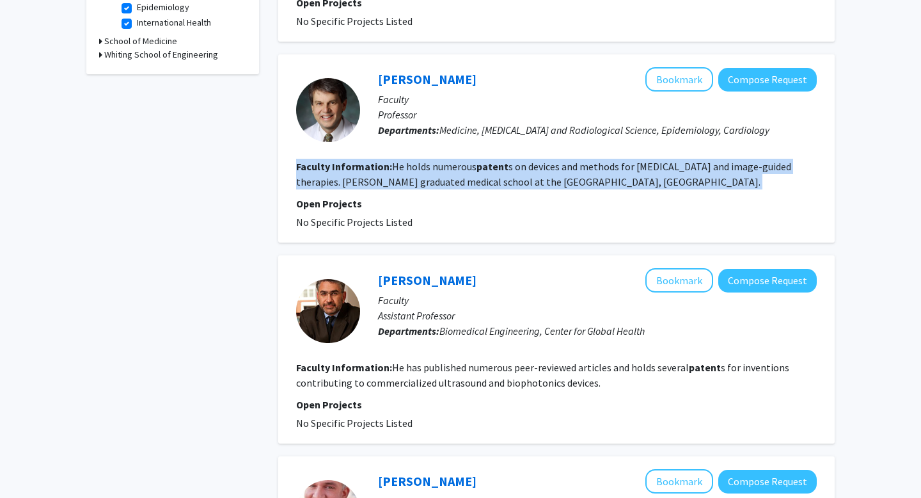
click at [505, 171] on fg-read-more "He holds numerous patent s on devices and methods for cardiac imaging and image…" at bounding box center [543, 174] width 495 height 28
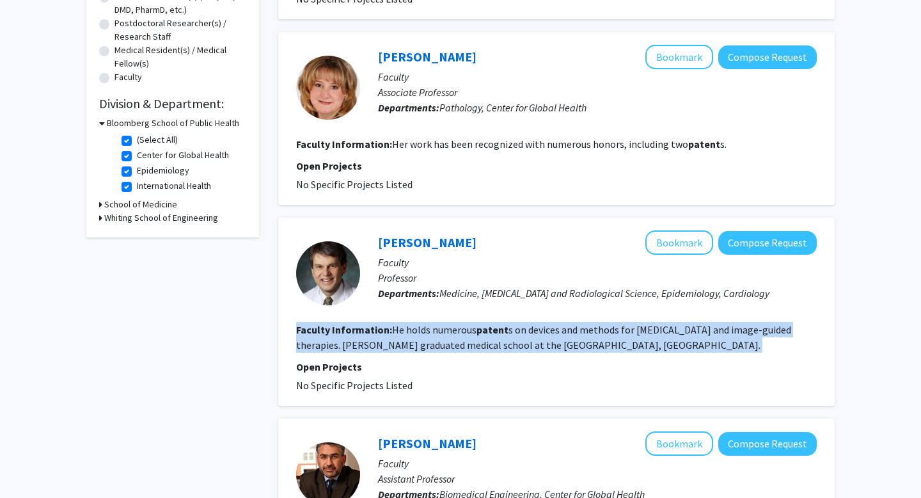
scroll to position [281, 0]
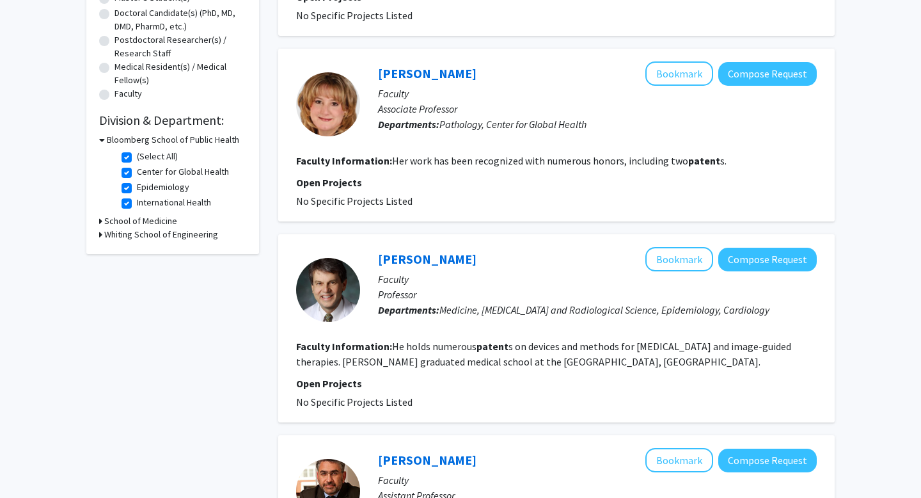
click at [492, 166] on fg-read-more "Her work has been recognized with numerous honors, including two patent s." at bounding box center [559, 160] width 335 height 13
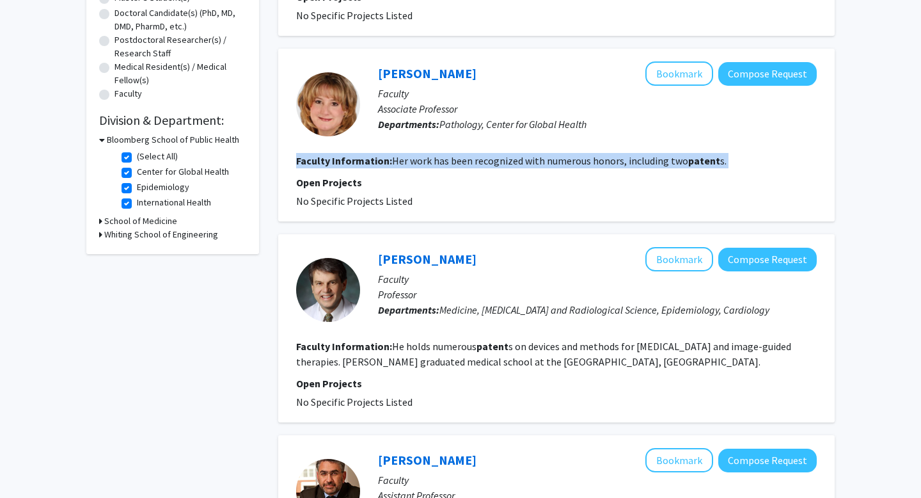
click at [492, 166] on fg-read-more "Her work has been recognized with numerous honors, including two patent s." at bounding box center [559, 160] width 335 height 13
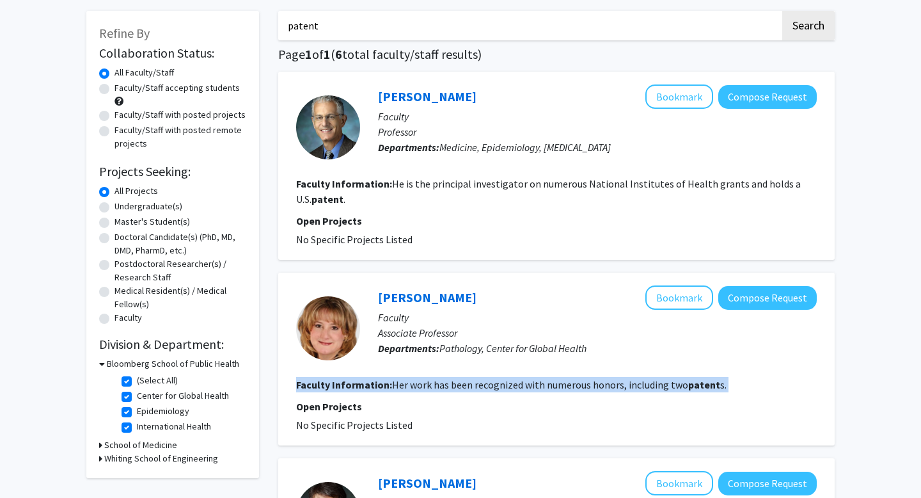
scroll to position [53, 0]
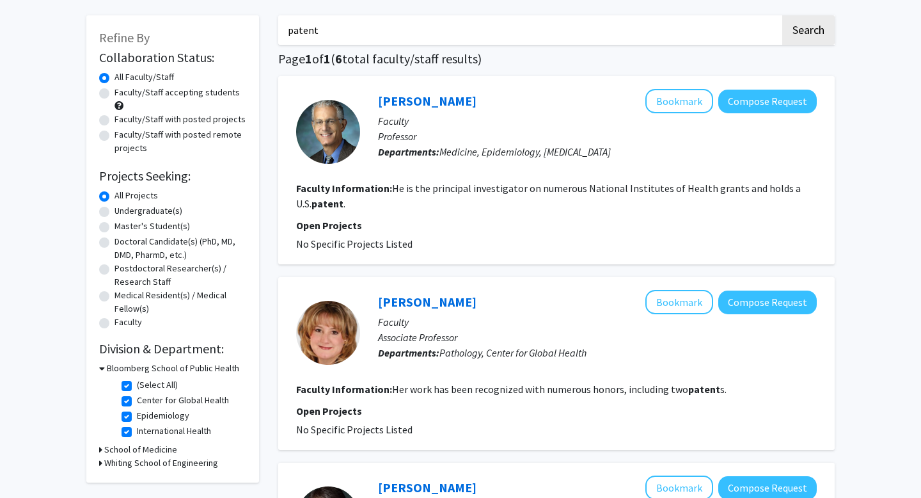
click at [489, 188] on fg-read-more "He is the principal investigator on numerous National Institutes of Health gran…" at bounding box center [548, 196] width 505 height 28
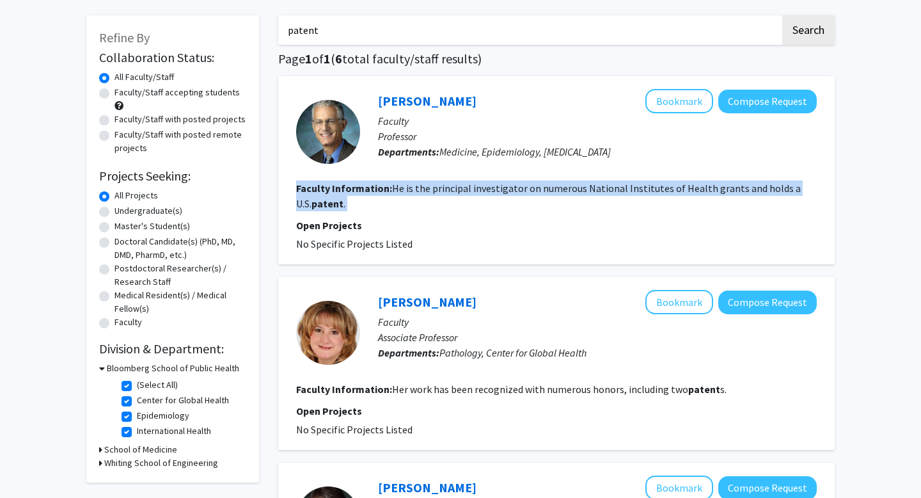
click at [489, 188] on fg-read-more "He is the principal investigator on numerous National Institutes of Health gran…" at bounding box center [548, 196] width 505 height 28
click at [475, 187] on fg-read-more "He is the principal investigator on numerous National Institutes of Health gran…" at bounding box center [548, 196] width 505 height 28
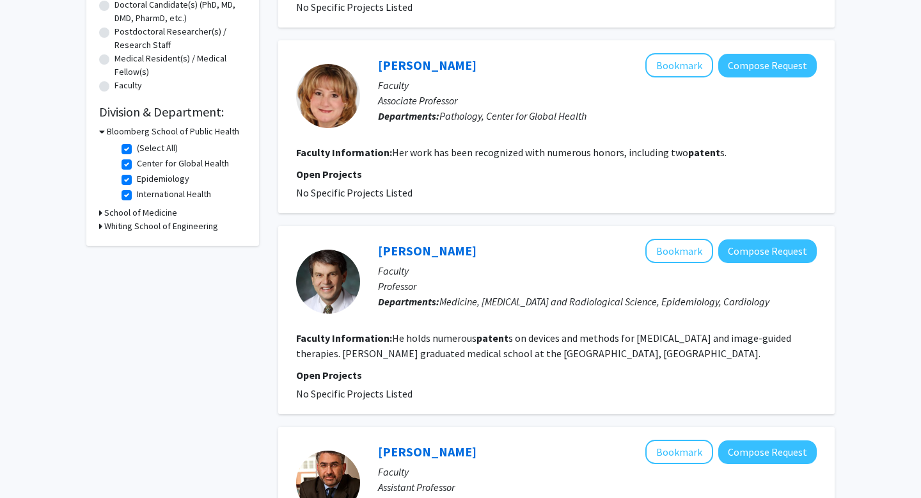
scroll to position [317, 0]
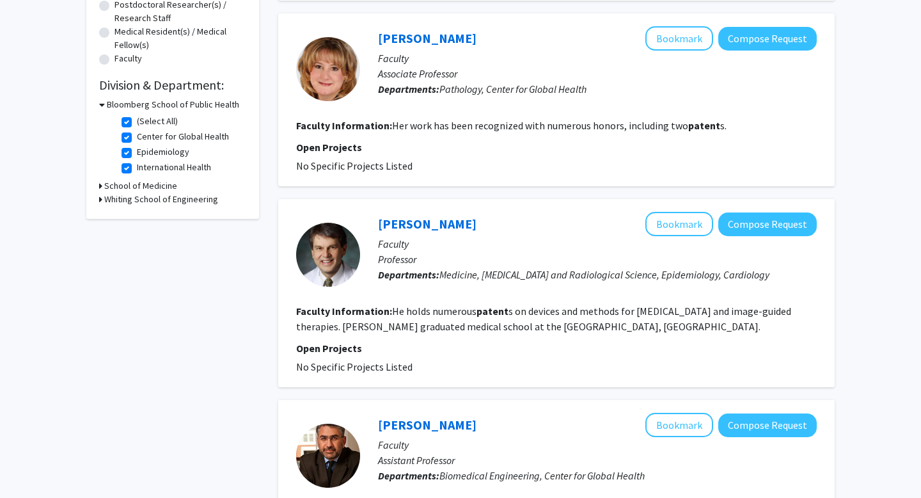
click at [137, 118] on label "(Select All)" at bounding box center [157, 120] width 41 height 13
click at [137, 118] on input "(Select All)" at bounding box center [141, 118] width 8 height 8
checkbox input "false"
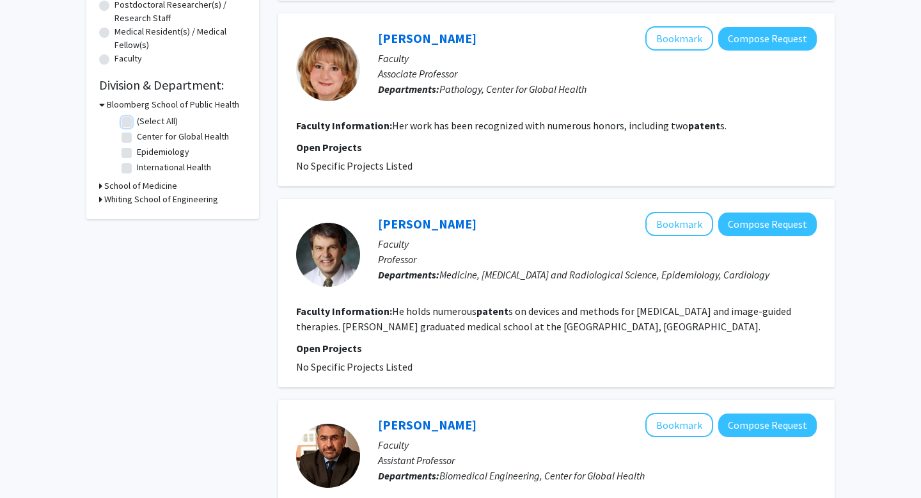
checkbox input "false"
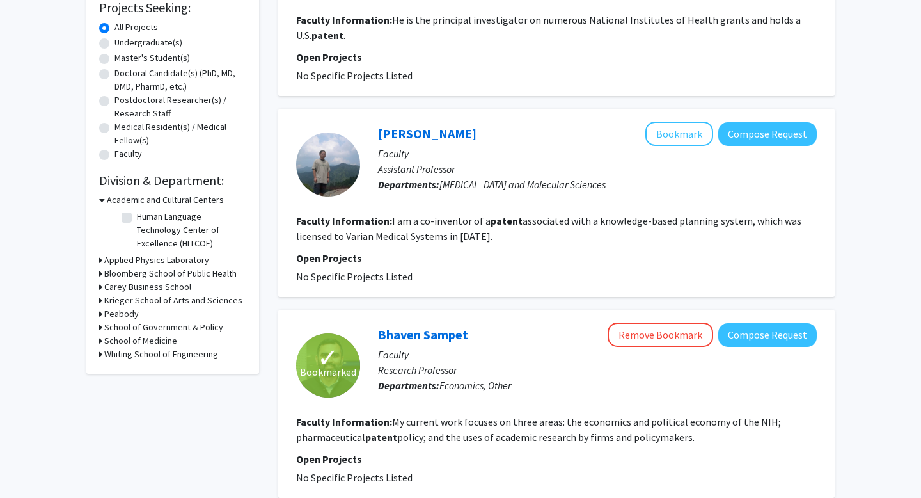
scroll to position [223, 0]
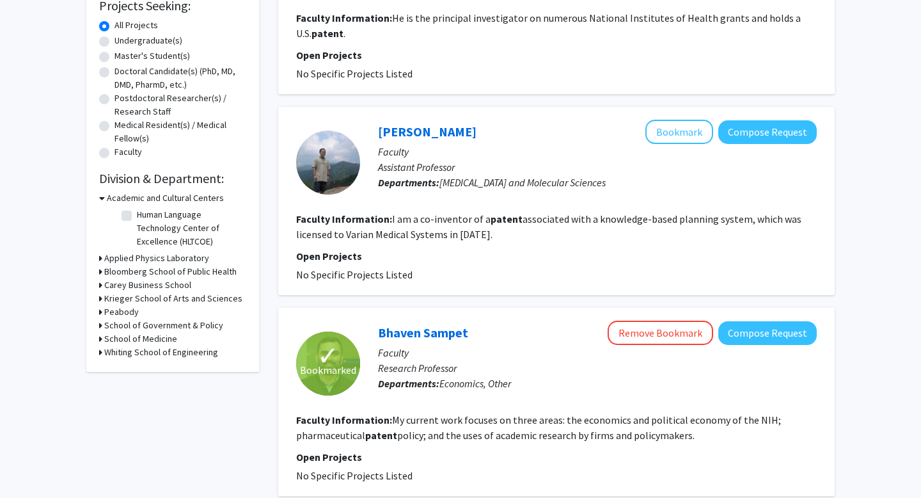
click at [157, 285] on h3 "Carey Business School" at bounding box center [147, 284] width 87 height 13
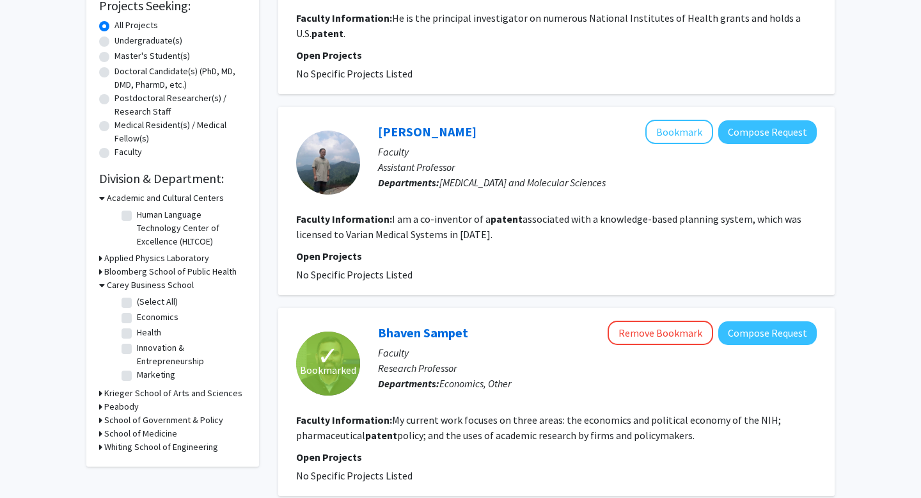
click at [132, 303] on fg-checkbox "(Select All) (Select All)" at bounding box center [183, 302] width 122 height 15
click at [137, 303] on label "(Select All)" at bounding box center [157, 301] width 41 height 13
click at [137, 303] on input "(Select All)" at bounding box center [141, 299] width 8 height 8
checkbox input "true"
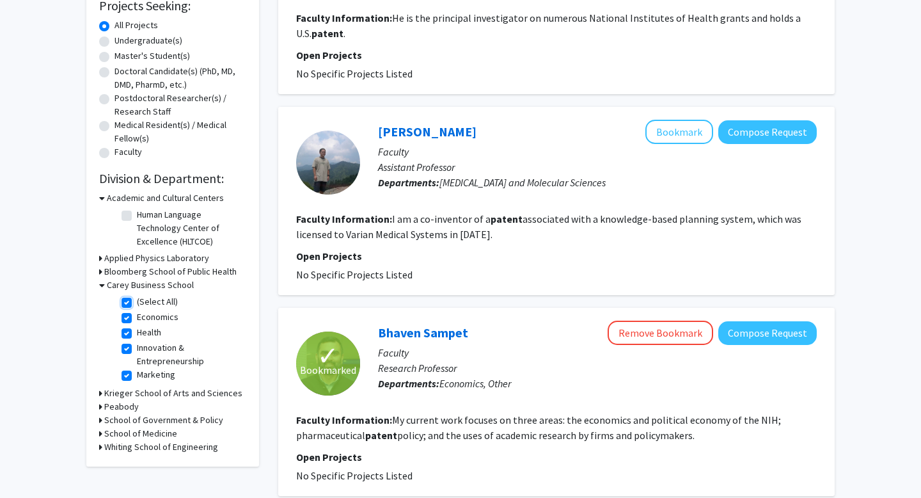
checkbox input "true"
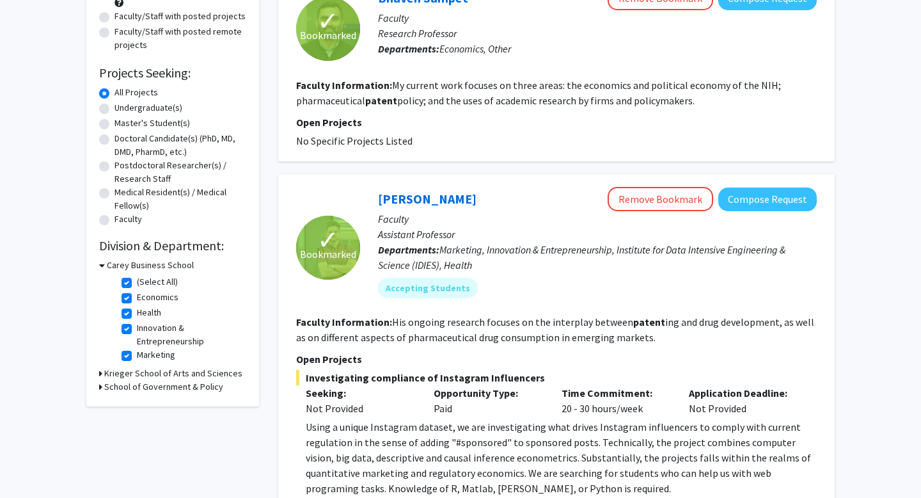
scroll to position [20, 0]
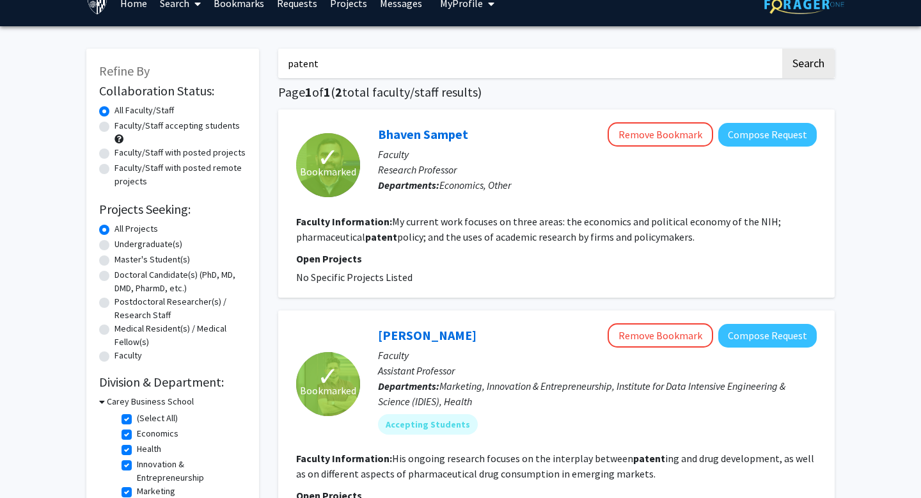
click at [304, 65] on input "patent" at bounding box center [529, 63] width 502 height 29
type input "acquisition"
click at [782, 49] on button "Search" at bounding box center [808, 63] width 52 height 29
checkbox input "false"
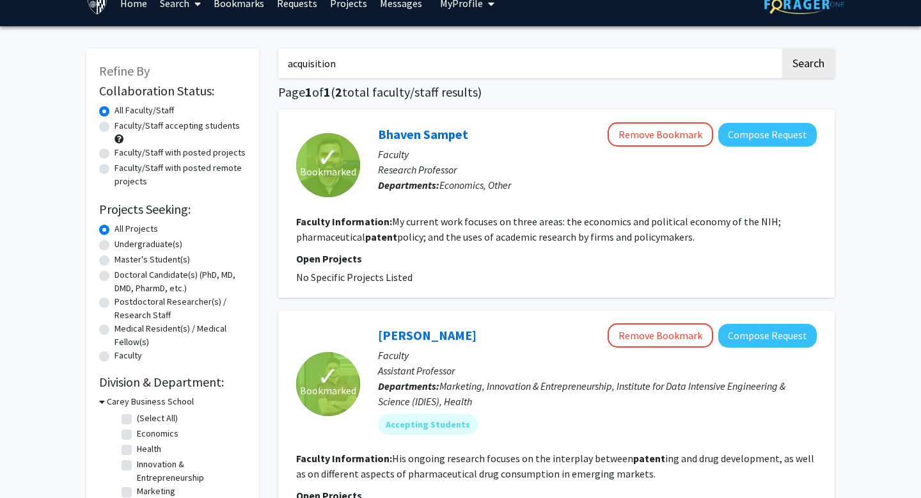
checkbox input "false"
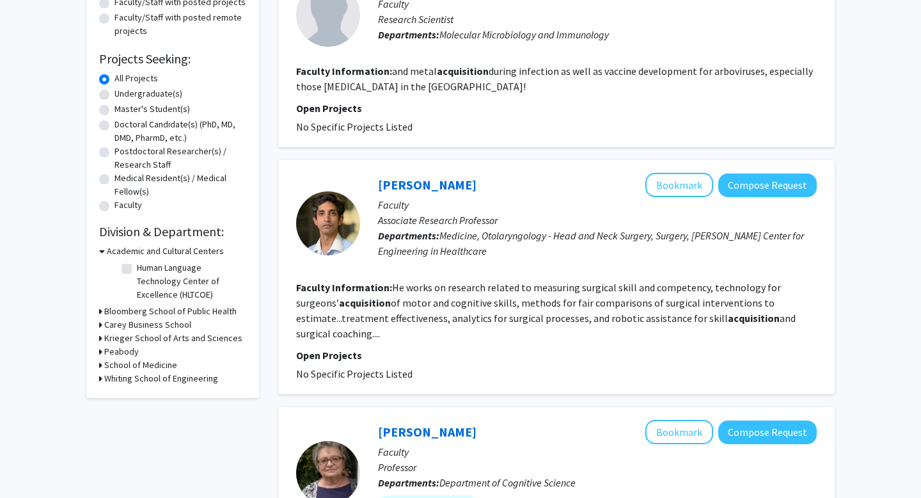
scroll to position [228, 0]
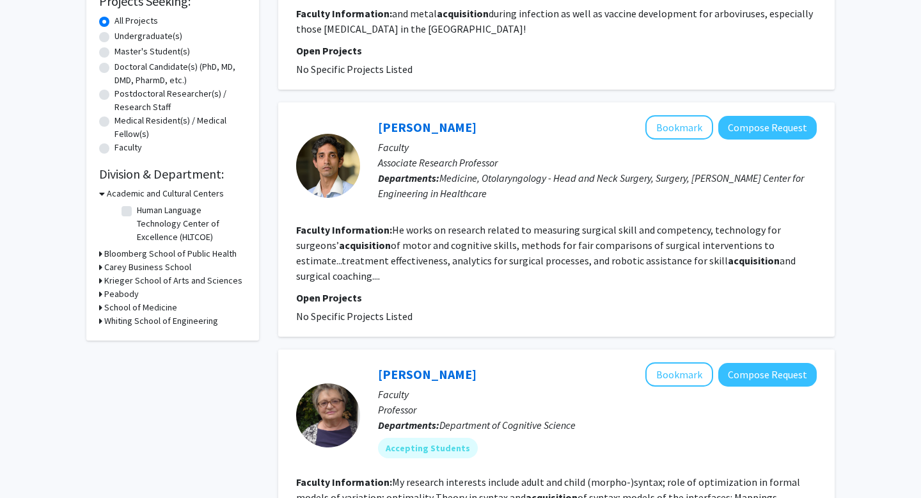
click at [122, 267] on h3 "Carey Business School" at bounding box center [147, 266] width 87 height 13
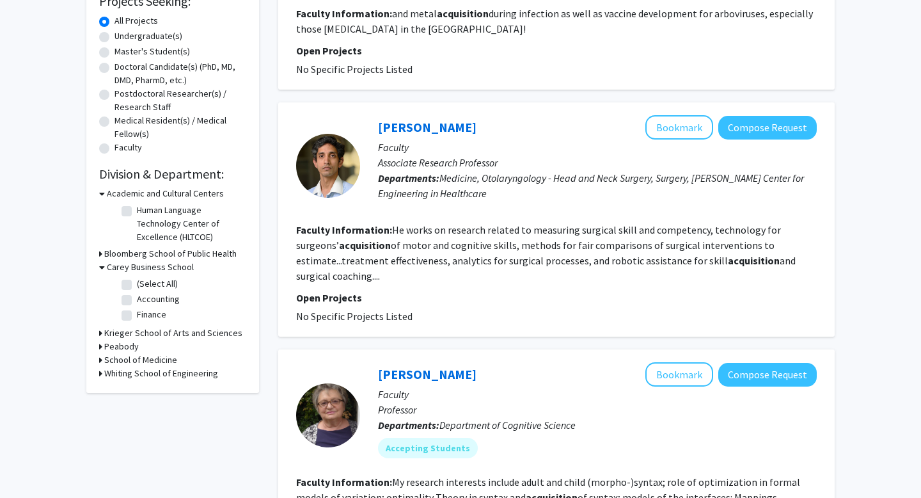
click at [137, 283] on label "(Select All)" at bounding box center [157, 283] width 41 height 13
click at [137, 283] on input "(Select All)" at bounding box center [141, 281] width 8 height 8
checkbox input "true"
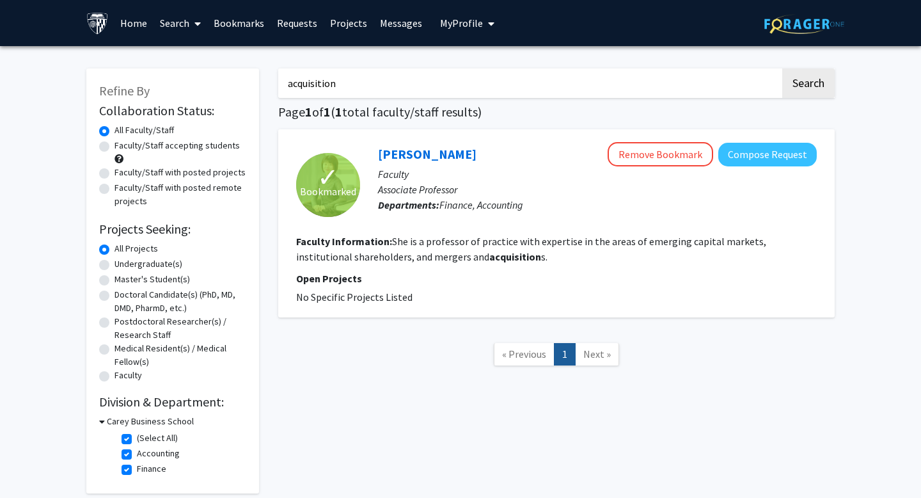
click at [133, 438] on fg-checkbox "(Select All) (Select All)" at bounding box center [183, 438] width 122 height 15
click at [137, 438] on label "(Select All)" at bounding box center [157, 437] width 41 height 13
click at [137, 438] on input "(Select All)" at bounding box center [141, 435] width 8 height 8
checkbox input "false"
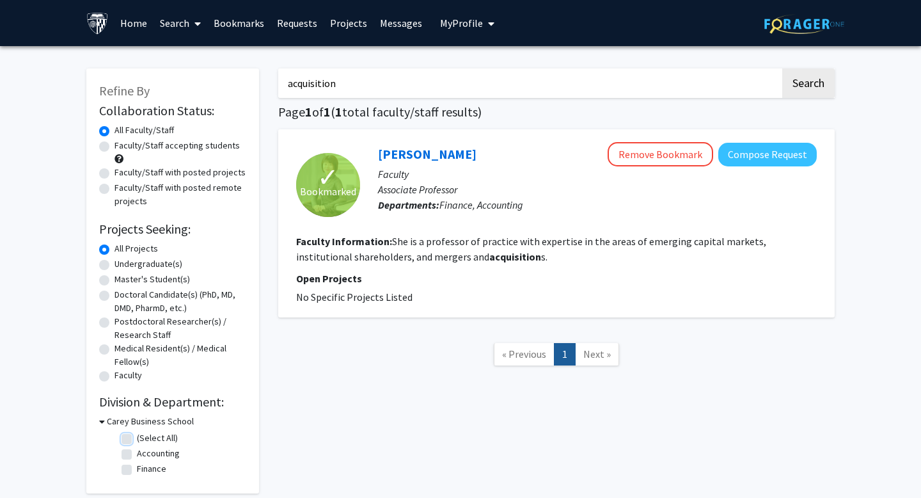
checkbox input "false"
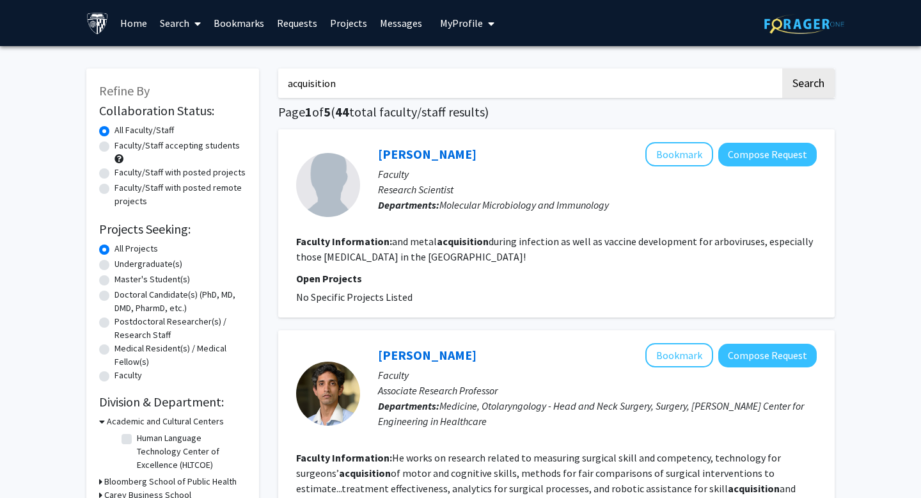
click at [351, 95] on input "acquisition" at bounding box center [529, 82] width 502 height 29
type input "evaluation"
click at [782, 68] on button "Search" at bounding box center [808, 82] width 52 height 29
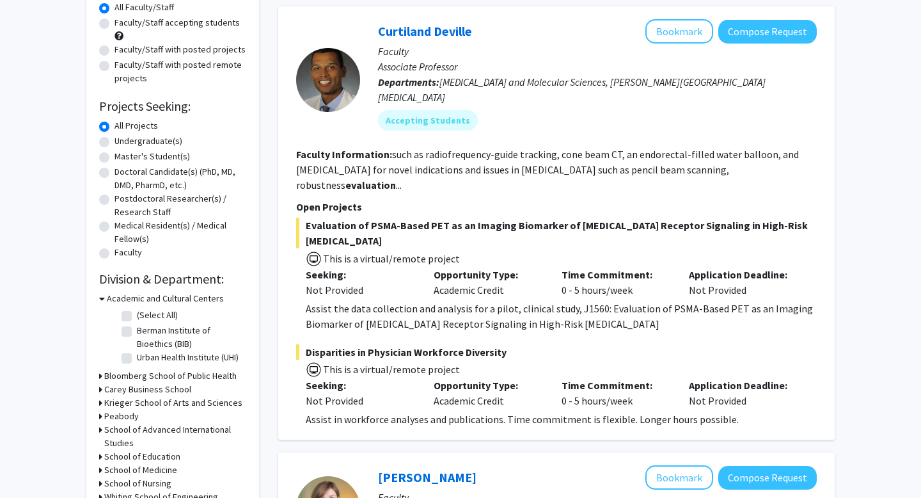
scroll to position [192, 0]
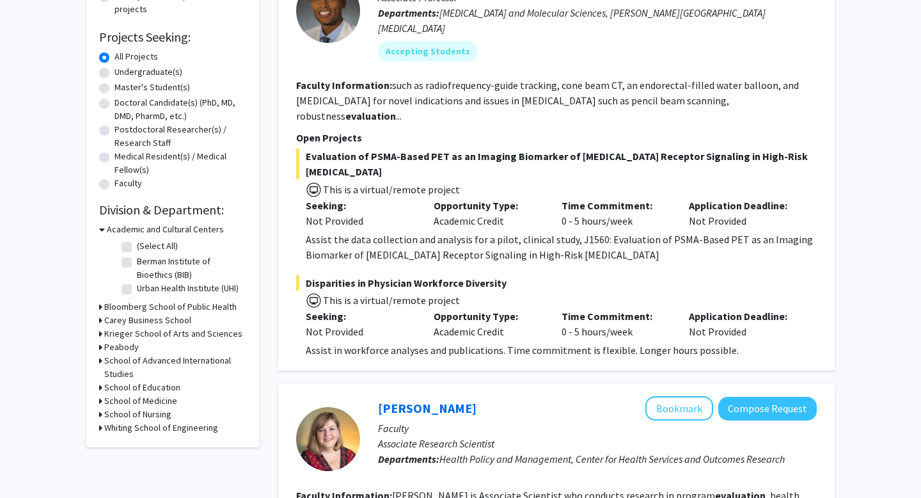
click at [129, 322] on h3 "Carey Business School" at bounding box center [147, 319] width 87 height 13
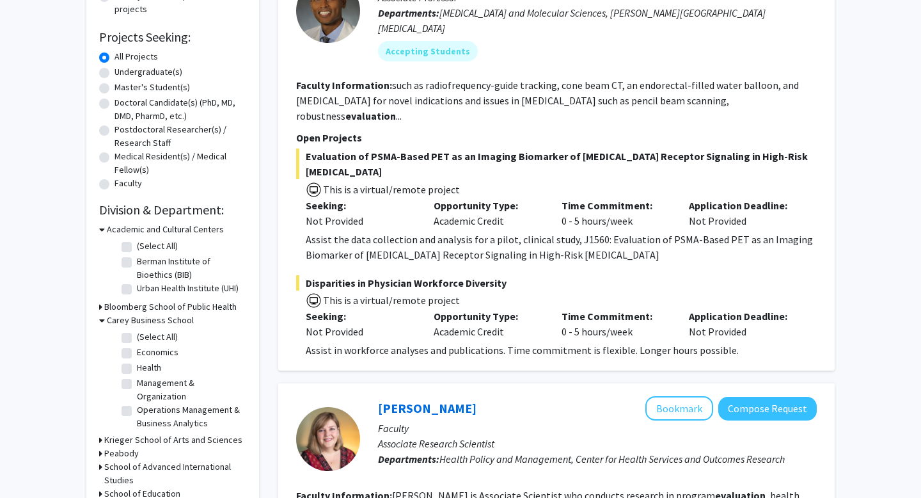
click at [137, 336] on label "(Select All)" at bounding box center [157, 336] width 41 height 13
click at [137, 336] on input "(Select All)" at bounding box center [141, 334] width 8 height 8
checkbox input "true"
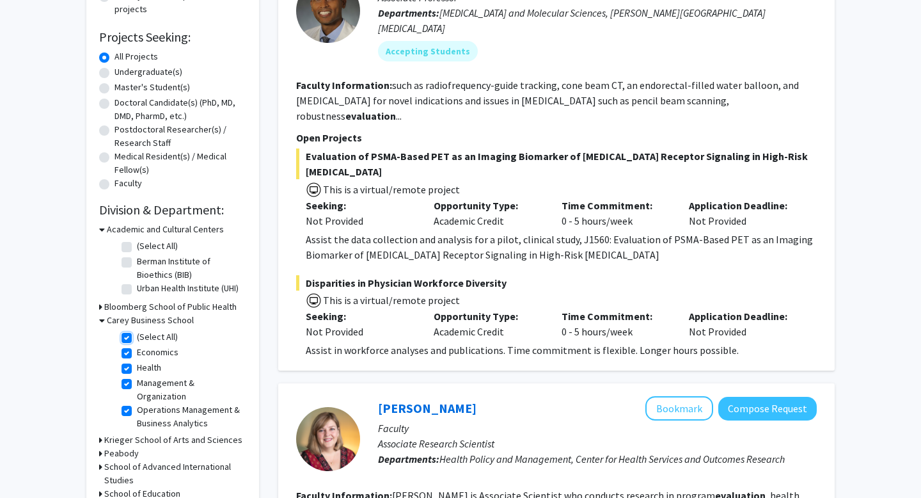
checkbox input "true"
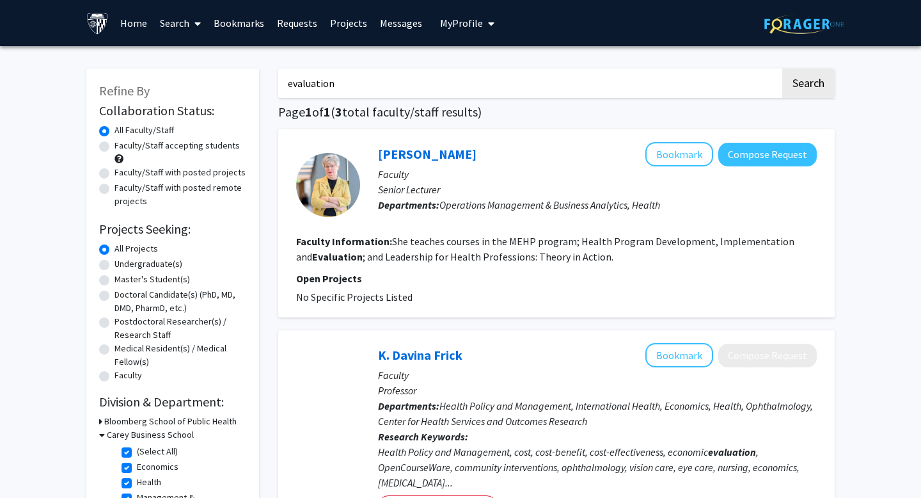
click at [470, 247] on fg-read-more "She teaches courses in the MEHP program; Health Program Development, Implementa…" at bounding box center [545, 249] width 498 height 28
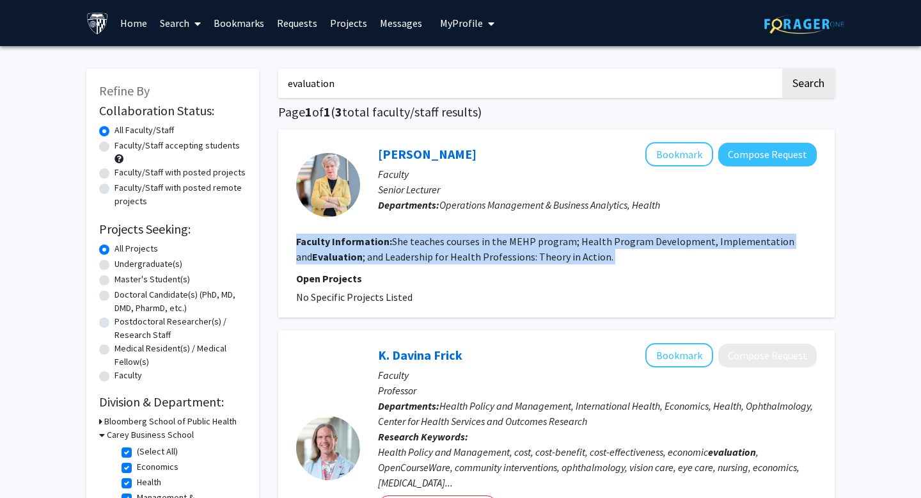
click at [470, 247] on fg-read-more "She teaches courses in the MEHP program; Health Program Development, Implementa…" at bounding box center [545, 249] width 498 height 28
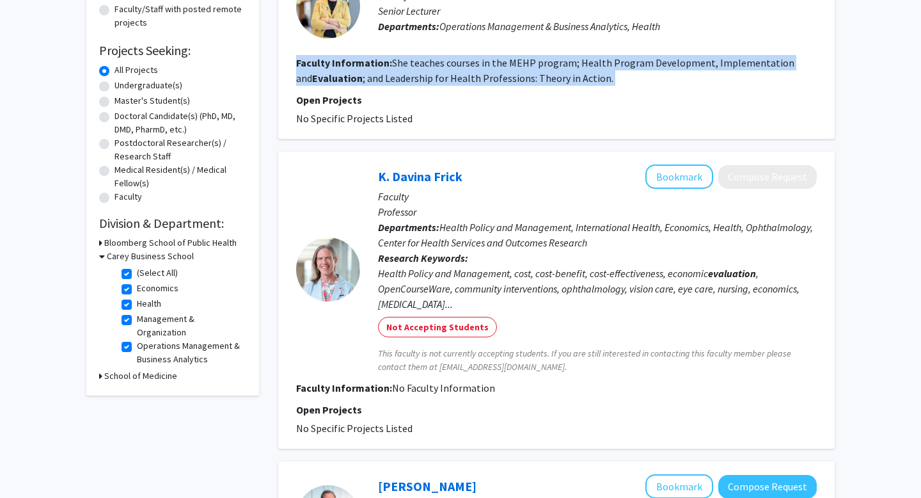
scroll to position [471, 0]
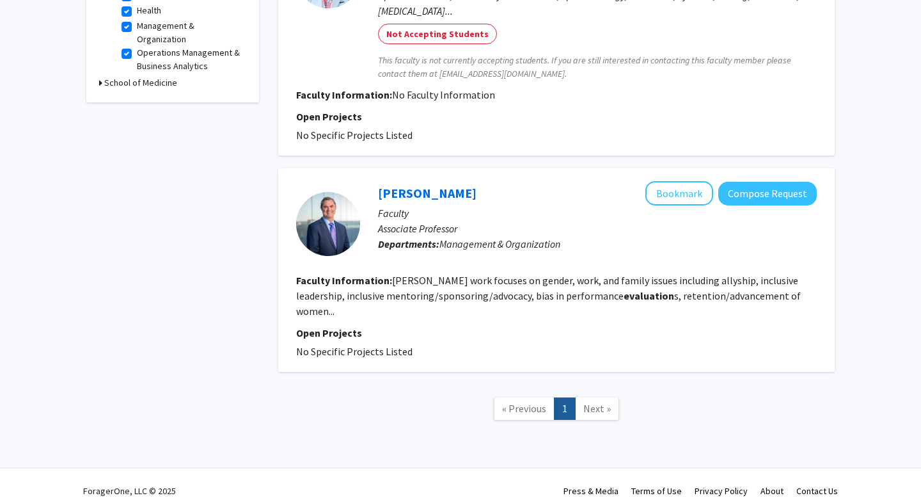
click at [494, 288] on fg-read-more "Smith’s work focuses on gender, work, and family issues including allyship, inc…" at bounding box center [548, 295] width 505 height 43
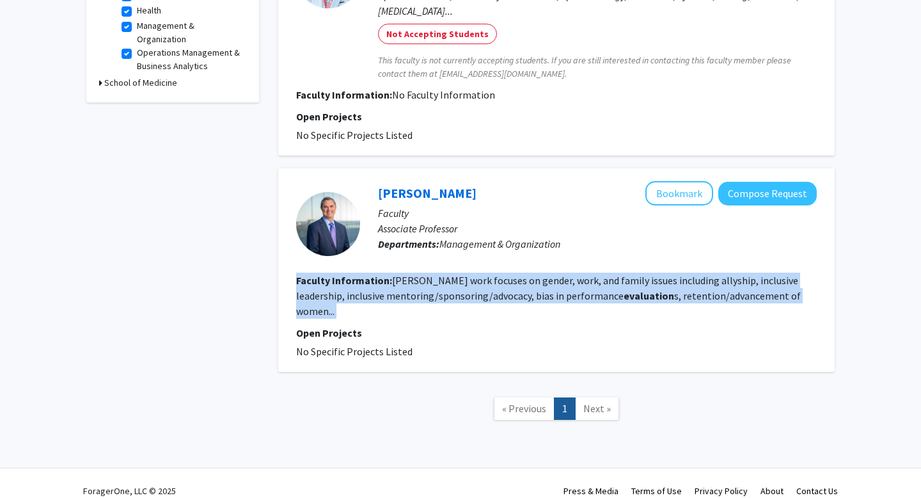
drag, startPoint x: 494, startPoint y: 288, endPoint x: 468, endPoint y: 288, distance: 26.2
click at [494, 288] on fg-read-more "Smith’s work focuses on gender, work, and family issues including allyship, inc…" at bounding box center [548, 295] width 505 height 43
click at [553, 291] on fg-read-more "Smith’s work focuses on gender, work, and family issues including allyship, inc…" at bounding box center [548, 295] width 505 height 43
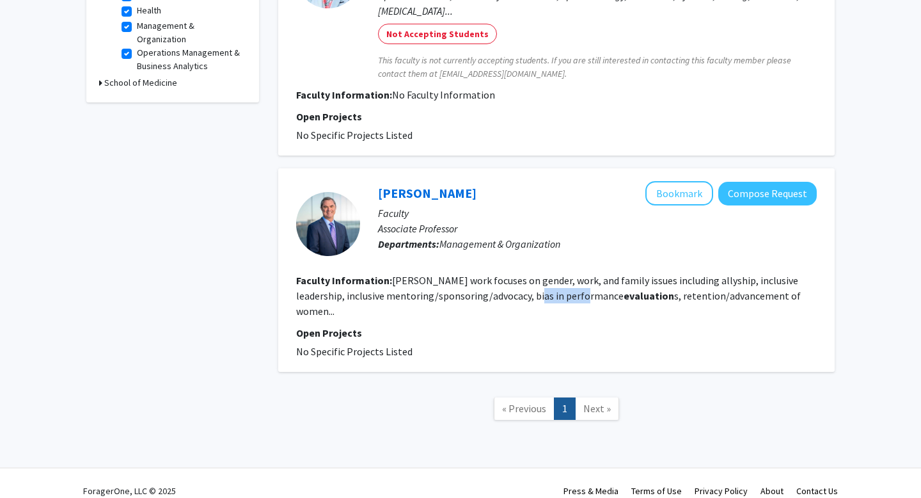
click at [553, 291] on fg-read-more "Smith’s work focuses on gender, work, and family issues including allyship, inc…" at bounding box center [548, 295] width 505 height 43
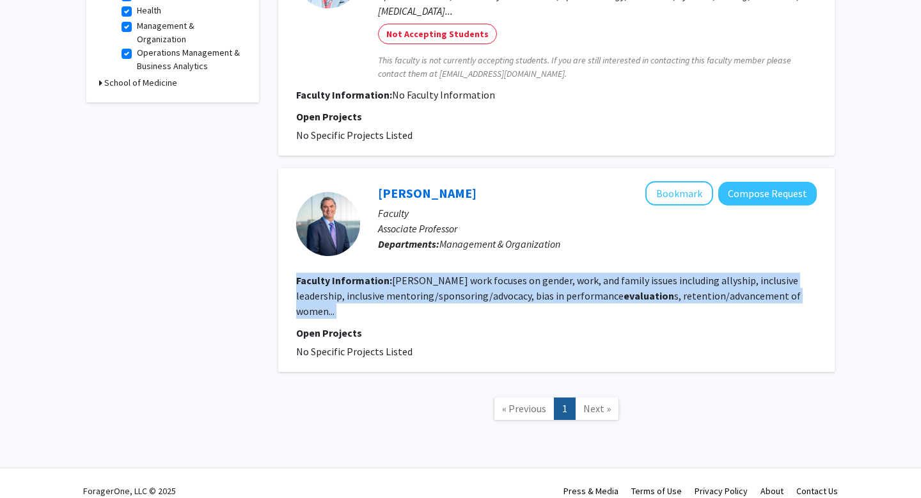
click at [553, 291] on fg-read-more "Smith’s work focuses on gender, work, and family issues including allyship, inc…" at bounding box center [548, 295] width 505 height 43
click at [540, 286] on fg-read-more "Smith’s work focuses on gender, work, and family issues including allyship, inc…" at bounding box center [548, 295] width 505 height 43
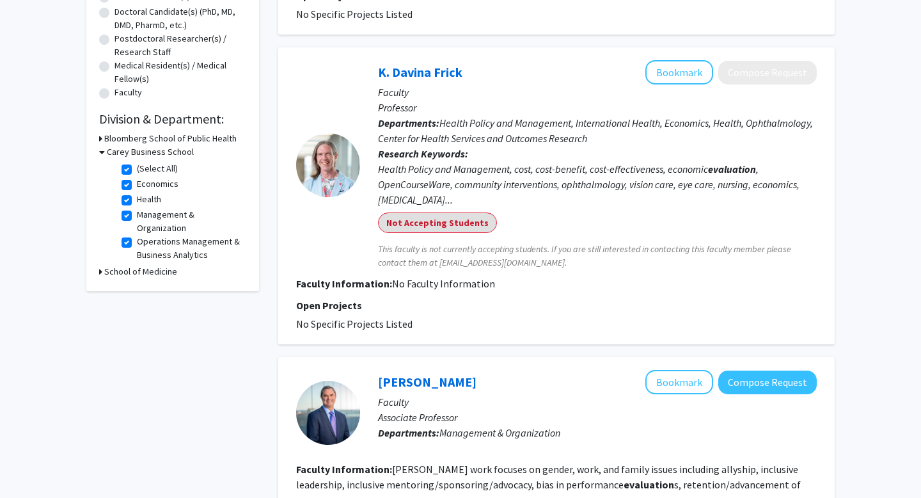
scroll to position [284, 0]
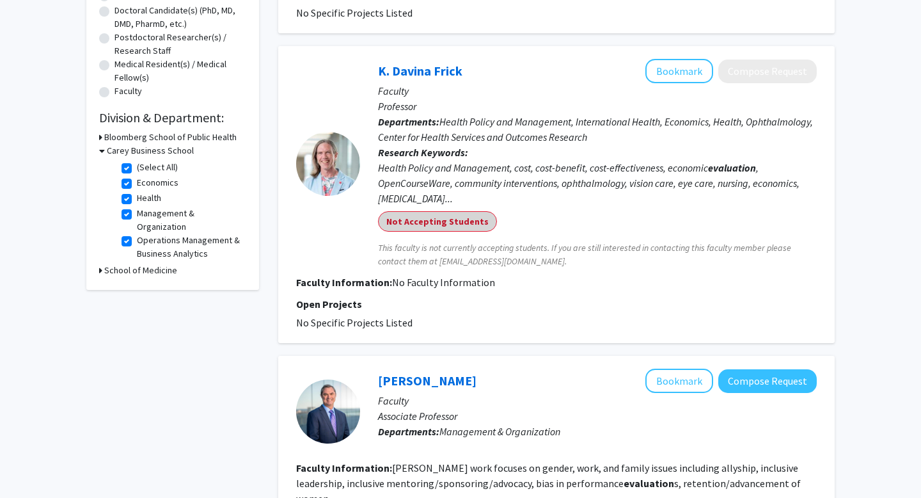
click at [455, 215] on mat-chip "Not Accepting Students" at bounding box center [437, 221] width 119 height 20
click at [465, 221] on mat-chip "Not Accepting Students" at bounding box center [437, 221] width 119 height 20
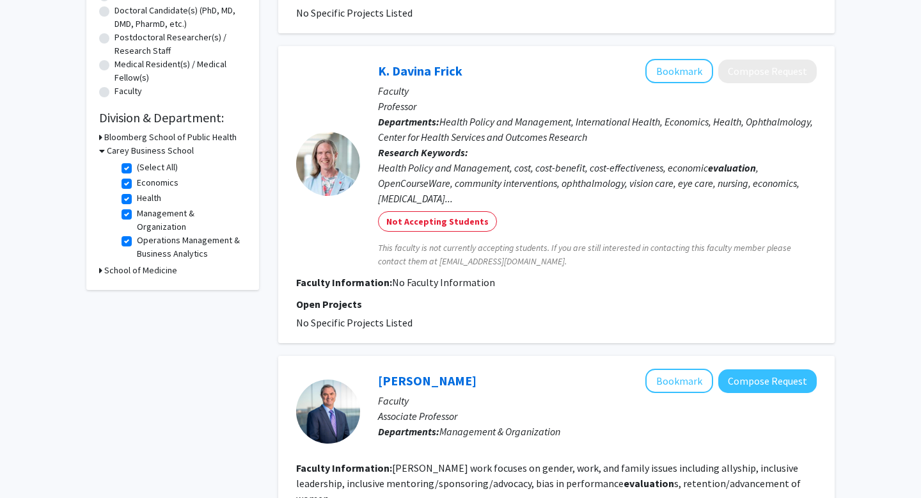
click at [465, 175] on div "Health Policy and Management, cost, cost-benefit, cost-effectiveness, economic …" at bounding box center [597, 183] width 439 height 46
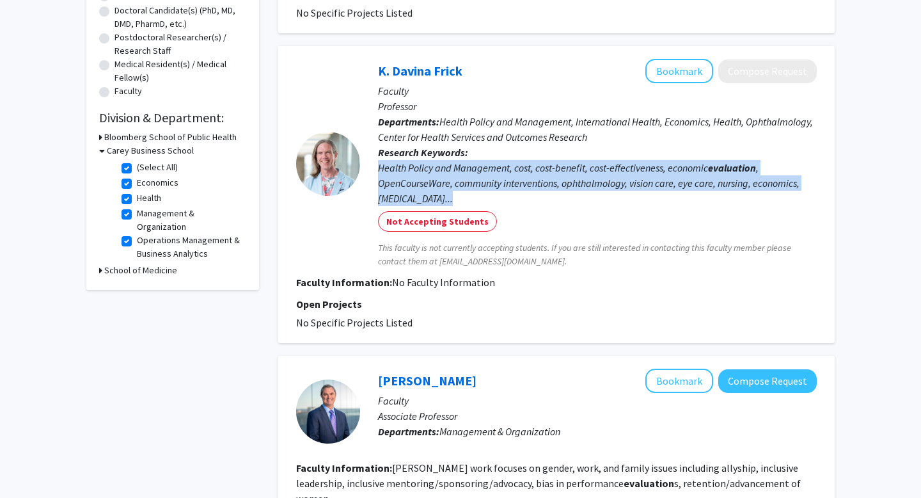
click at [465, 175] on div "Health Policy and Management, cost, cost-benefit, cost-effectiveness, economic …" at bounding box center [597, 183] width 439 height 46
click at [480, 183] on div "Health Policy and Management, cost, cost-benefit, cost-effectiveness, economic …" at bounding box center [597, 183] width 439 height 46
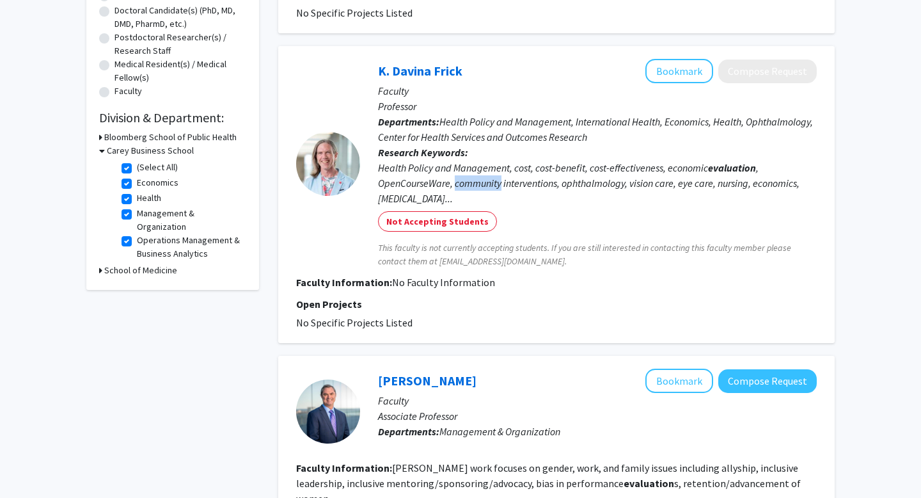
drag, startPoint x: 480, startPoint y: 183, endPoint x: 452, endPoint y: 183, distance: 28.1
click at [478, 183] on div "Health Policy and Management, cost, cost-benefit, cost-effectiveness, economic …" at bounding box center [597, 183] width 439 height 46
click at [448, 183] on div "Health Policy and Management, cost, cost-benefit, cost-effectiveness, economic …" at bounding box center [597, 183] width 439 height 46
click at [422, 178] on div "Health Policy and Management, cost, cost-benefit, cost-effectiveness, economic …" at bounding box center [597, 183] width 439 height 46
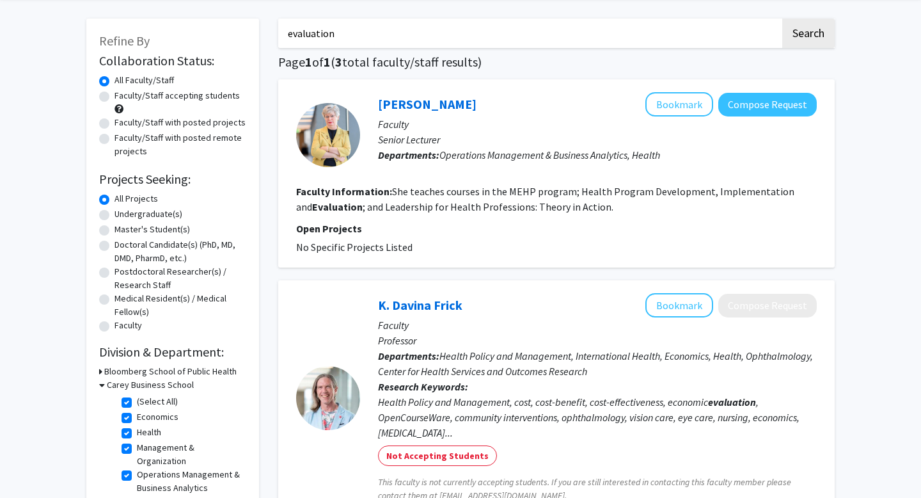
scroll to position [47, 0]
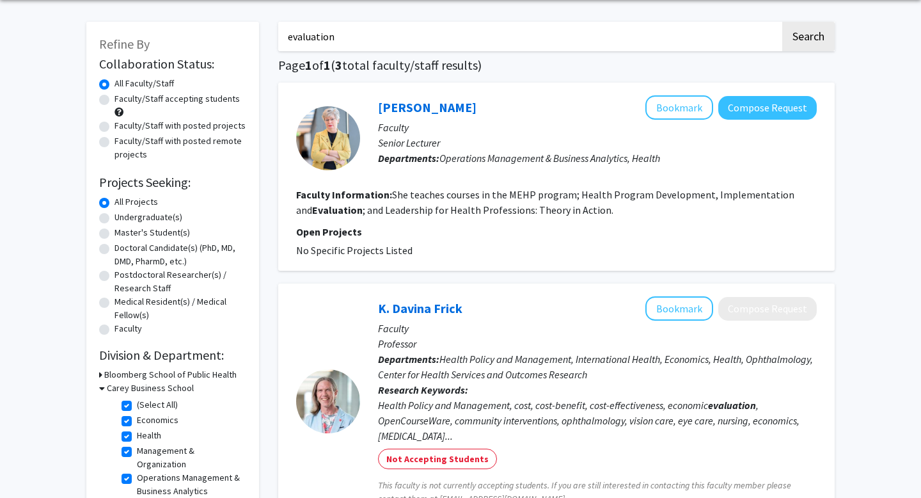
click at [487, 196] on fg-read-more "She teaches courses in the MEHP program; Health Program Development, Implementa…" at bounding box center [545, 202] width 498 height 28
click at [665, 106] on button "Bookmark" at bounding box center [679, 107] width 68 height 24
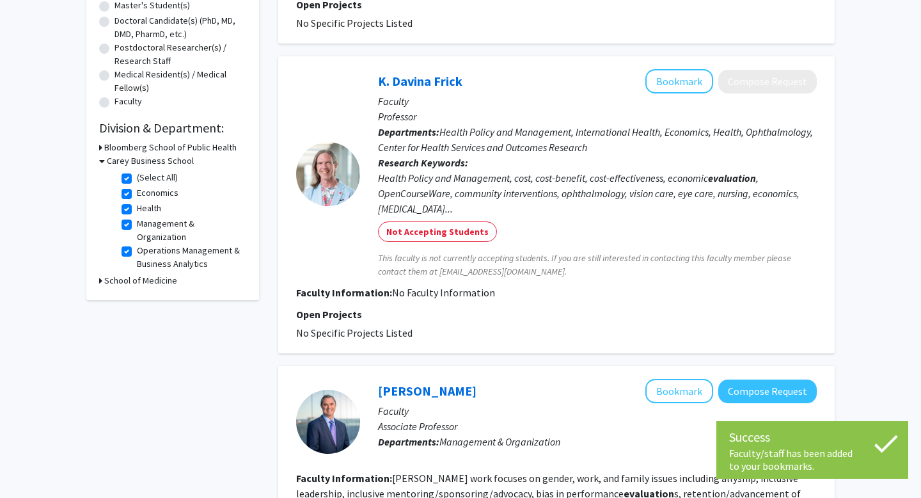
scroll to position [61, 0]
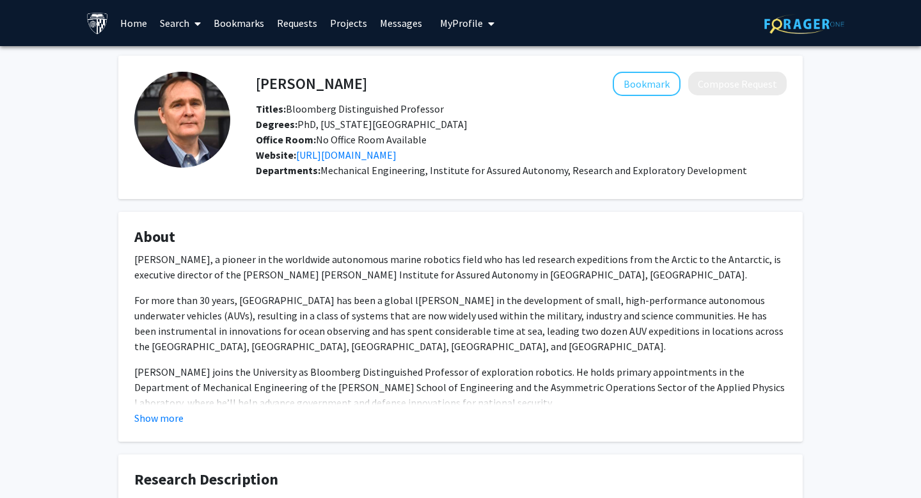
click at [419, 273] on p "[PERSON_NAME], a pioneer in the worldwide autonomous marine robotics field who …" at bounding box center [460, 266] width 652 height 31
click at [471, 333] on p "For more than 30 years, [GEOGRAPHIC_DATA] has been a global l​[PERSON_NAME] in …" at bounding box center [460, 322] width 652 height 61
click at [469, 312] on p "For more than 30 years, [GEOGRAPHIC_DATA] has been a global l​[PERSON_NAME] in …" at bounding box center [460, 322] width 652 height 61
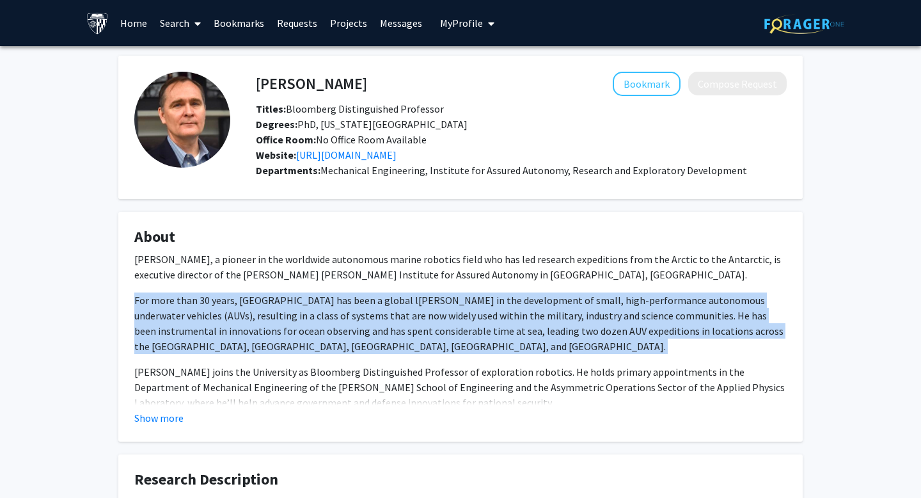
click at [469, 312] on p "For more than 30 years, [GEOGRAPHIC_DATA] has been a global l​[PERSON_NAME] in …" at bounding box center [460, 322] width 652 height 61
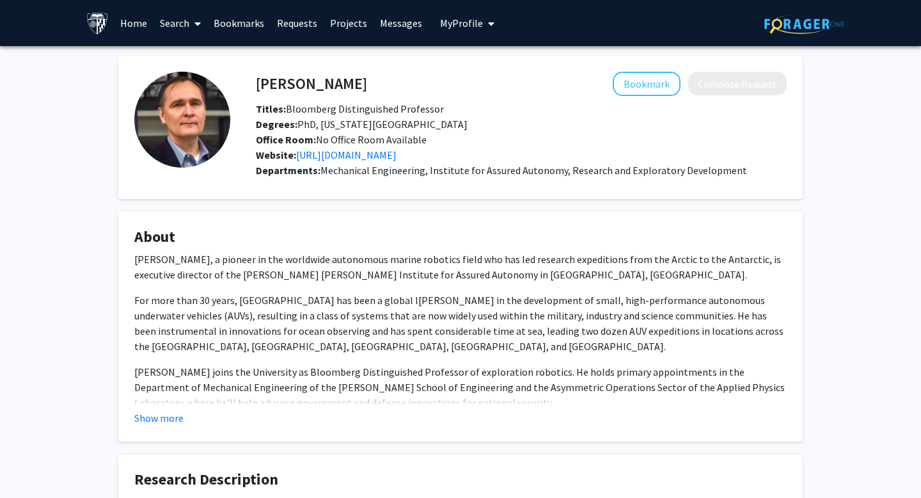
click at [469, 312] on p "For more than 30 years, [GEOGRAPHIC_DATA] has been a global l​[PERSON_NAME] in …" at bounding box center [460, 322] width 652 height 61
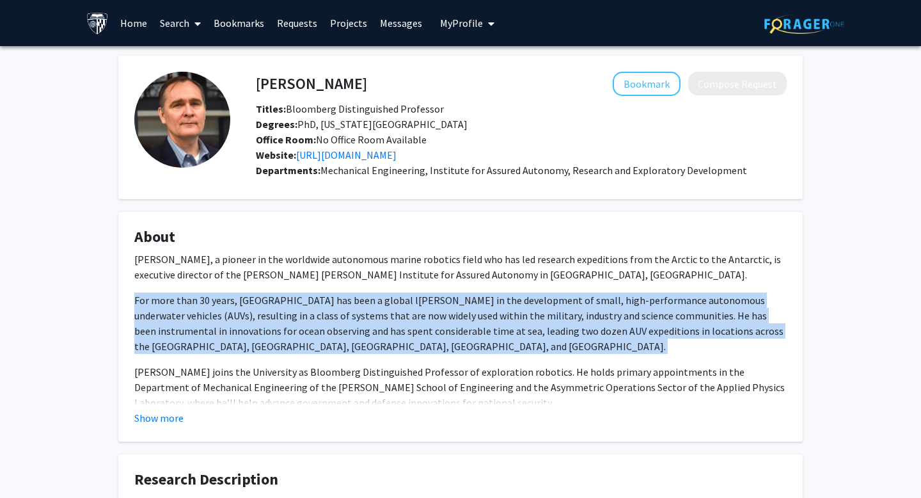
click at [469, 312] on p "For more than 30 years, [GEOGRAPHIC_DATA] has been a global l​[PERSON_NAME] in …" at bounding box center [460, 322] width 652 height 61
drag, startPoint x: 410, startPoint y: 320, endPoint x: 352, endPoint y: 304, distance: 60.5
click at [352, 303] on p "For more than 30 years, [GEOGRAPHIC_DATA] has been a global l​[PERSON_NAME] in …" at bounding box center [460, 322] width 652 height 61
click at [352, 304] on p "For more than 30 years, [GEOGRAPHIC_DATA] has been a global l​[PERSON_NAME] in …" at bounding box center [460, 322] width 652 height 61
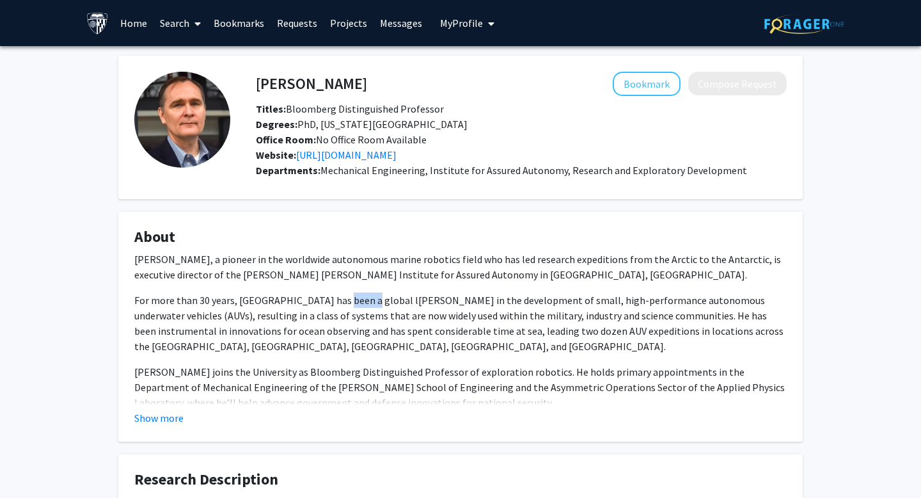
click at [352, 304] on p "For more than 30 years, [GEOGRAPHIC_DATA] has been a global l​[PERSON_NAME] in …" at bounding box center [460, 322] width 652 height 61
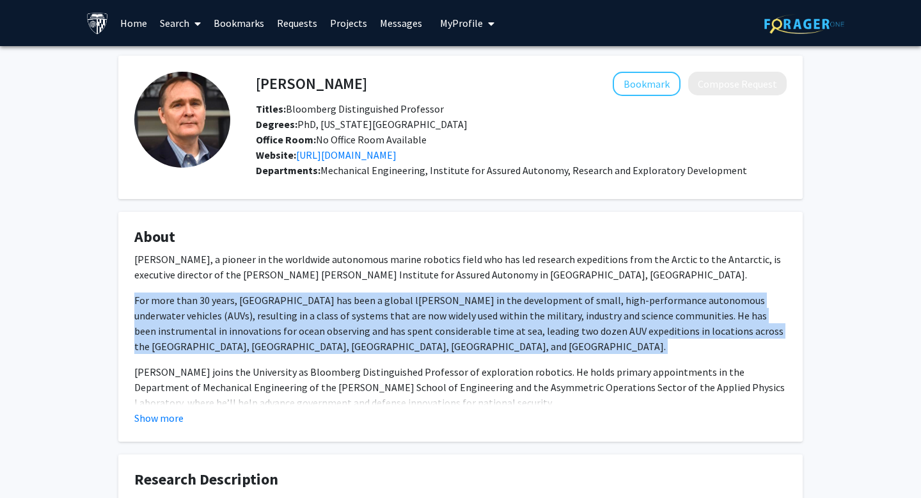
click at [352, 304] on p "For more than 30 years, [GEOGRAPHIC_DATA] has been a global l​[PERSON_NAME] in …" at bounding box center [460, 322] width 652 height 61
click at [407, 320] on p "For more than 30 years, [GEOGRAPHIC_DATA] has been a global l​[PERSON_NAME] in …" at bounding box center [460, 322] width 652 height 61
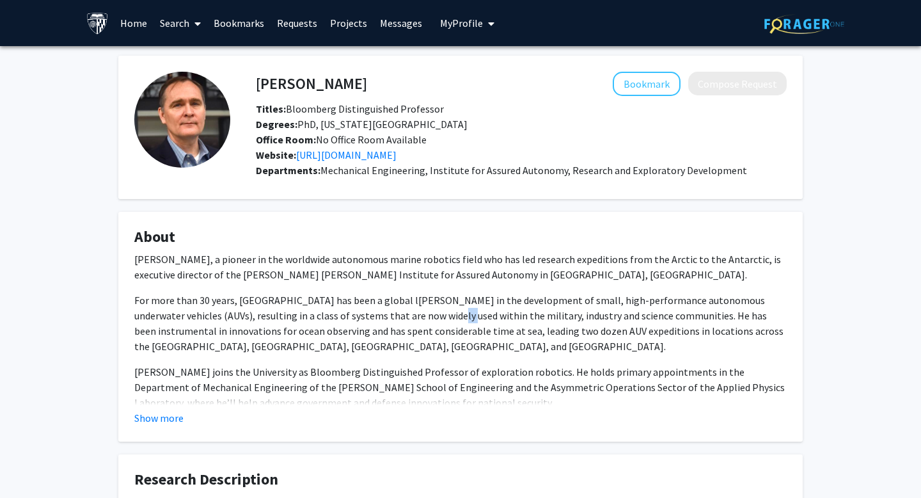
click at [407, 320] on p "For more than 30 years, [GEOGRAPHIC_DATA] has been a global l​[PERSON_NAME] in …" at bounding box center [460, 322] width 652 height 61
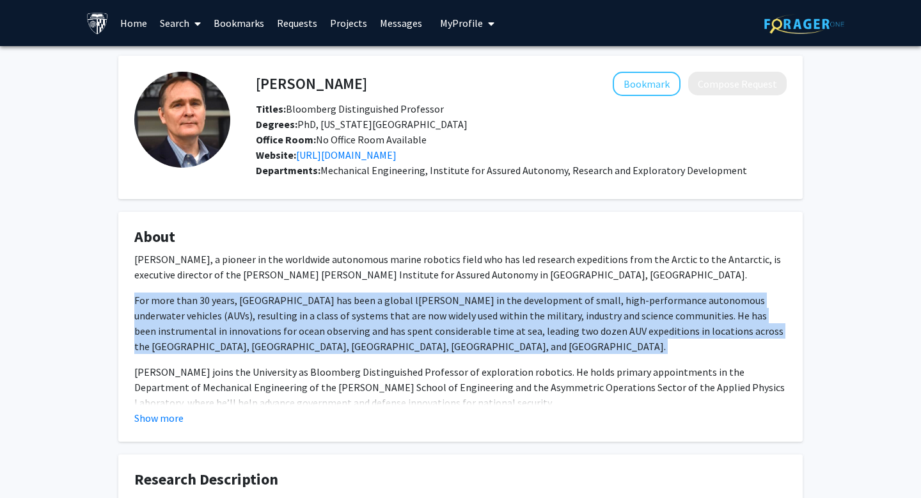
click at [407, 320] on p "For more than 30 years, [GEOGRAPHIC_DATA] has been a global l​[PERSON_NAME] in …" at bounding box center [460, 322] width 652 height 61
click at [384, 320] on p "For more than 30 years, [GEOGRAPHIC_DATA] has been a global l​[PERSON_NAME] in …" at bounding box center [460, 322] width 652 height 61
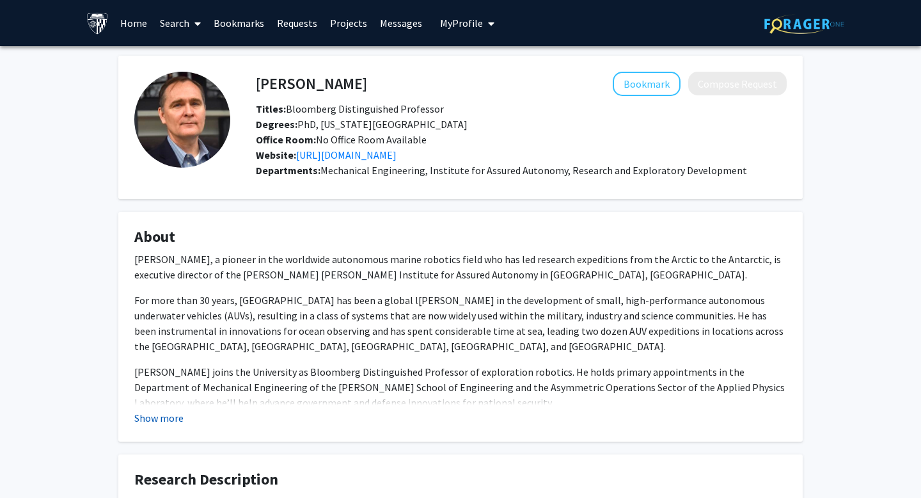
click at [176, 418] on button "Show more" at bounding box center [158, 417] width 49 height 15
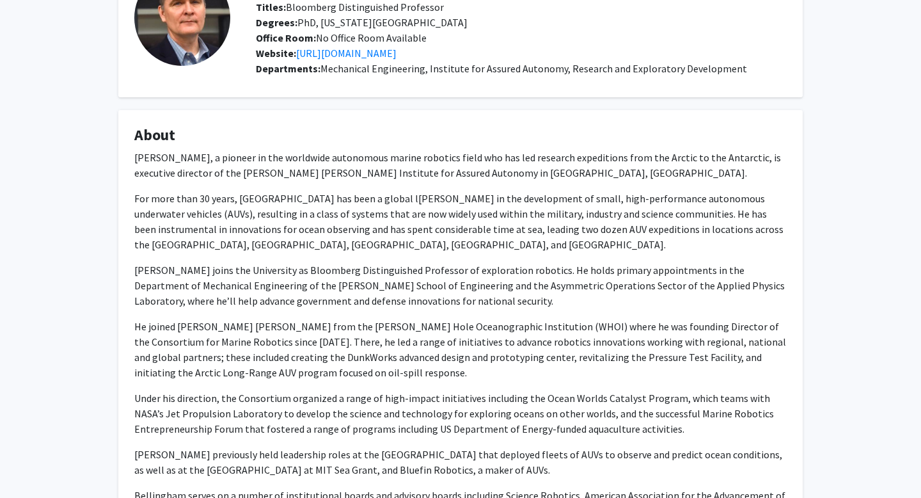
scroll to position [104, 0]
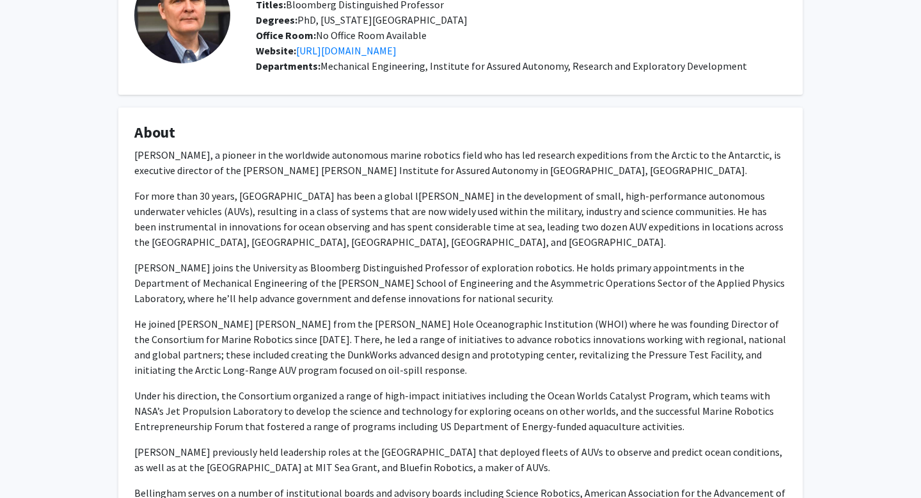
click at [249, 343] on p "He joined [PERSON_NAME] [PERSON_NAME] from the [PERSON_NAME] Hole Oceanographic…" at bounding box center [460, 346] width 652 height 61
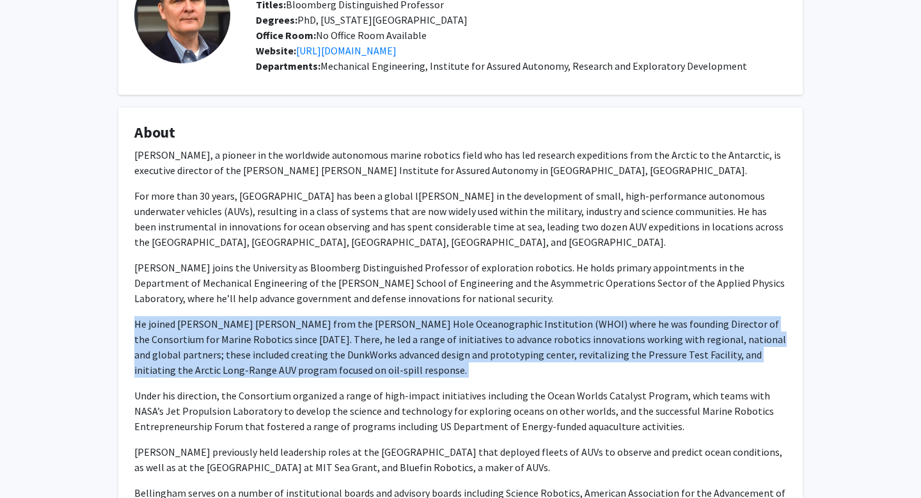
click at [249, 343] on p "He joined [PERSON_NAME] [PERSON_NAME] from the [PERSON_NAME] Hole Oceanographic…" at bounding box center [460, 346] width 652 height 61
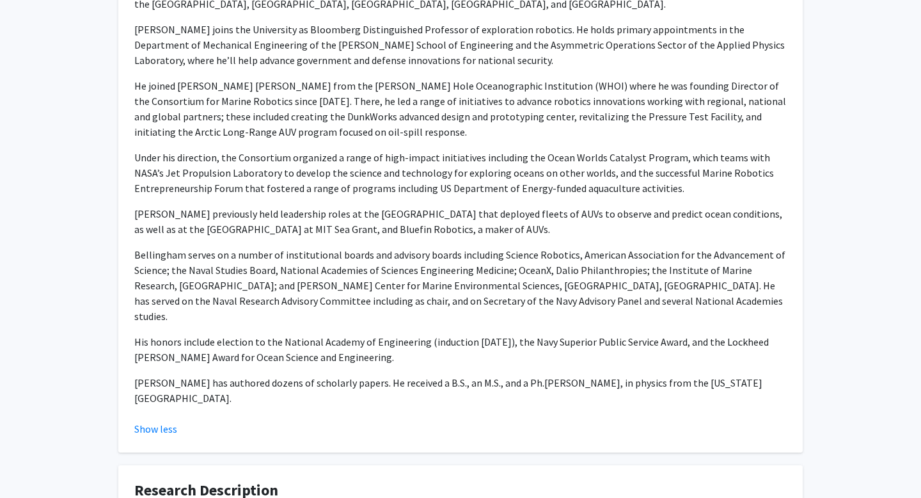
click at [294, 274] on p "Bellingham serves on a number of institutional boards and advisory boards inclu…" at bounding box center [460, 285] width 652 height 77
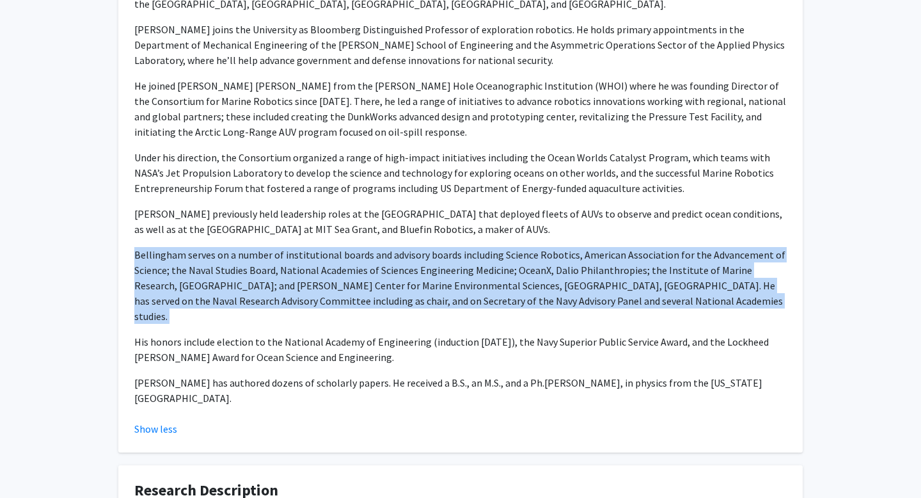
click at [294, 274] on p "Bellingham serves on a number of institutional boards and advisory boards inclu…" at bounding box center [460, 285] width 652 height 77
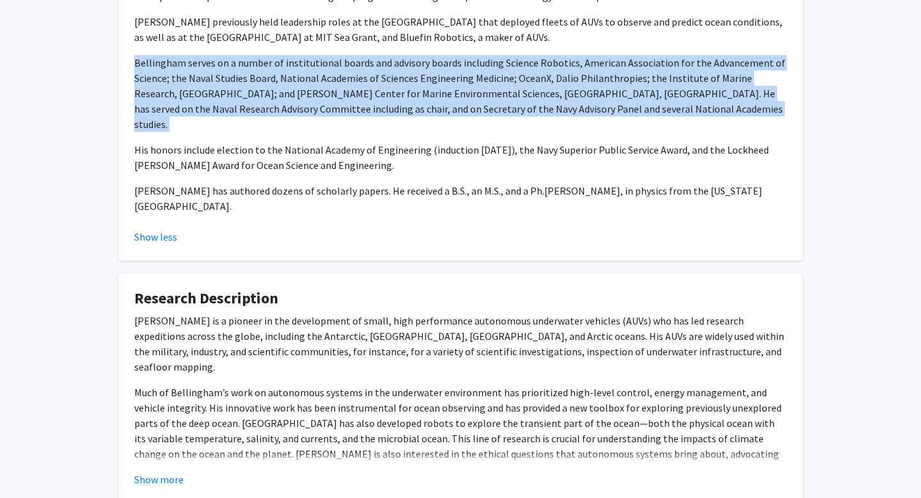
scroll to position [588, 0]
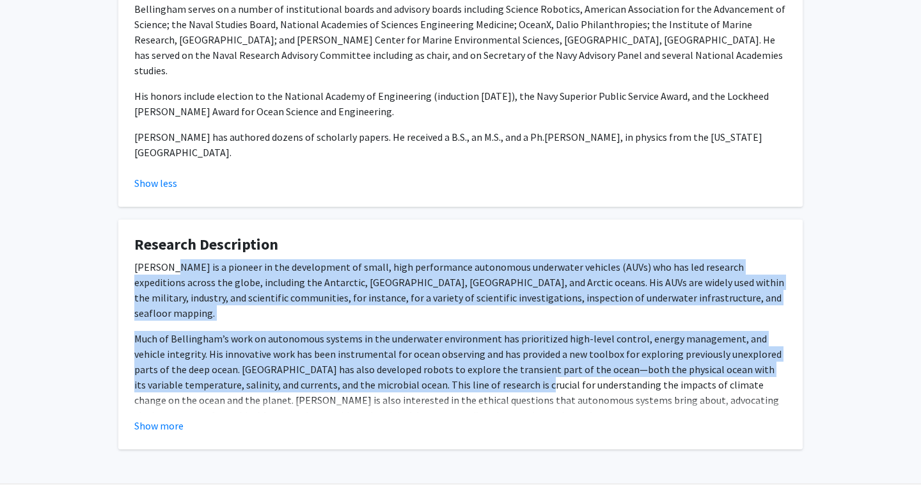
drag, startPoint x: 175, startPoint y: 235, endPoint x: 463, endPoint y: 342, distance: 307.2
click at [463, 340] on div "[PERSON_NAME] is a pioneer in the development of small, high performance autono…" at bounding box center [460, 341] width 652 height 164
click at [463, 342] on p "Much of Bellingham’s work on autonomous systems in the underwater environment h…" at bounding box center [460, 377] width 652 height 92
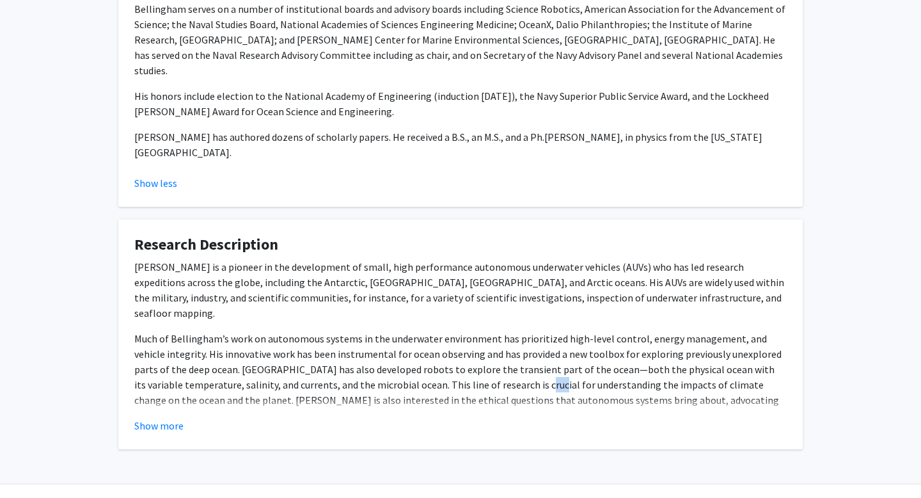
click at [463, 342] on p "Much of Bellingham’s work on autonomous systems in the underwater environment h…" at bounding box center [460, 377] width 652 height 92
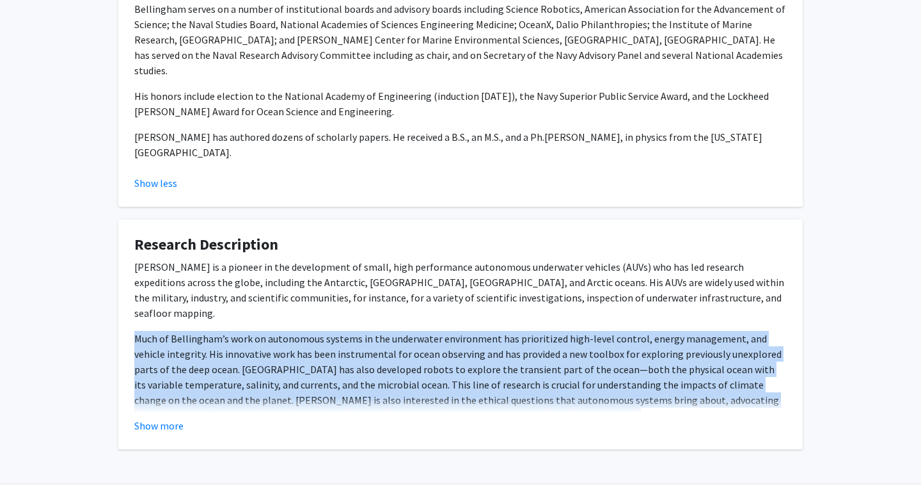
click at [463, 342] on p "Much of Bellingham’s work on autonomous systems in the underwater environment h…" at bounding box center [460, 377] width 652 height 92
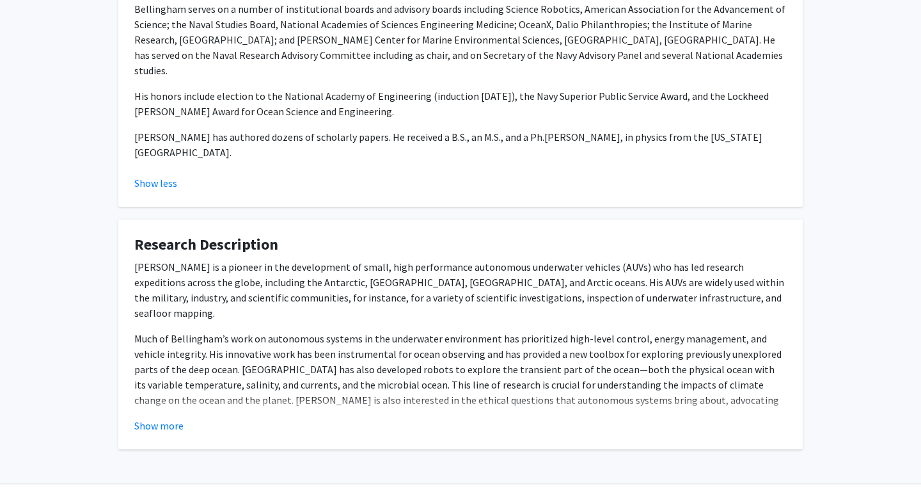
click at [463, 342] on p "Much of Bellingham’s work on autonomous systems in the underwater environment h…" at bounding box center [460, 377] width 652 height 92
click at [442, 336] on p "Much of Bellingham’s work on autonomous systems in the underwater environment h…" at bounding box center [460, 377] width 652 height 92
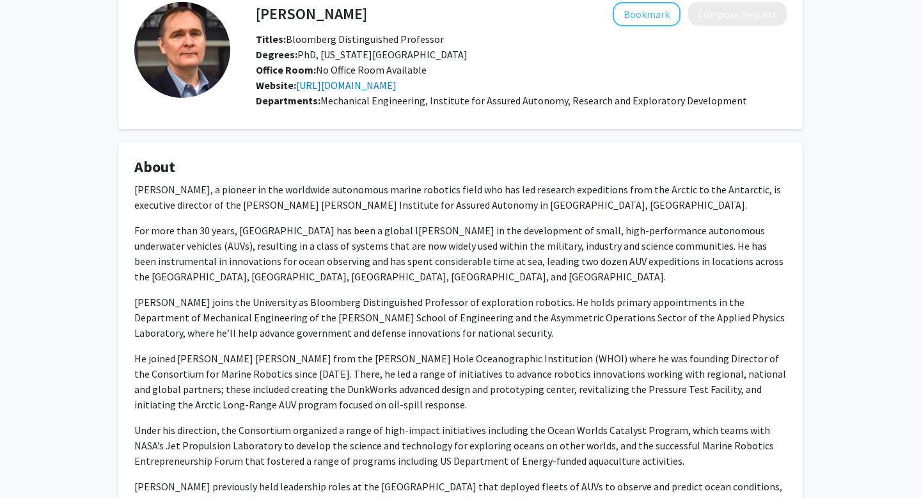
scroll to position [0, 0]
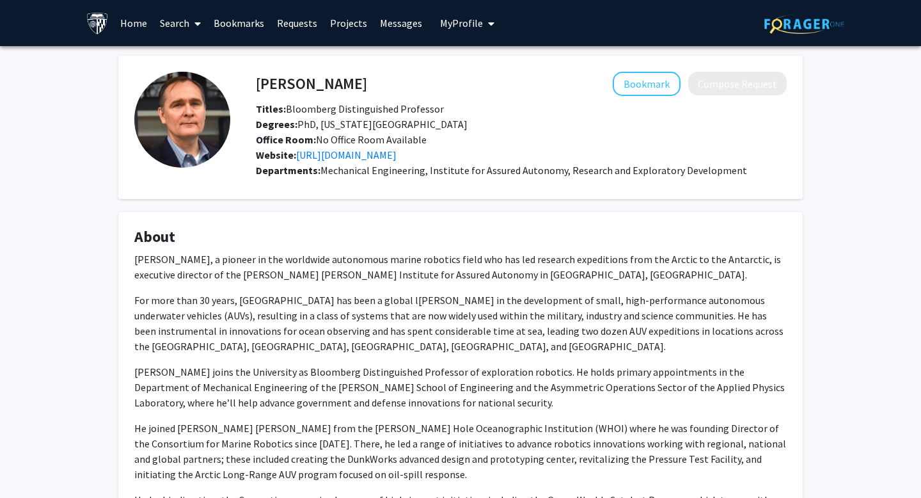
click at [353, 135] on span "Office Room: No Office Room Available" at bounding box center [341, 139] width 171 height 13
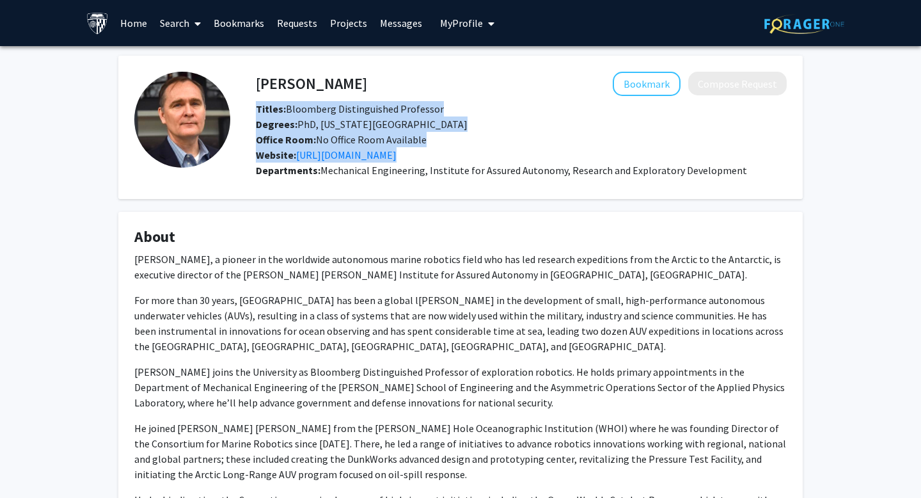
click at [353, 135] on span "Office Room: No Office Room Available" at bounding box center [341, 139] width 171 height 13
click at [343, 135] on span "Office Room: No Office Room Available" at bounding box center [341, 139] width 171 height 13
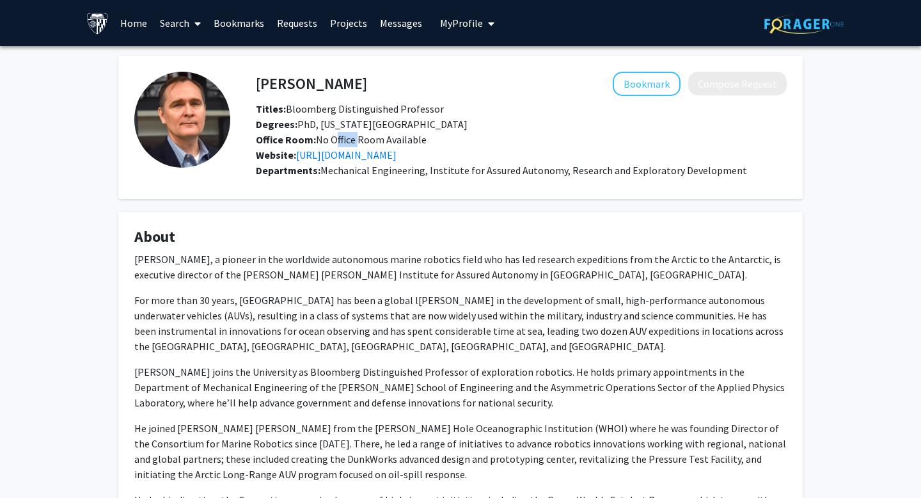
click at [343, 135] on span "Office Room: No Office Room Available" at bounding box center [341, 139] width 171 height 13
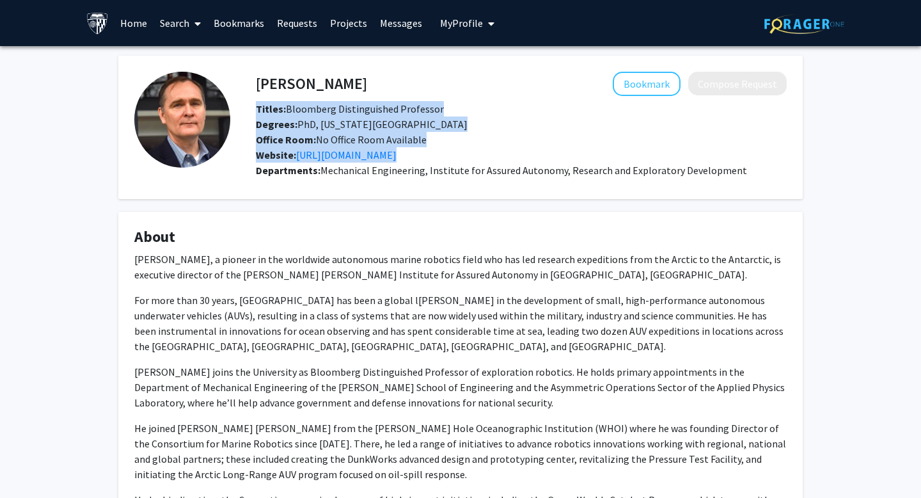
click at [343, 135] on span "Office Room: No Office Room Available" at bounding box center [341, 139] width 171 height 13
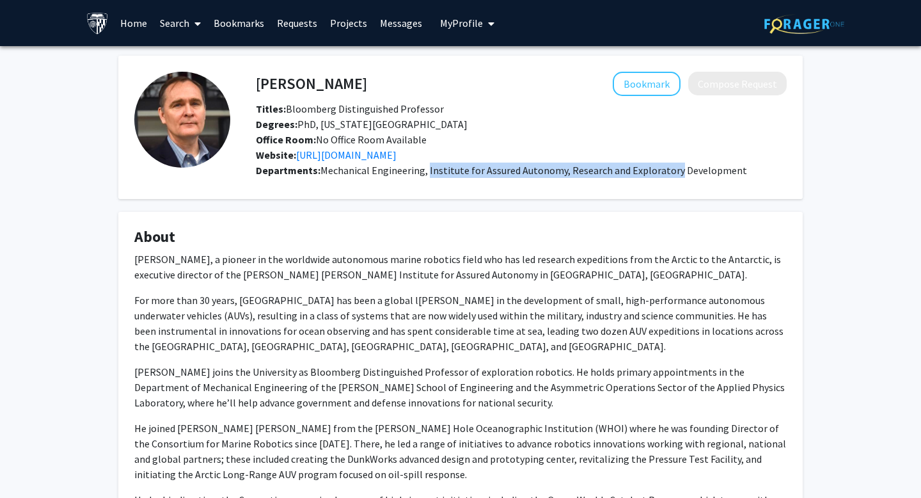
drag, startPoint x: 425, startPoint y: 168, endPoint x: 667, endPoint y: 167, distance: 241.8
click at [667, 167] on span "Mechanical Engineering, Institute for Assured Autonomy, Research and Explorator…" at bounding box center [533, 170] width 427 height 13
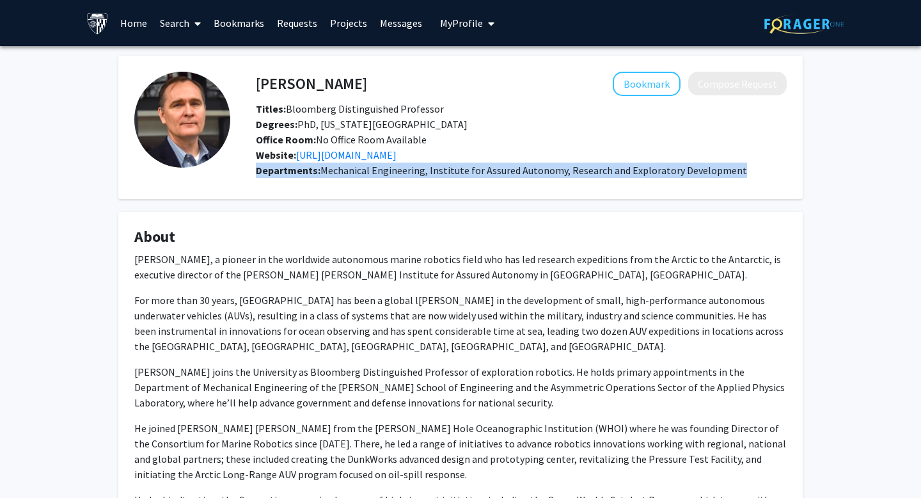
click at [453, 235] on h4 "About" at bounding box center [460, 237] width 652 height 19
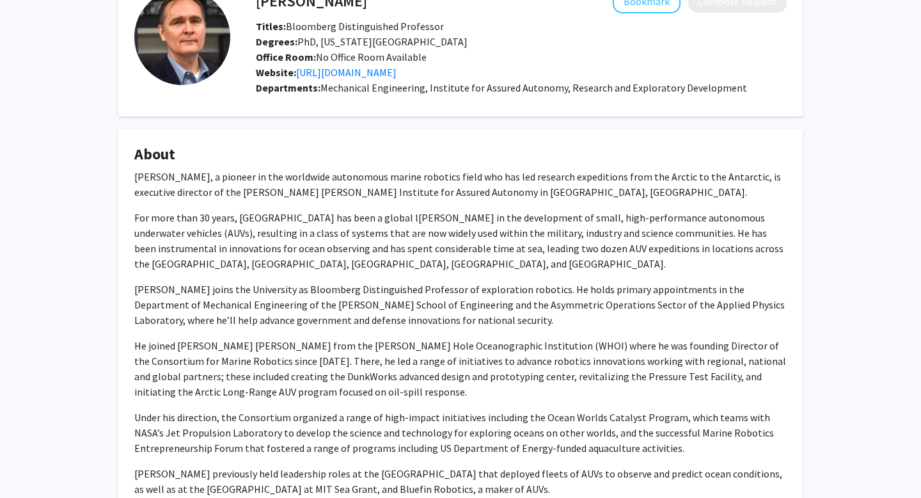
scroll to position [97, 0]
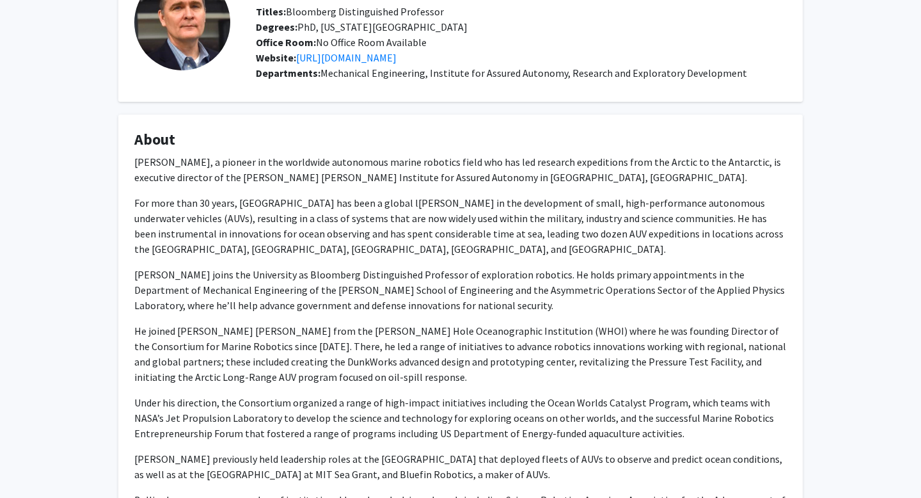
click at [413, 178] on p "[PERSON_NAME], a pioneer in the worldwide autonomous marine robotics field who …" at bounding box center [460, 169] width 652 height 31
click at [413, 179] on p "[PERSON_NAME], a pioneer in the worldwide autonomous marine robotics field who …" at bounding box center [460, 169] width 652 height 31
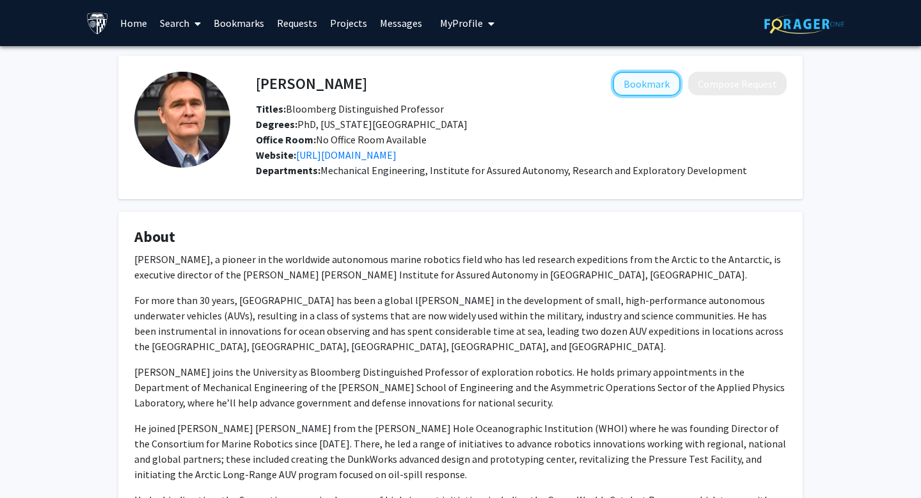
click at [651, 80] on button "Bookmark" at bounding box center [647, 84] width 68 height 24
click at [651, 80] on button "Remove Bookmark" at bounding box center [628, 84] width 106 height 24
click at [185, 21] on link "Search" at bounding box center [181, 23] width 54 height 45
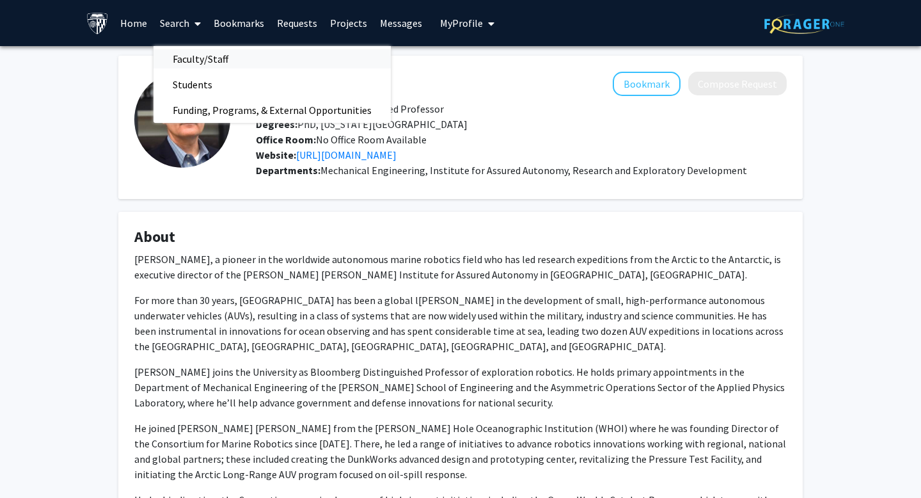
click at [198, 61] on span "Faculty/Staff" at bounding box center [201, 59] width 94 height 26
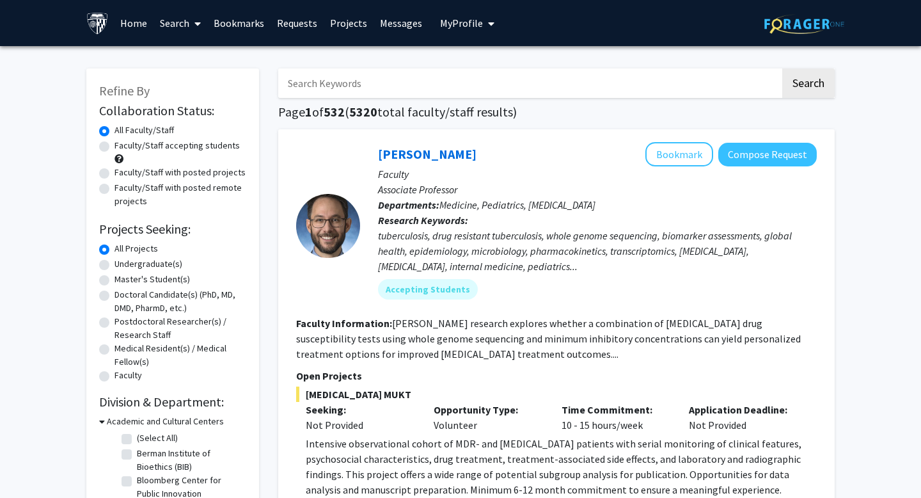
click at [396, 83] on input "Search Keywords" at bounding box center [529, 82] width 502 height 29
type input "as"
click at [525, 84] on input "as" at bounding box center [529, 82] width 502 height 29
type input "merger"
click at [782, 68] on button "Search" at bounding box center [808, 82] width 52 height 29
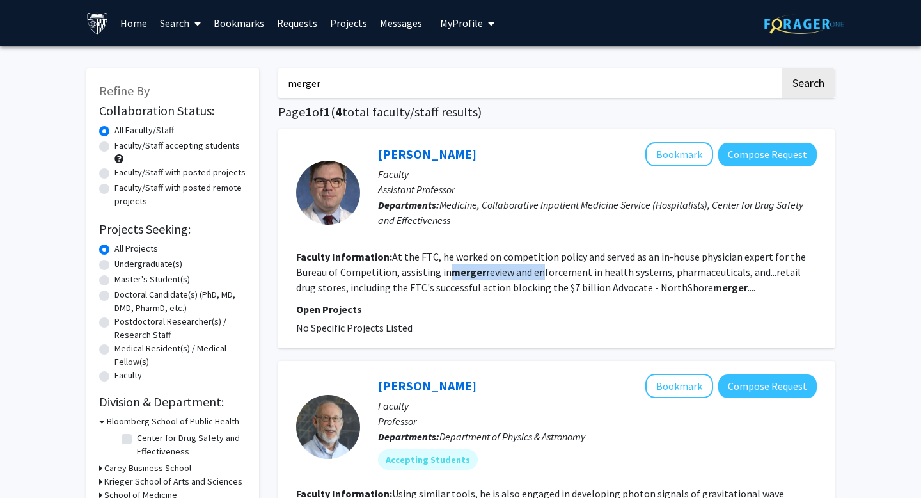
drag, startPoint x: 448, startPoint y: 271, endPoint x: 535, endPoint y: 272, distance: 86.4
click at [535, 272] on fg-read-more "At the FTC, he worked on competition policy and served as an in-house physician…" at bounding box center [551, 271] width 510 height 43
click at [481, 270] on fg-read-more "At the FTC, he worked on competition policy and served as an in-house physician…" at bounding box center [551, 271] width 510 height 43
click at [469, 270] on b "merger" at bounding box center [469, 271] width 35 height 13
click at [432, 190] on p "Assistant Professor" at bounding box center [597, 189] width 439 height 15
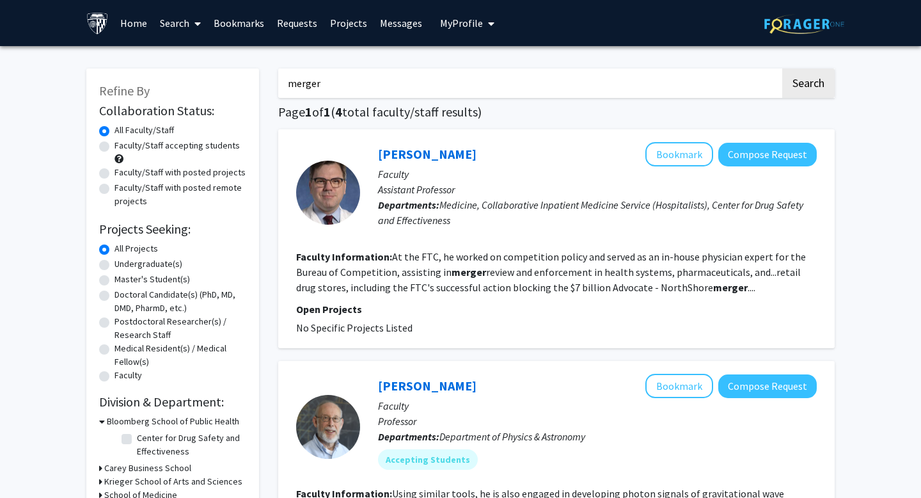
click at [402, 189] on p "Assistant Professor" at bounding box center [597, 189] width 439 height 15
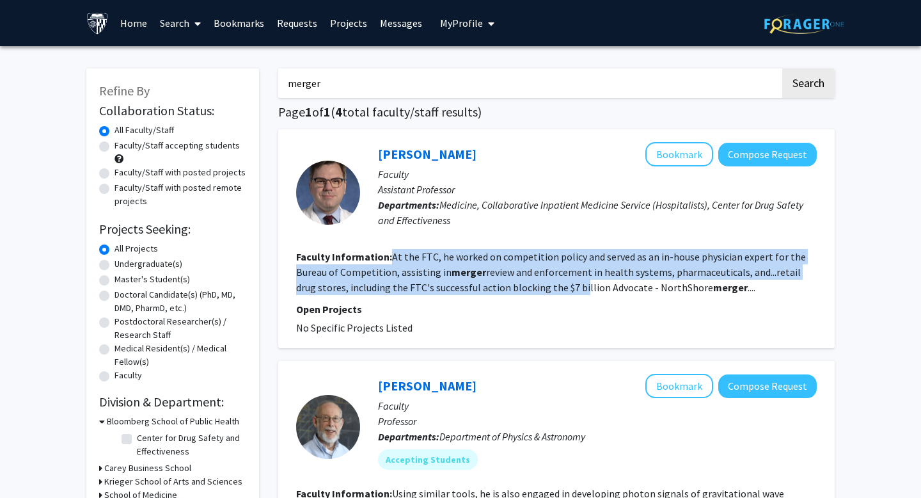
drag, startPoint x: 393, startPoint y: 250, endPoint x: 557, endPoint y: 290, distance: 169.3
click at [557, 290] on fg-read-more "At the FTC, he worked on competition policy and served as an in-house physician…" at bounding box center [551, 271] width 510 height 43
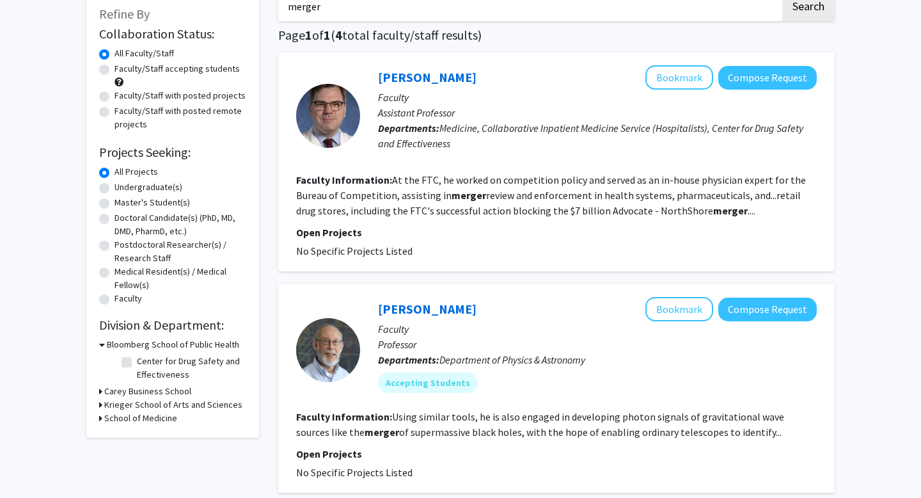
scroll to position [81, 0]
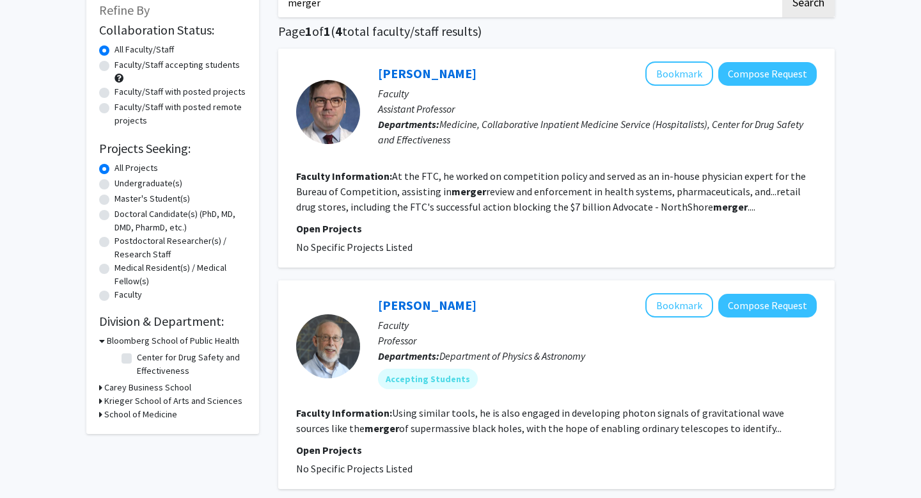
click at [436, 183] on section "Faculty Information: At the FTC, he worked on competition policy and served as …" at bounding box center [556, 191] width 521 height 46
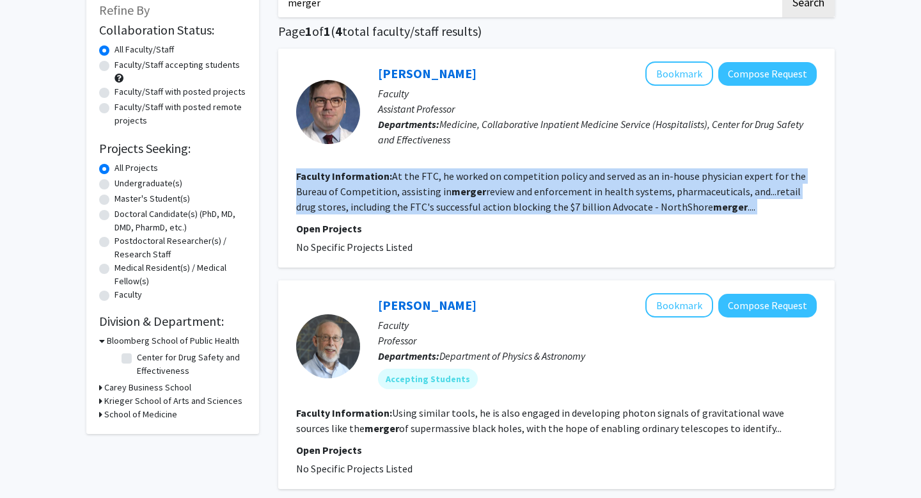
click at [436, 183] on section "Faculty Information: At the FTC, he worked on competition policy and served as …" at bounding box center [556, 191] width 521 height 46
click at [512, 199] on section "Faculty Information: At the FTC, he worked on competition policy and served as …" at bounding box center [556, 191] width 521 height 46
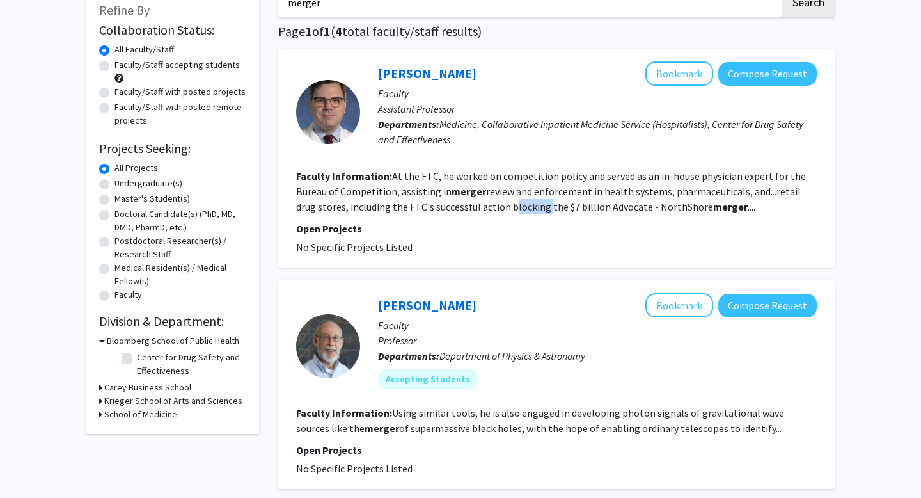
click at [512, 199] on section "Faculty Information: At the FTC, he worked on competition policy and served as …" at bounding box center [556, 191] width 521 height 46
click at [460, 189] on b "merger" at bounding box center [469, 191] width 35 height 13
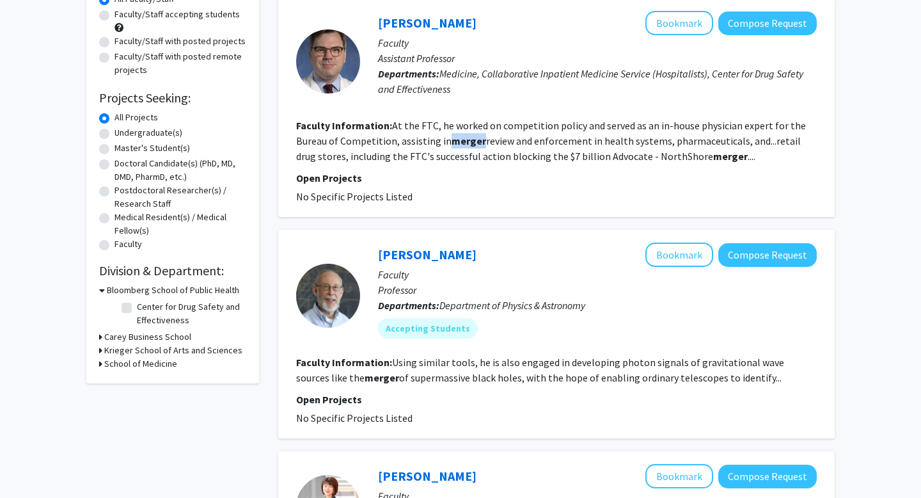
scroll to position [162, 0]
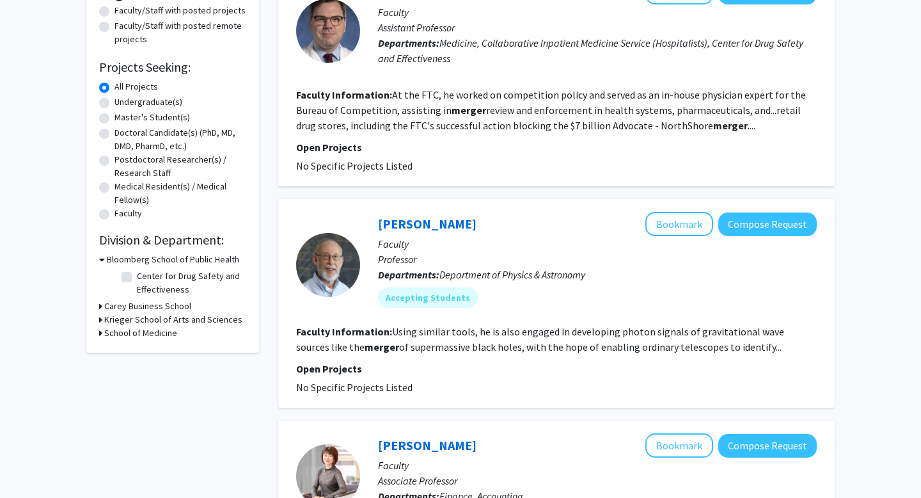
click at [461, 349] on fg-read-more "Using similar tools, he is also engaged in developing photon signals of gravita…" at bounding box center [540, 339] width 488 height 28
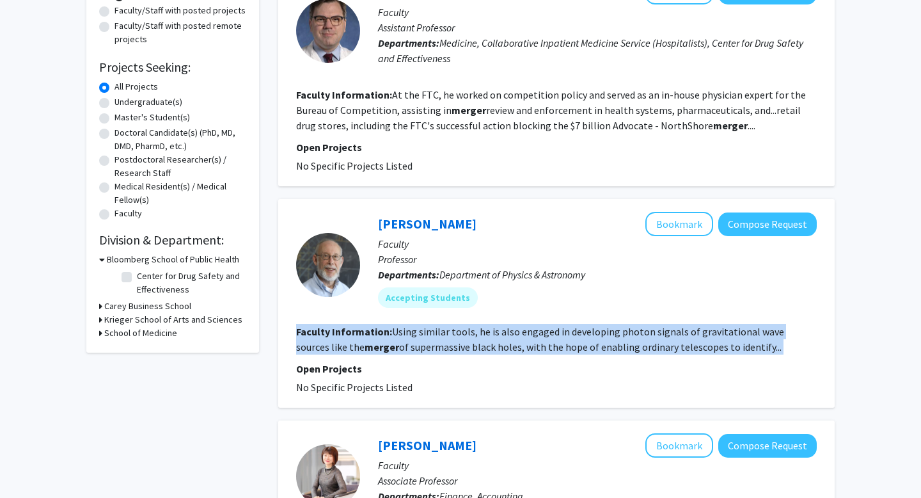
click at [461, 349] on fg-read-more "Using similar tools, he is also engaged in developing photon signals of gravita…" at bounding box center [540, 339] width 488 height 28
click at [440, 344] on fg-read-more "Using similar tools, he is also engaged in developing photon signals of gravita…" at bounding box center [540, 339] width 488 height 28
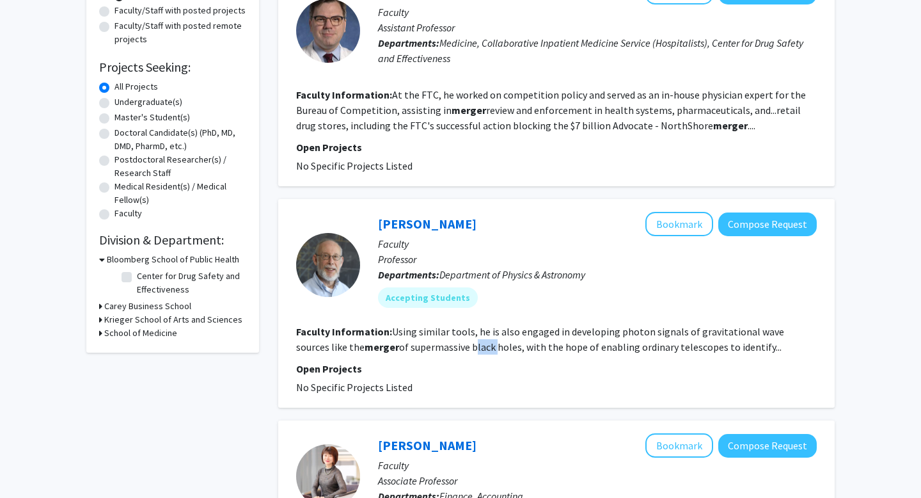
click at [440, 344] on fg-read-more "Using similar tools, he is also engaged in developing photon signals of gravita…" at bounding box center [540, 339] width 488 height 28
click at [447, 349] on fg-read-more "Using similar tools, he is also engaged in developing photon signals of gravita…" at bounding box center [540, 339] width 488 height 28
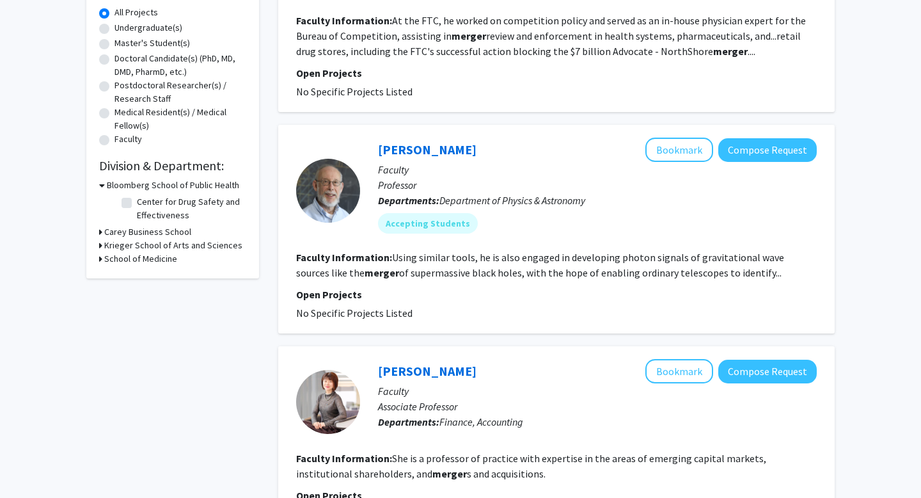
scroll to position [345, 0]
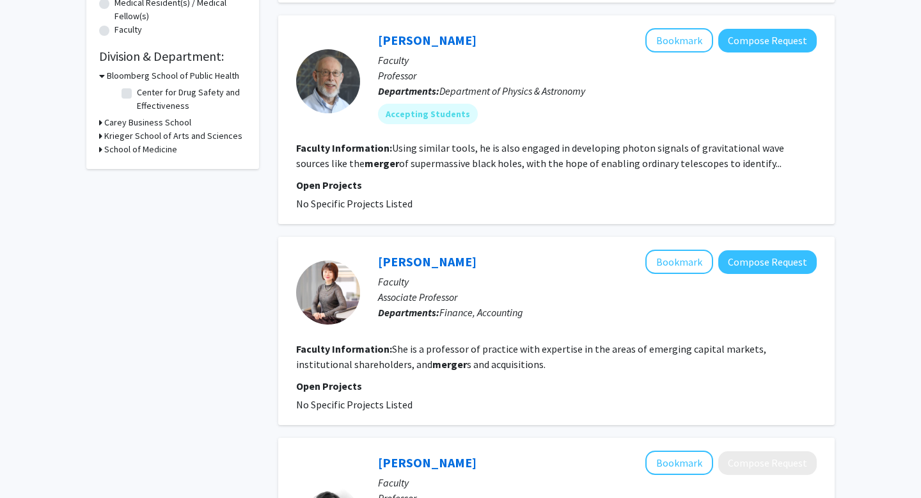
click at [431, 361] on fg-read-more "She is a professor of practice with expertise in the areas of emerging capital …" at bounding box center [531, 356] width 470 height 28
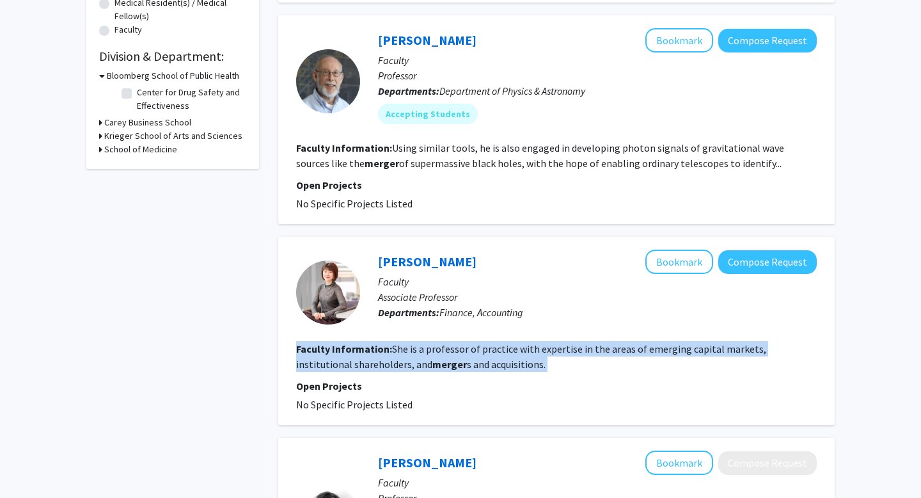
click at [431, 361] on fg-read-more "She is a professor of practice with expertise in the areas of emerging capital …" at bounding box center [531, 356] width 470 height 28
drag, startPoint x: 420, startPoint y: 361, endPoint x: 474, endPoint y: 365, distance: 53.9
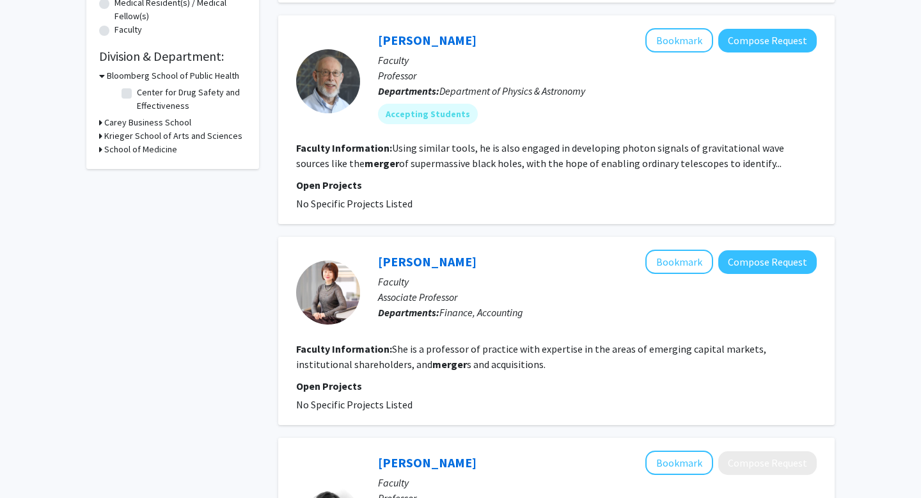
click at [474, 365] on fg-read-more "She is a professor of practice with expertise in the areas of emerging capital …" at bounding box center [531, 356] width 470 height 28
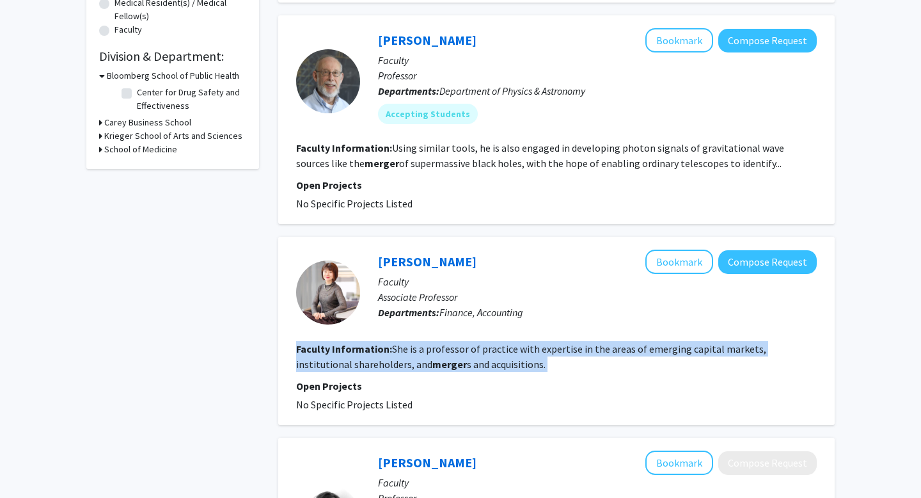
click at [474, 365] on fg-read-more "She is a professor of practice with expertise in the areas of emerging capital …" at bounding box center [531, 356] width 470 height 28
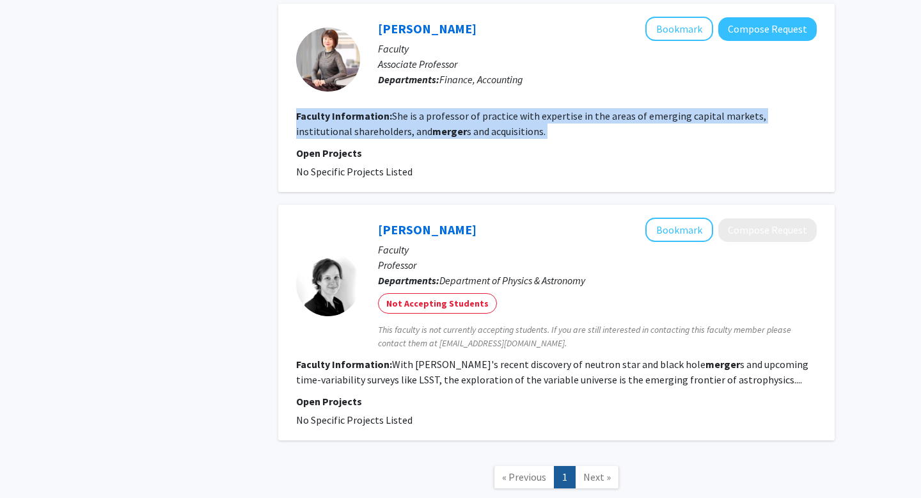
scroll to position [580, 0]
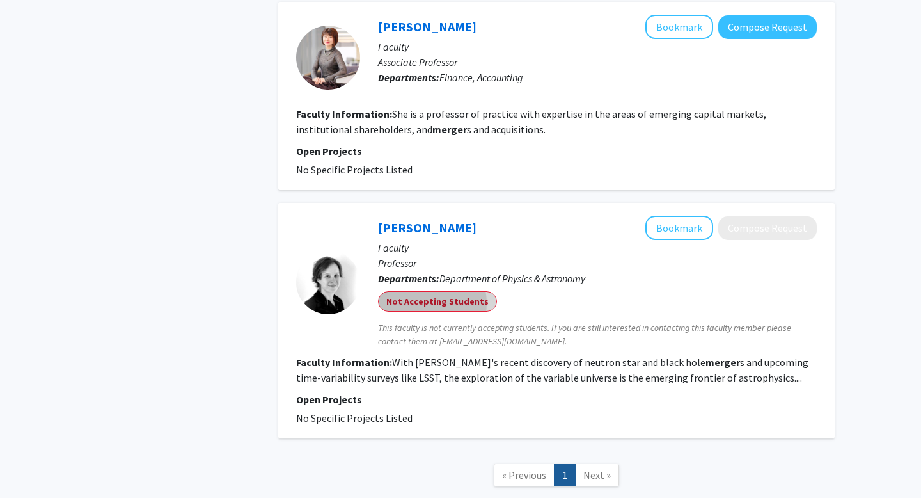
click at [421, 303] on mat-chip "Not Accepting Students" at bounding box center [437, 301] width 119 height 20
click at [483, 365] on fg-read-more "With [PERSON_NAME]'s recent discovery of neutron star and black hole merger s a…" at bounding box center [552, 370] width 512 height 28
click at [429, 301] on mat-chip "Not Accepting Students" at bounding box center [437, 301] width 119 height 20
click at [461, 336] on span "This faculty is not currently accepting students. If you are still interested i…" at bounding box center [597, 334] width 439 height 27
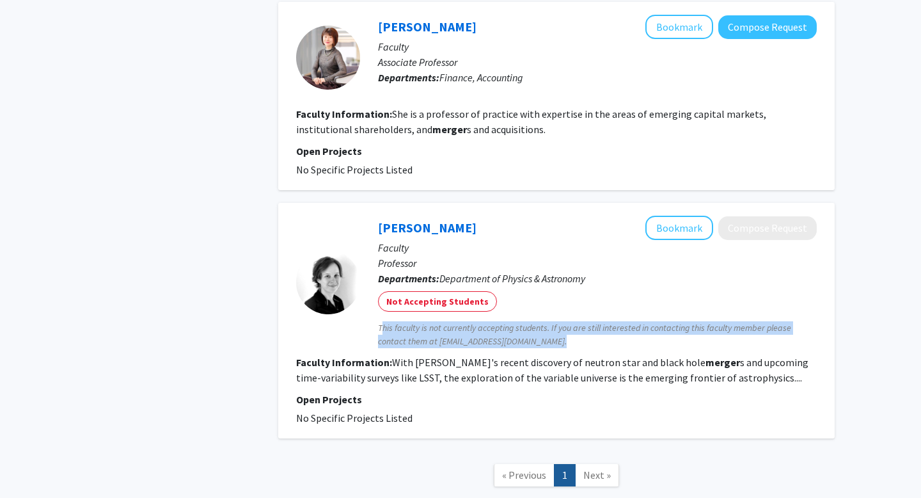
click at [461, 336] on span "This faculty is not currently accepting students. If you are still interested i…" at bounding box center [597, 334] width 439 height 27
click at [445, 376] on fg-read-more "With [PERSON_NAME]'s recent discovery of neutron star and black hole merger s a…" at bounding box center [552, 370] width 512 height 28
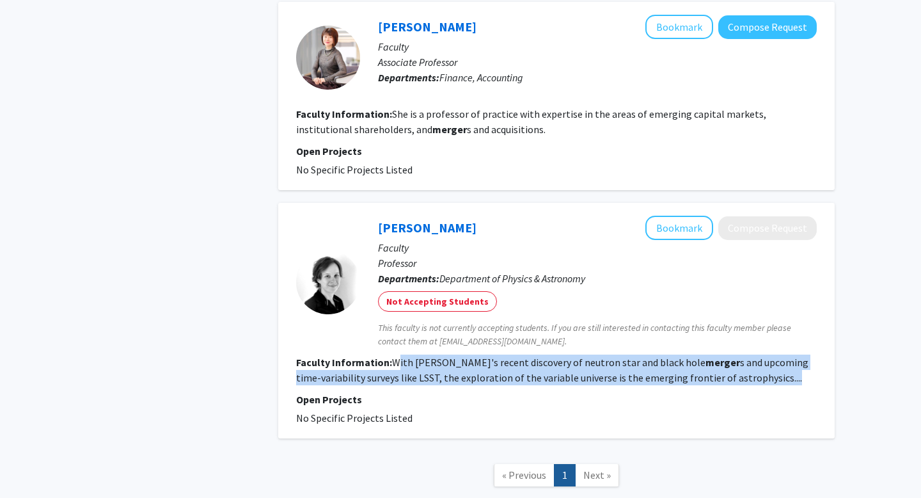
drag, startPoint x: 398, startPoint y: 365, endPoint x: 723, endPoint y: 384, distance: 325.5
click at [723, 385] on fg-search-faculty "[PERSON_NAME] Bookmark Compose Request Faculty Professor Departments: Departmen…" at bounding box center [556, 321] width 521 height 210
click at [692, 377] on fg-read-more "With [PERSON_NAME]'s recent discovery of neutron star and black hole merger s a…" at bounding box center [552, 370] width 512 height 28
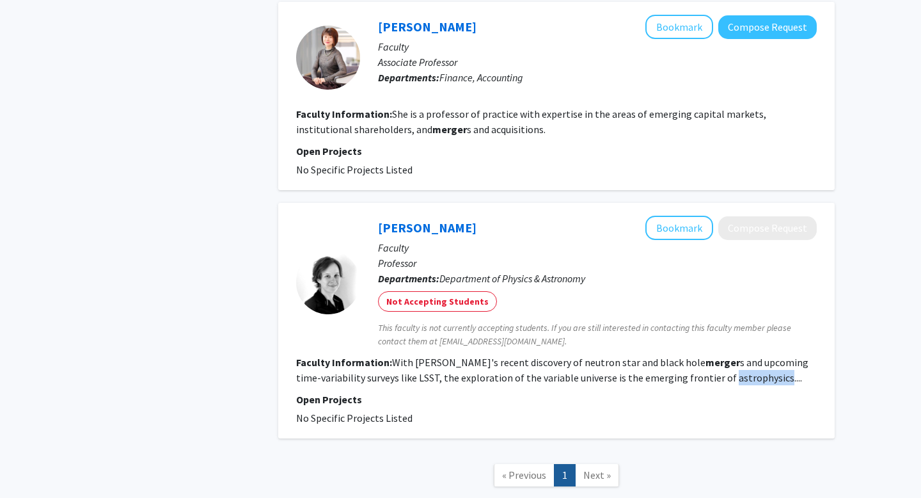
click at [692, 377] on fg-read-more "With [PERSON_NAME]'s recent discovery of neutron star and black hole merger s a…" at bounding box center [552, 370] width 512 height 28
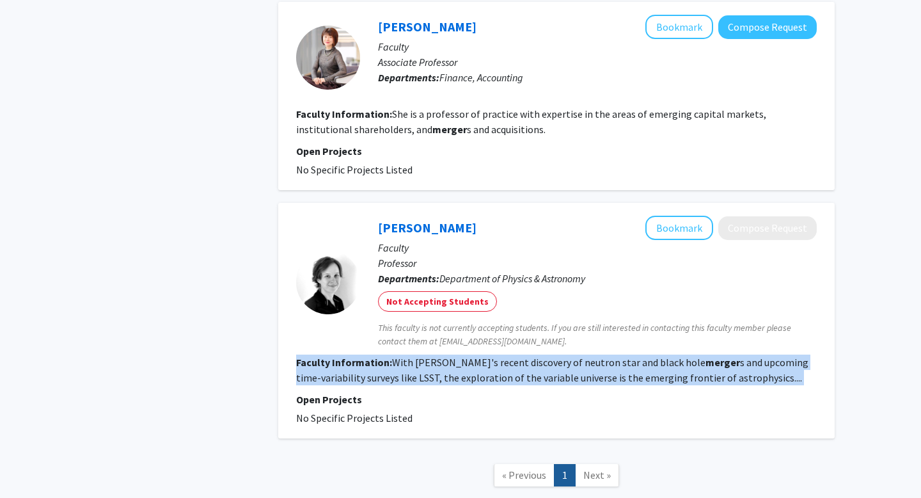
click at [692, 377] on fg-read-more "With [PERSON_NAME]'s recent discovery of neutron star and black hole merger s a…" at bounding box center [552, 370] width 512 height 28
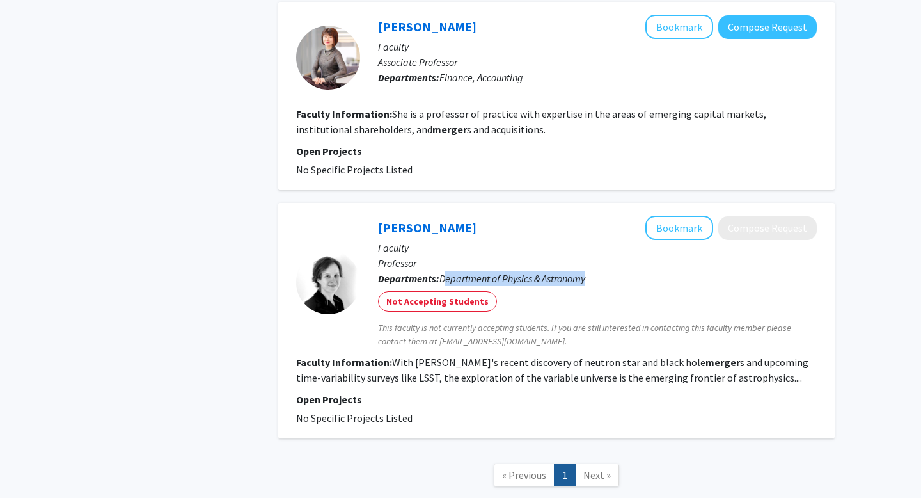
drag, startPoint x: 446, startPoint y: 276, endPoint x: 598, endPoint y: 276, distance: 152.2
click at [598, 276] on p "Departments: Department of Physics & Astronomy" at bounding box center [597, 278] width 439 height 15
click at [596, 276] on p "Departments: Department of Physics & Astronomy" at bounding box center [597, 278] width 439 height 15
click at [414, 226] on link "[PERSON_NAME]" at bounding box center [427, 227] width 99 height 16
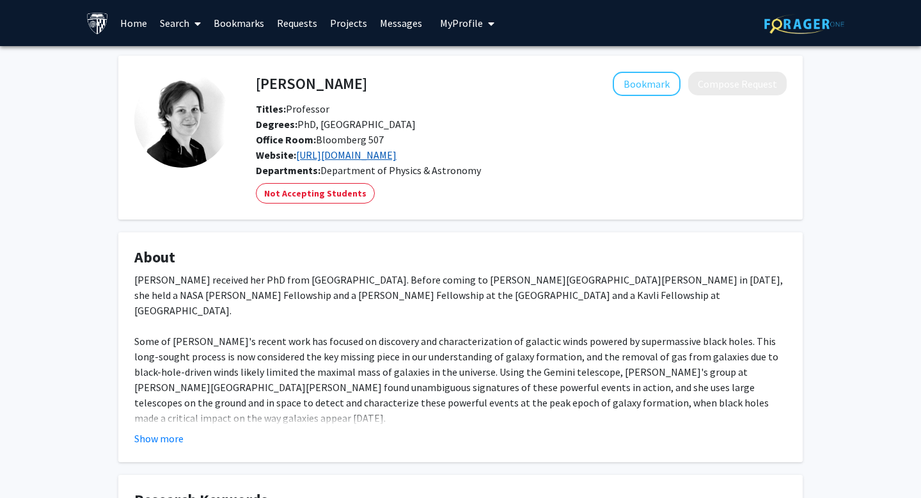
click at [354, 152] on link "[URL][DOMAIN_NAME]" at bounding box center [346, 154] width 100 height 13
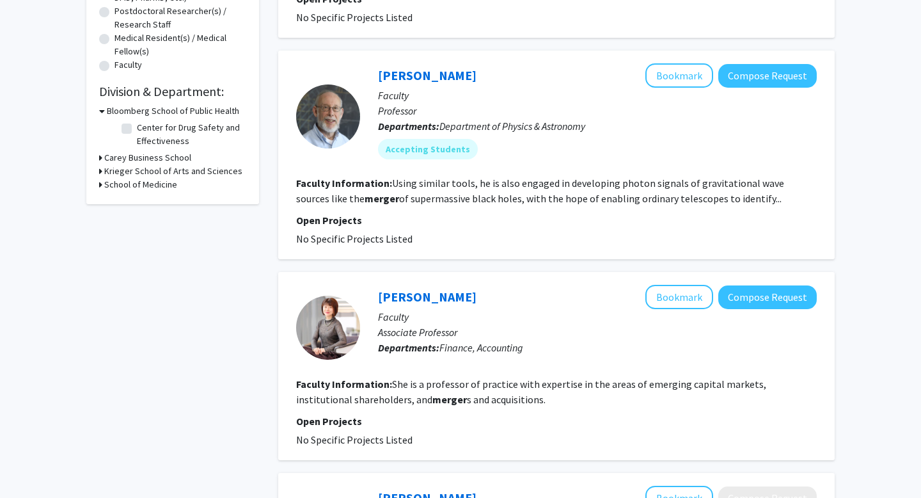
scroll to position [342, 0]
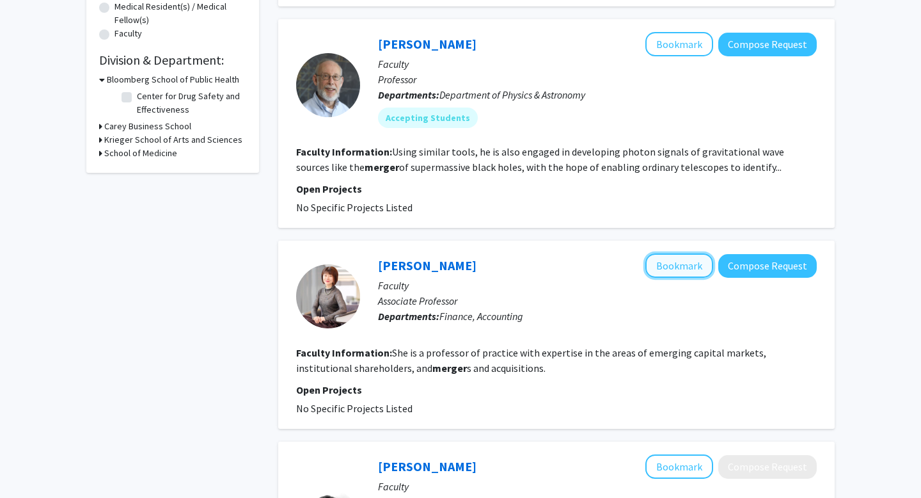
click at [694, 266] on button "Bookmark" at bounding box center [679, 265] width 68 height 24
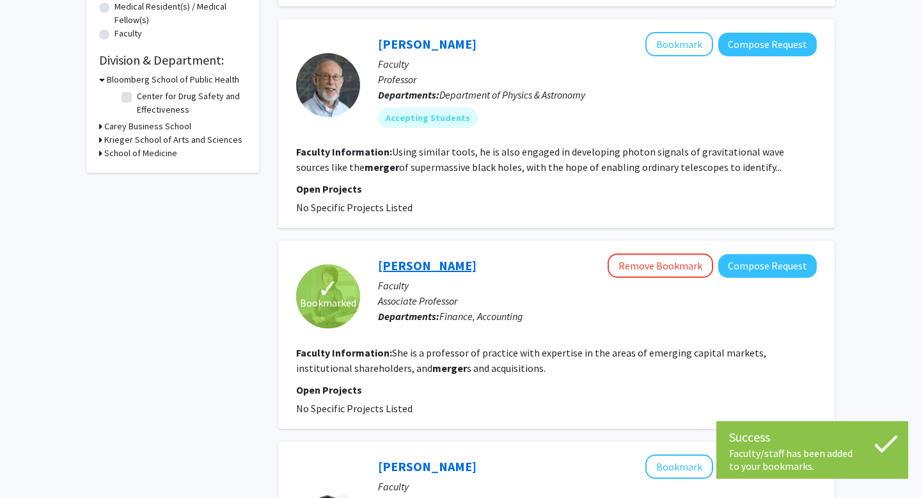
click at [411, 266] on link "[PERSON_NAME]" at bounding box center [427, 265] width 99 height 16
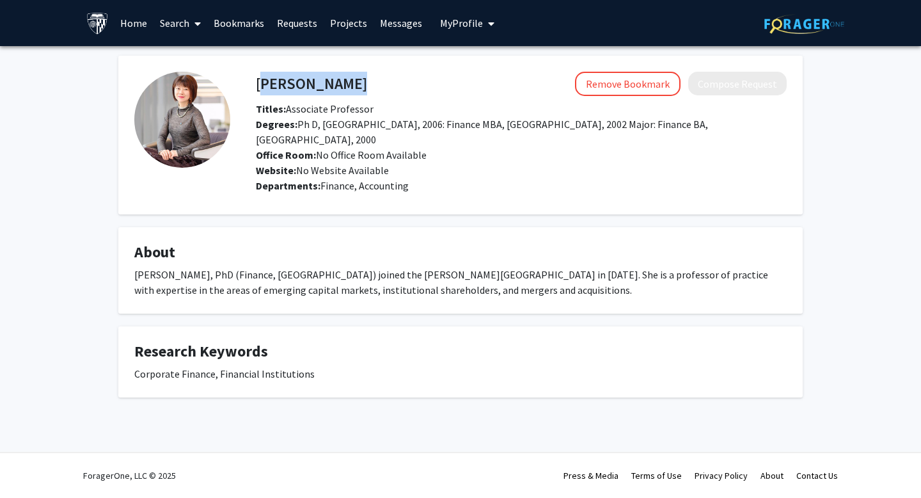
drag, startPoint x: 328, startPoint y: 86, endPoint x: 260, endPoint y: 81, distance: 68.0
click at [260, 81] on div "[PERSON_NAME] Remove Bookmark Compose Request" at bounding box center [521, 84] width 550 height 24
copy h4 "[PERSON_NAME]"
